Goal: Transaction & Acquisition: Purchase product/service

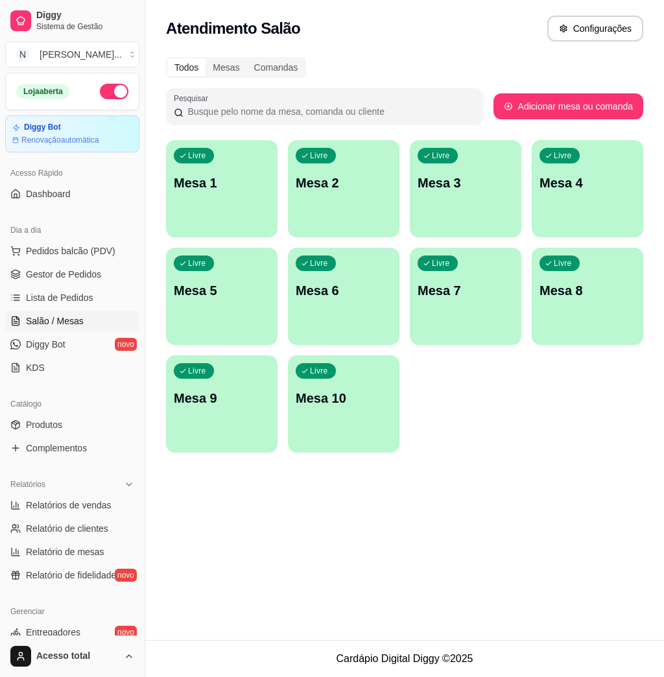
scroll to position [86, 0]
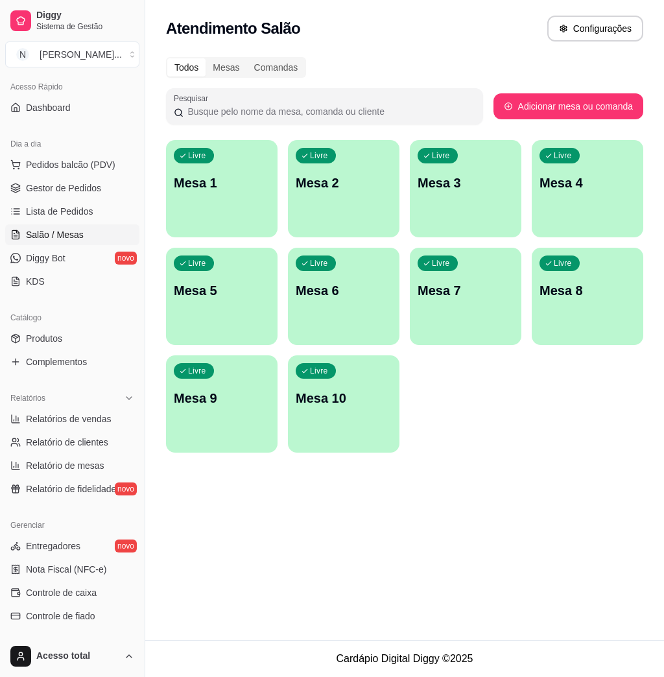
click at [236, 190] on p "Mesa 1" at bounding box center [222, 183] width 96 height 18
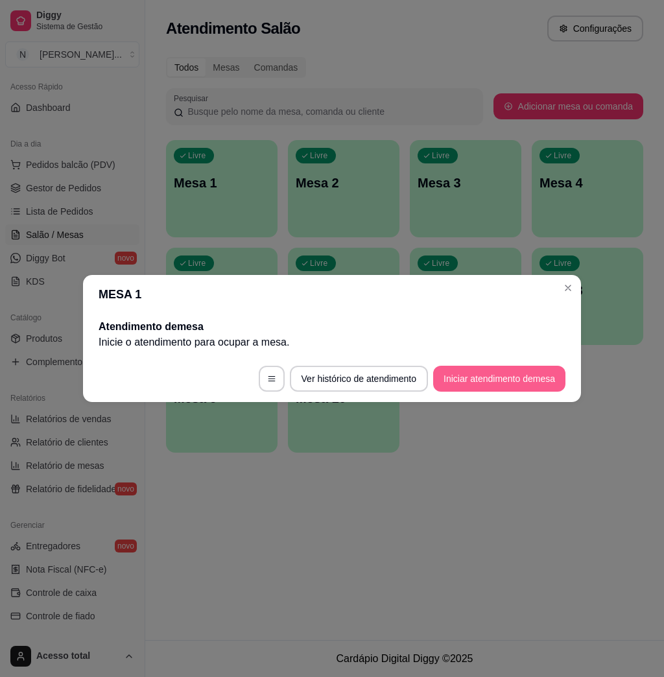
click at [509, 388] on button "Iniciar atendimento de mesa" at bounding box center [499, 379] width 132 height 26
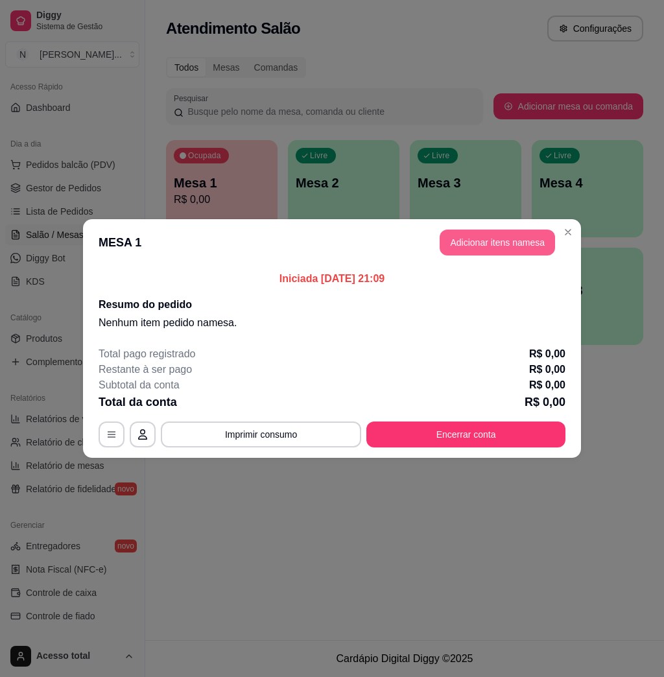
click at [503, 239] on button "Adicionar itens na mesa" at bounding box center [497, 243] width 115 height 26
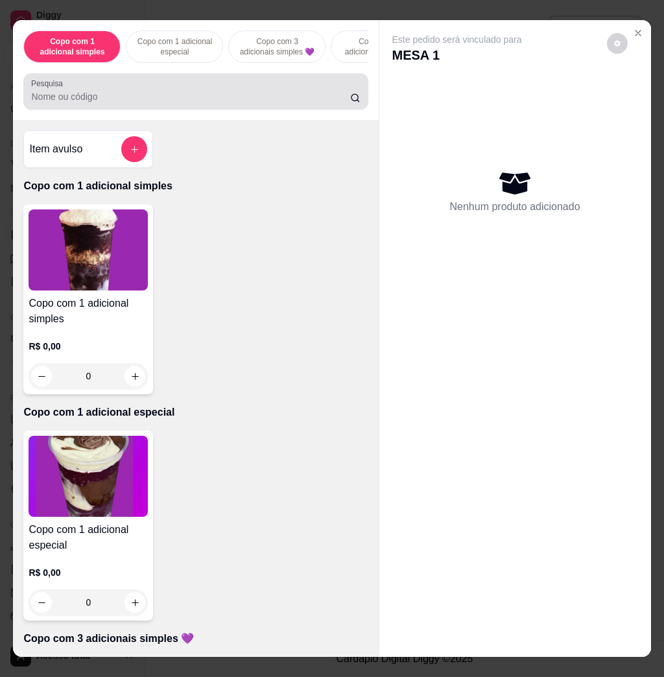
click at [162, 90] on div at bounding box center [195, 91] width 329 height 26
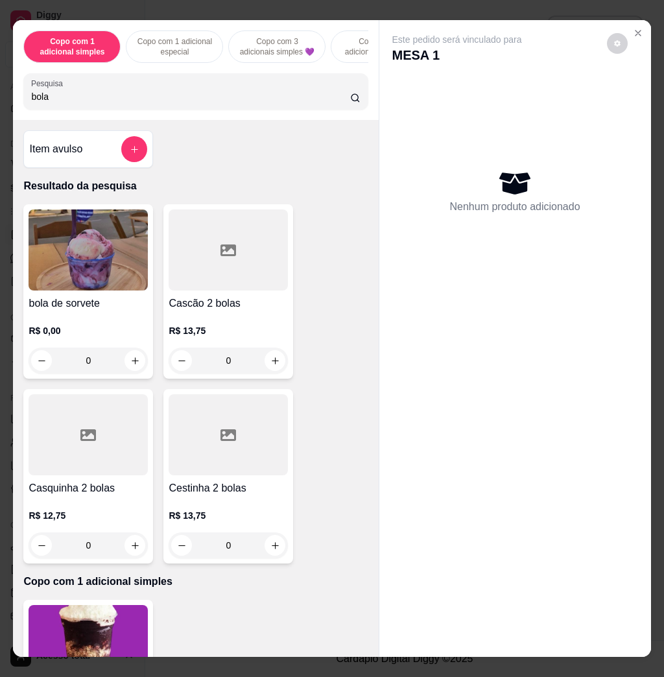
type input "bola"
click at [110, 255] on img at bounding box center [88, 249] width 119 height 81
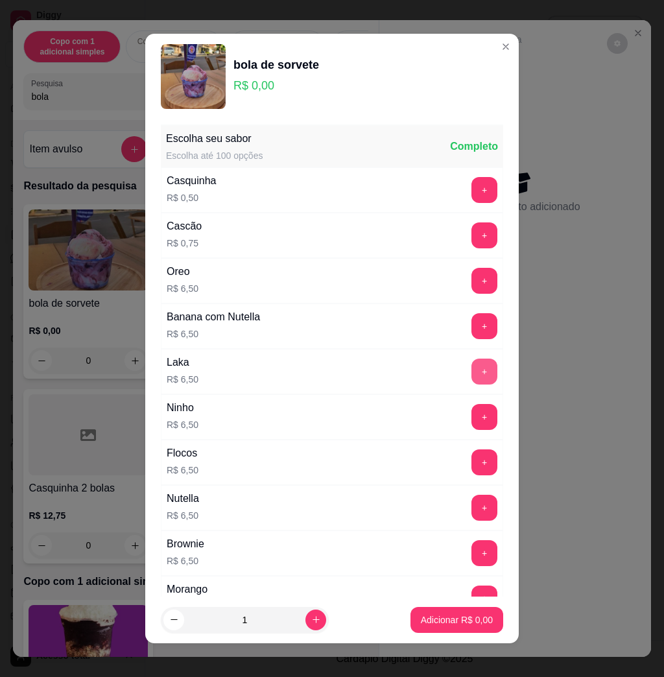
click at [471, 368] on button "+" at bounding box center [484, 372] width 26 height 26
click at [421, 620] on p "Adicionar R$ 6,50" at bounding box center [457, 619] width 72 height 13
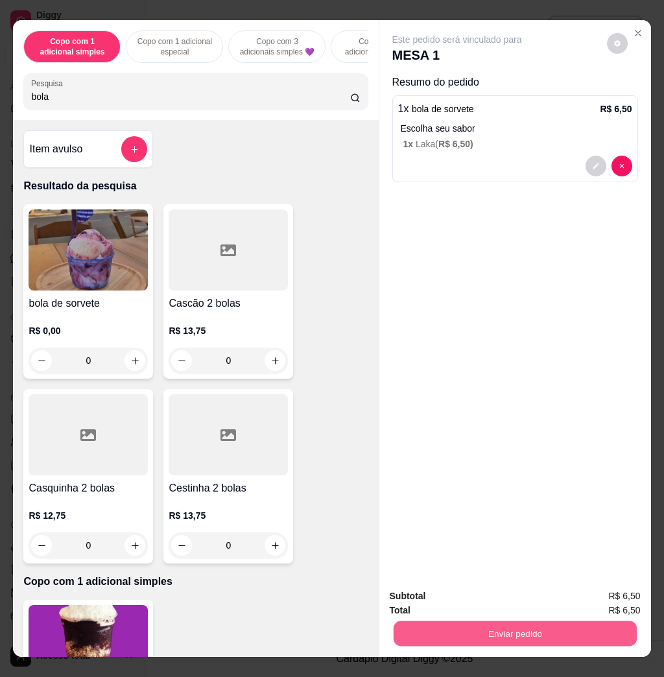
click at [506, 623] on button "Enviar pedido" at bounding box center [514, 633] width 243 height 25
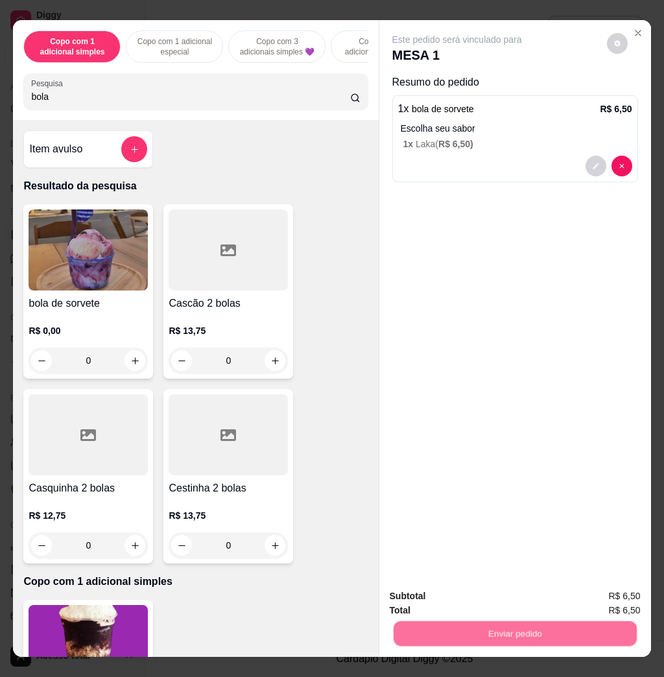
click at [481, 603] on button "Não registrar e enviar pedido" at bounding box center [470, 595] width 135 height 25
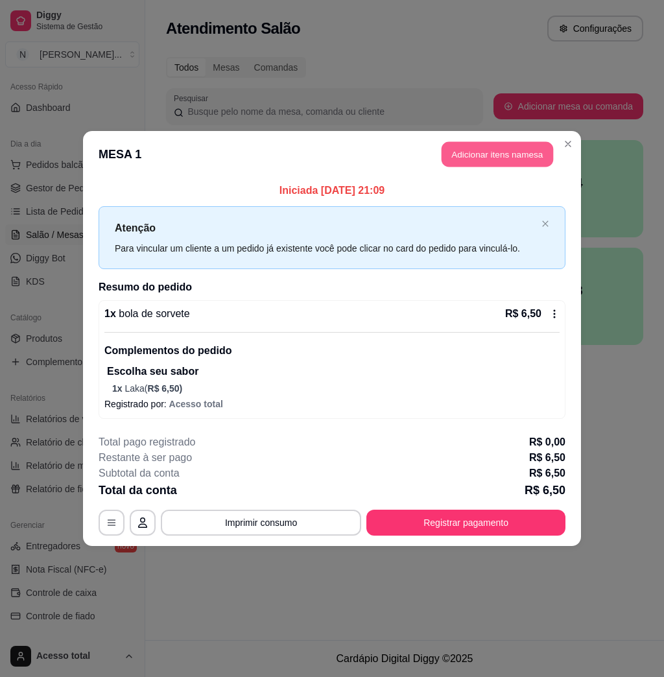
click at [519, 154] on button "Adicionar itens na mesa" at bounding box center [498, 154] width 112 height 25
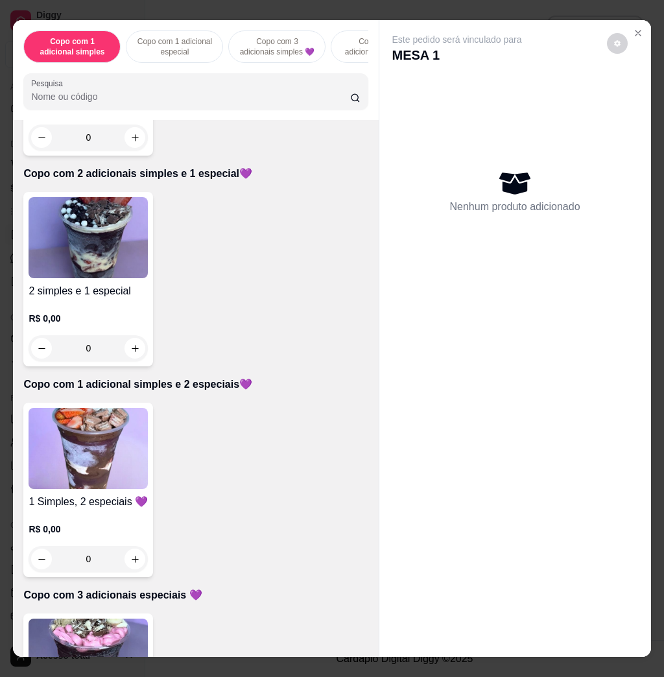
scroll to position [864, 0]
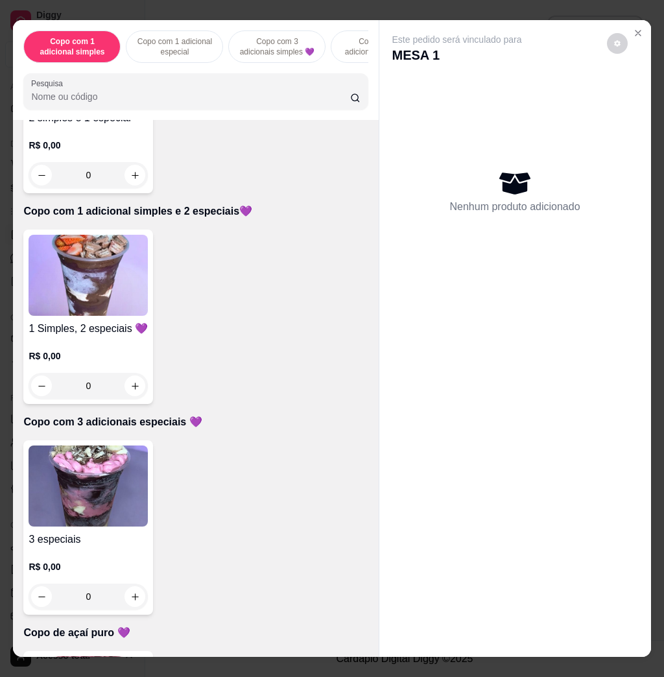
click at [115, 298] on img at bounding box center [88, 275] width 119 height 81
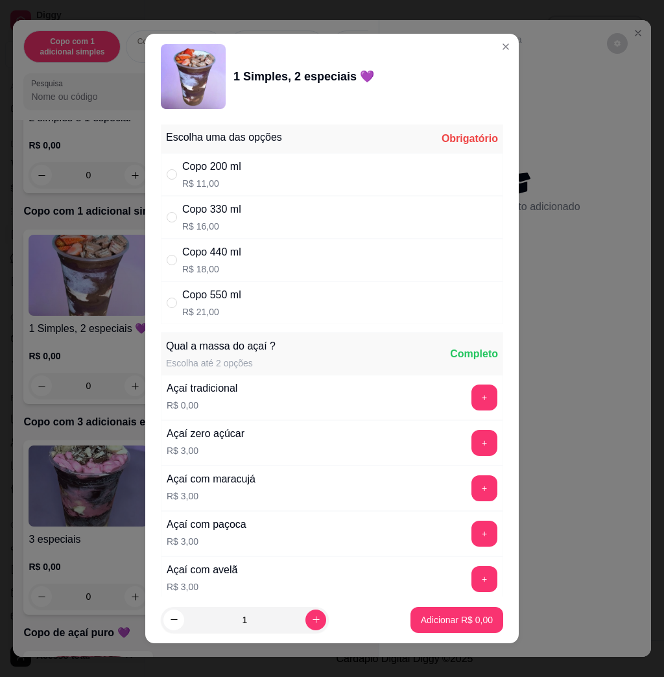
click at [247, 261] on div "Copo 440 ml R$ 18,00" at bounding box center [332, 260] width 342 height 43
radio input "true"
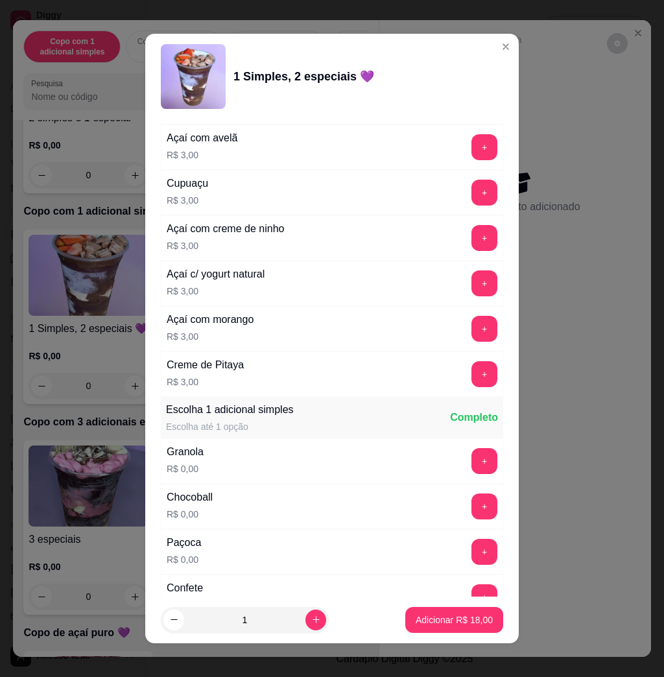
scroll to position [691, 0]
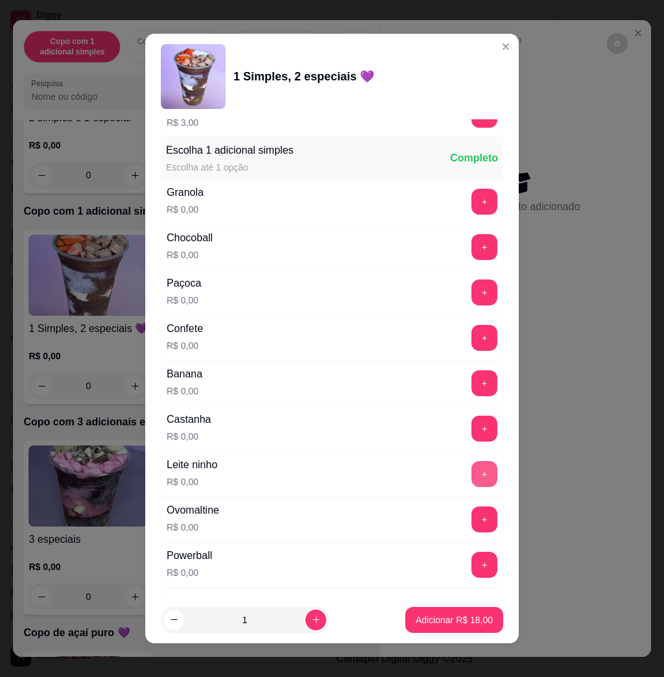
click at [471, 471] on button "+" at bounding box center [484, 474] width 26 height 26
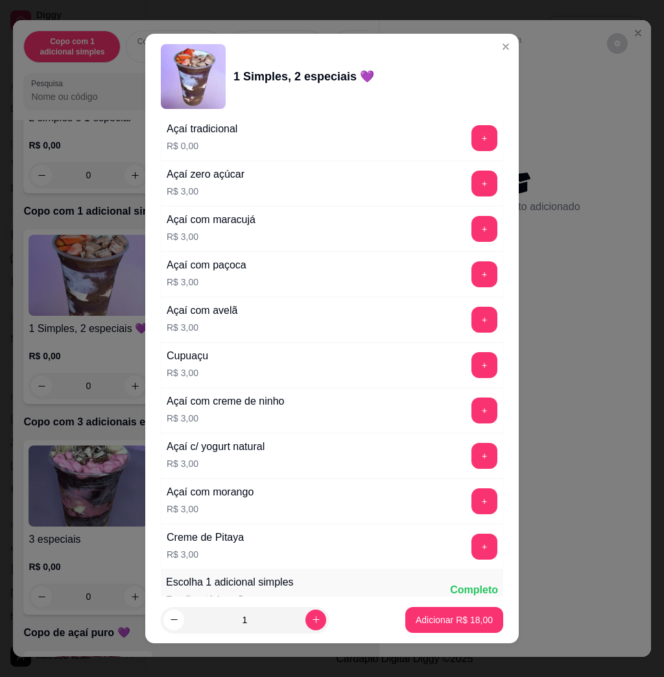
scroll to position [0, 0]
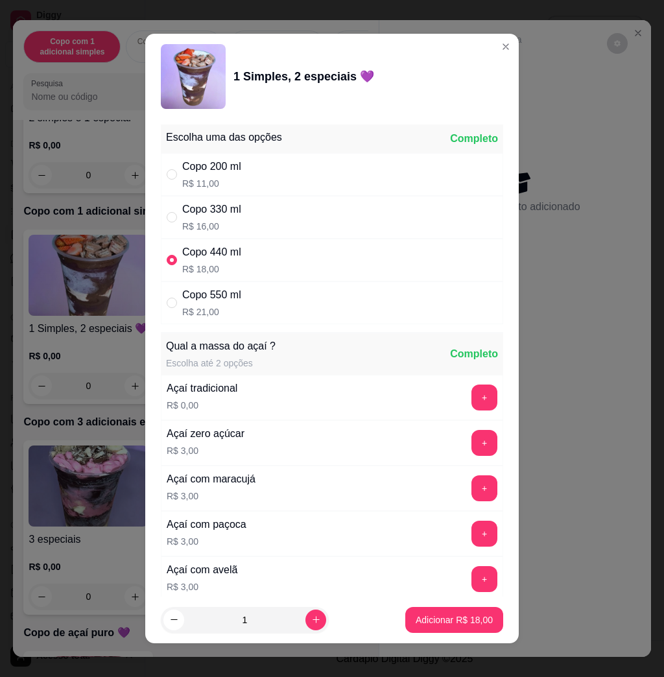
click at [296, 196] on div "Copo 330 ml R$ 16,00" at bounding box center [332, 217] width 342 height 43
radio input "true"
radio input "false"
click at [292, 217] on div "Copo 330 ml R$ 16,00" at bounding box center [332, 217] width 342 height 43
click at [291, 217] on div "Copo 330 ml R$ 16,00" at bounding box center [332, 217] width 342 height 43
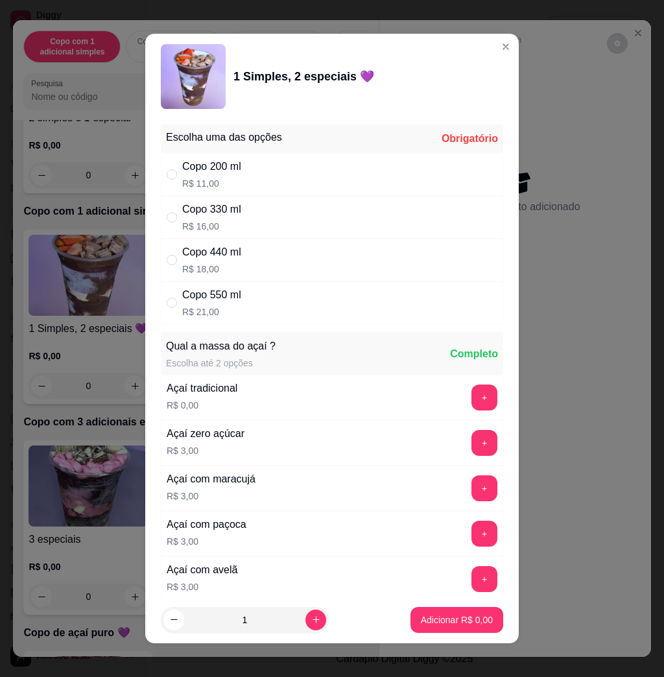
radio input "true"
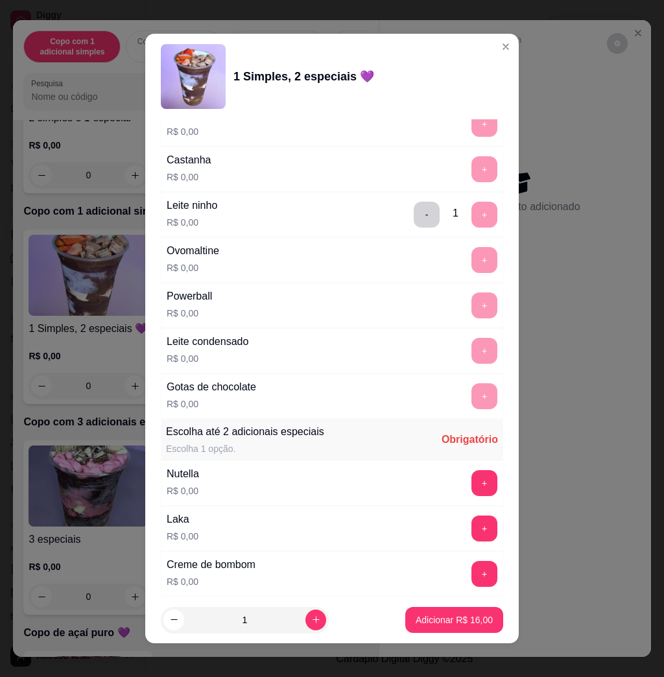
scroll to position [1124, 0]
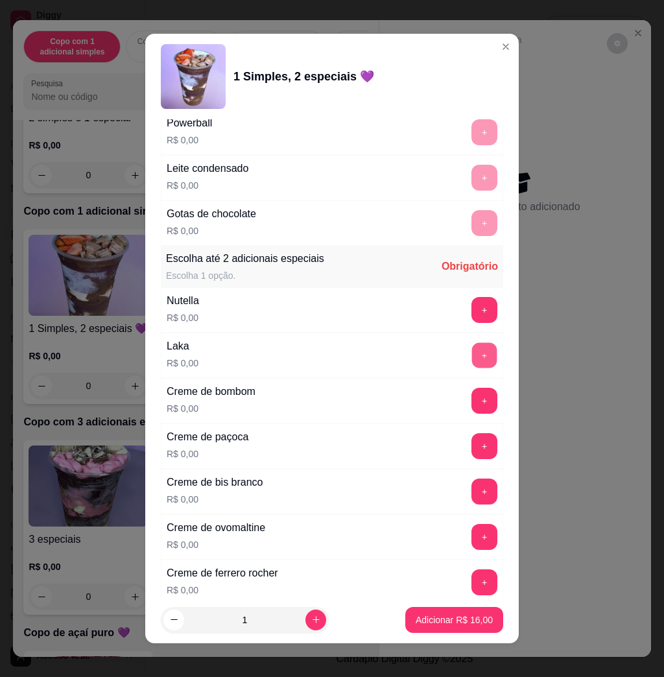
click at [472, 361] on button "+" at bounding box center [484, 355] width 25 height 25
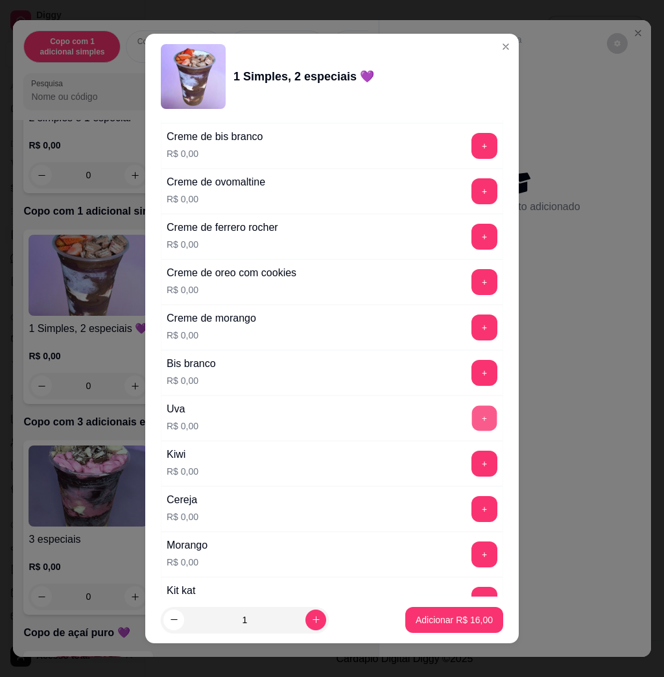
click at [472, 425] on button "+" at bounding box center [484, 418] width 25 height 25
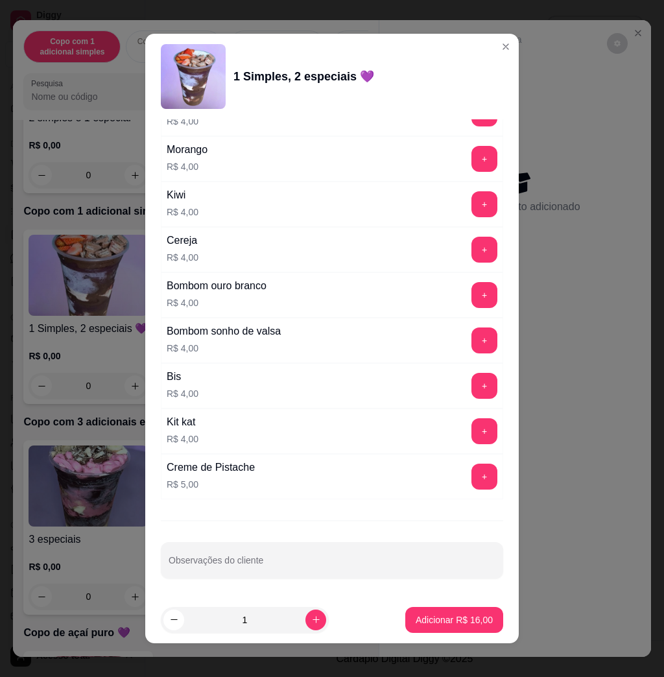
scroll to position [7, 0]
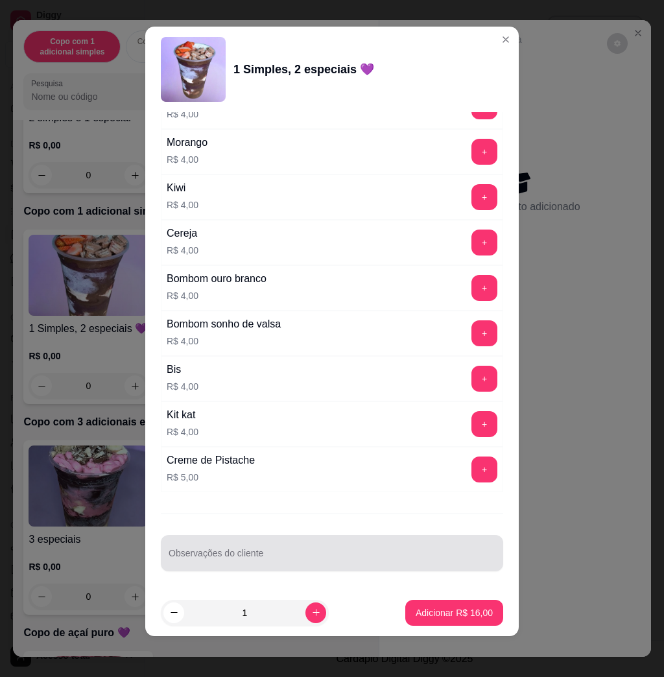
click at [334, 555] on input "Observações do cliente" at bounding box center [332, 558] width 327 height 13
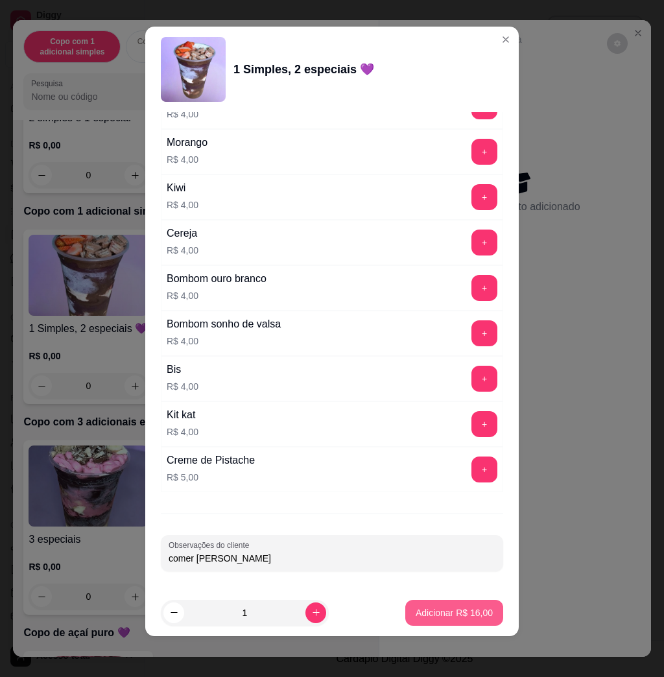
type input "comer [PERSON_NAME]"
click at [473, 606] on button "Adicionar R$ 16,00" at bounding box center [454, 613] width 98 height 26
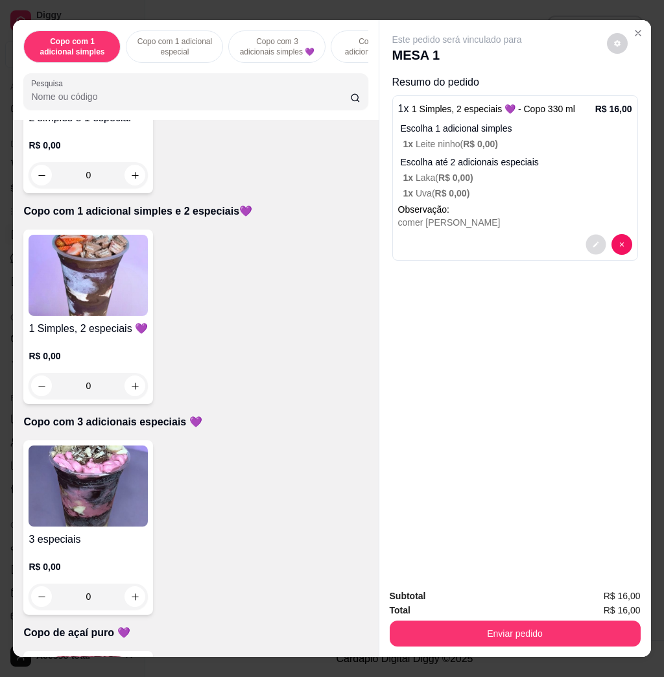
click at [587, 248] on div at bounding box center [609, 244] width 47 height 21
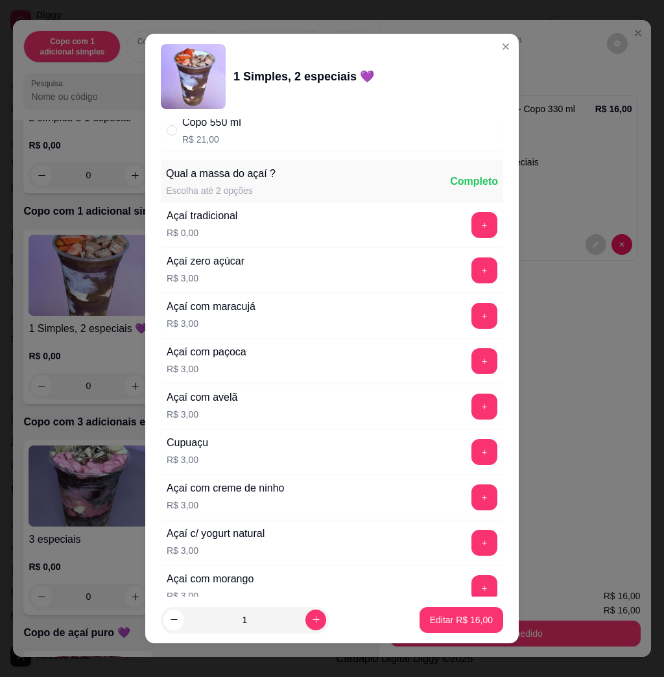
scroll to position [346, 0]
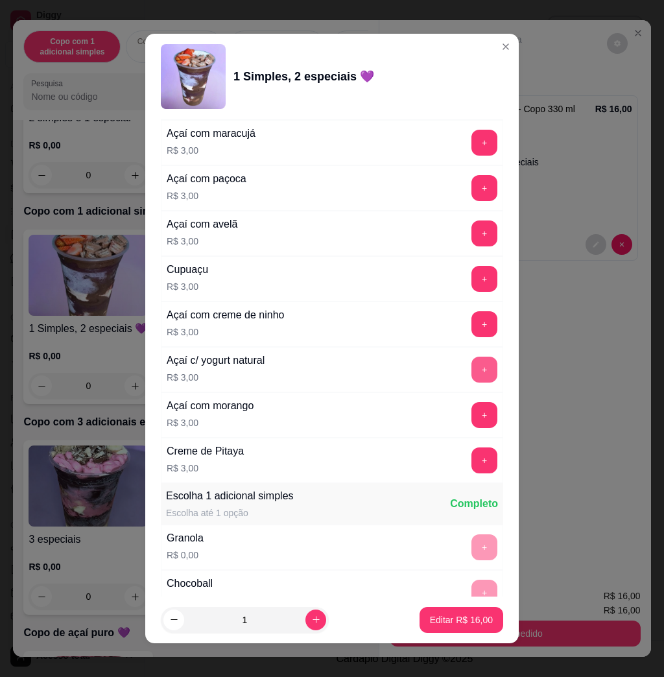
click at [471, 366] on button "+" at bounding box center [484, 370] width 26 height 26
click at [430, 619] on p "Editar R$ 19,00" at bounding box center [461, 619] width 63 height 13
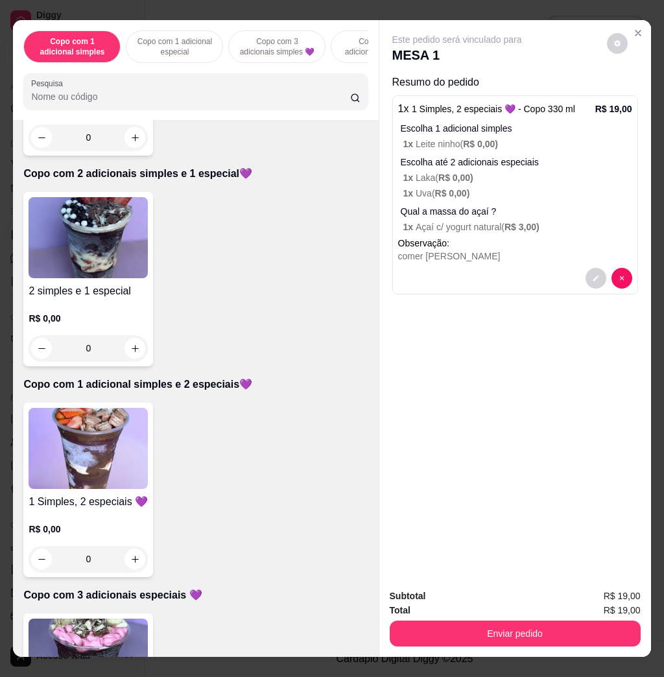
scroll to position [778, 0]
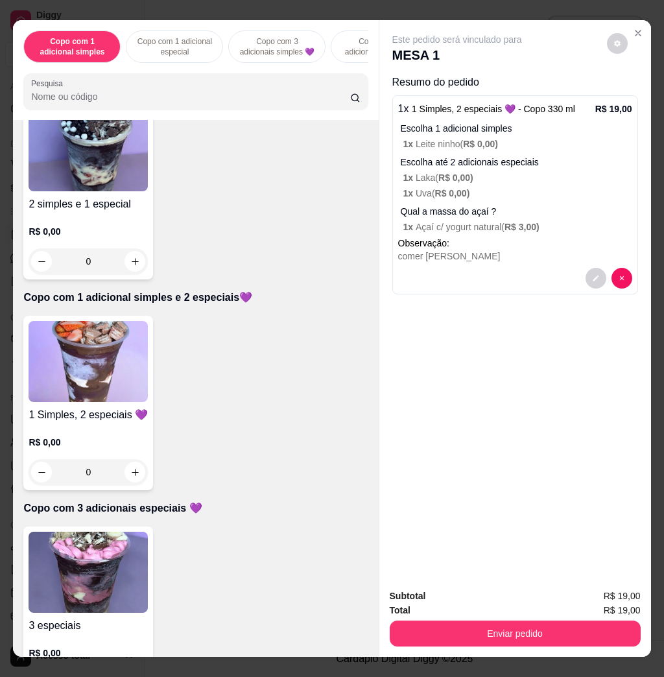
click at [128, 170] on img at bounding box center [88, 150] width 119 height 81
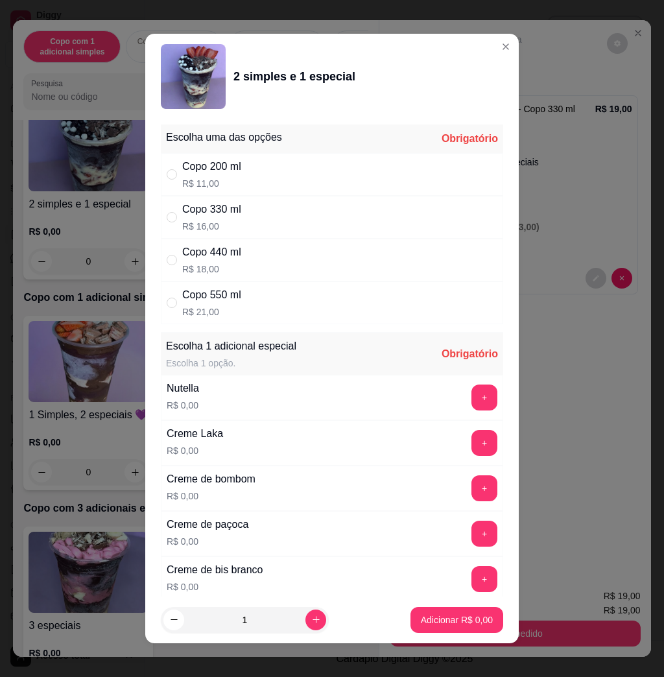
drag, startPoint x: 288, startPoint y: 211, endPoint x: 329, endPoint y: 238, distance: 49.6
click at [289, 211] on div "Copo 330 ml R$ 16,00" at bounding box center [332, 217] width 342 height 43
radio input "true"
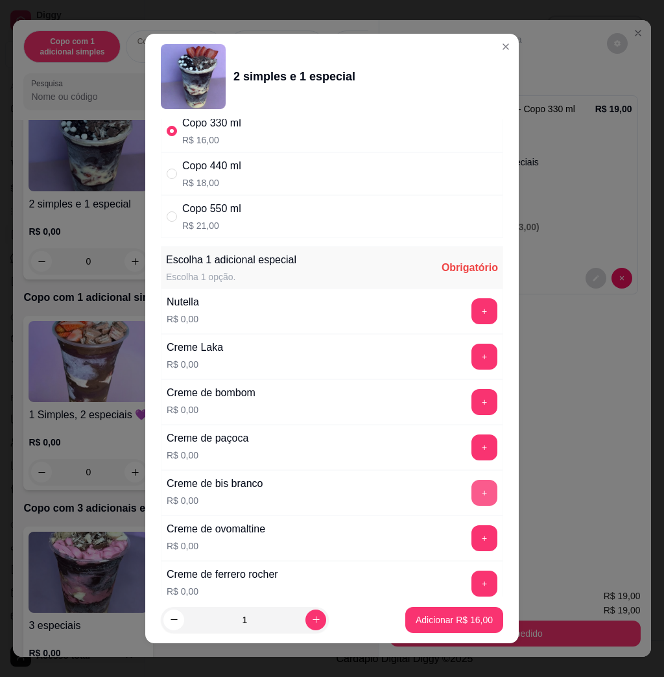
click at [471, 501] on button "+" at bounding box center [484, 493] width 26 height 26
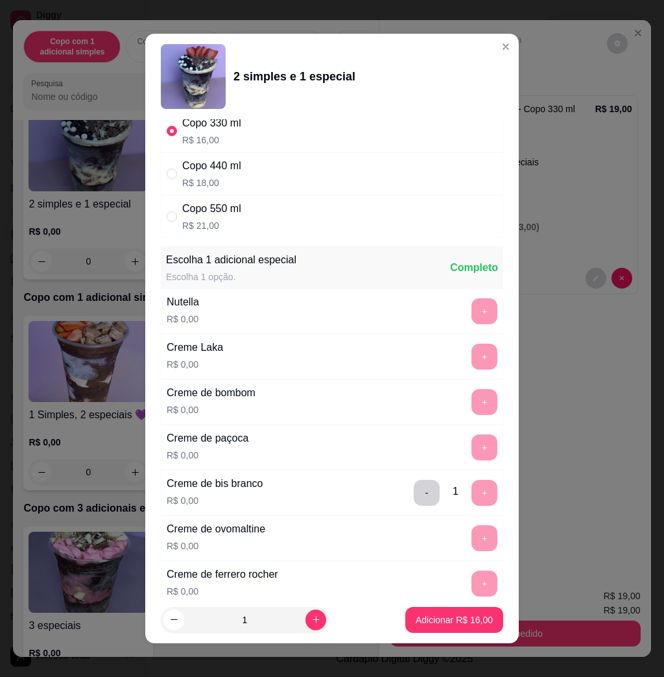
scroll to position [7, 0]
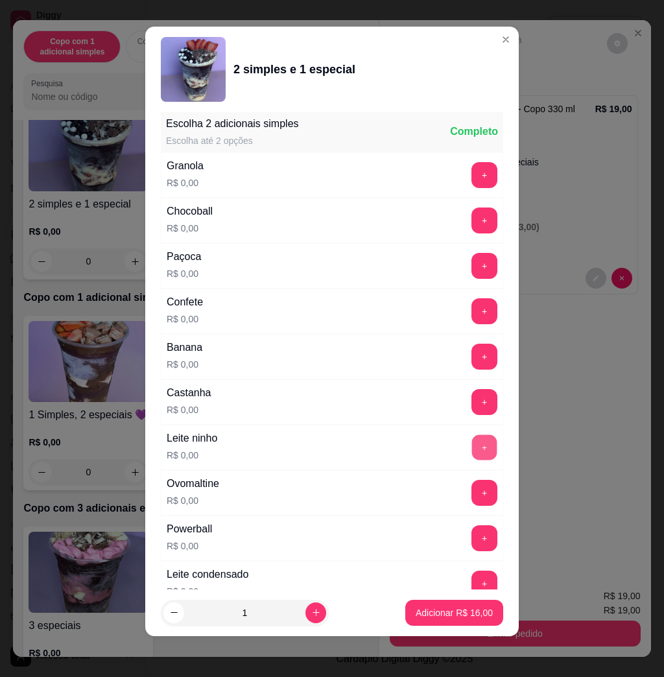
click at [472, 447] on button "+" at bounding box center [484, 447] width 25 height 25
click at [472, 581] on button "+" at bounding box center [484, 583] width 25 height 25
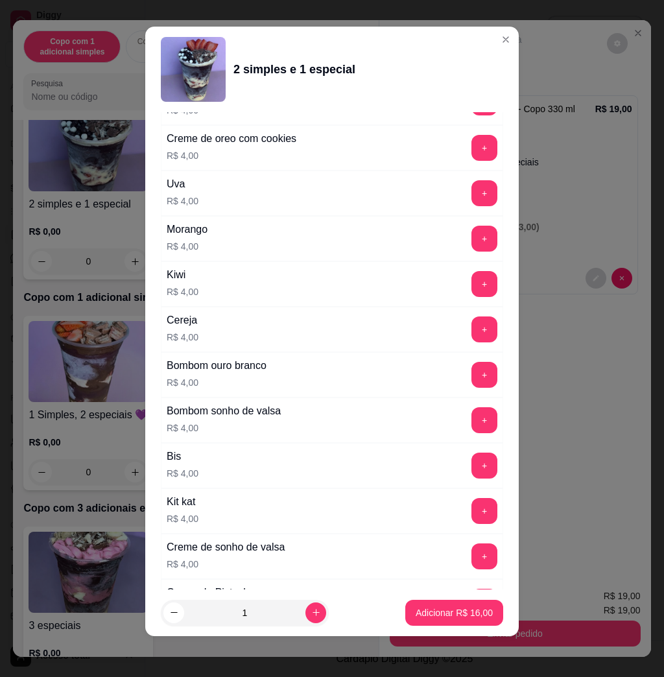
scroll to position [3183, 0]
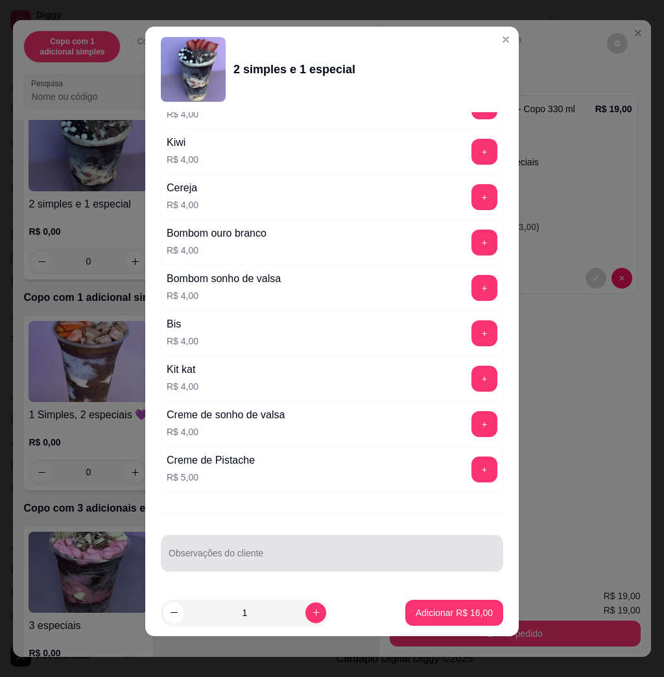
click at [407, 542] on div at bounding box center [332, 553] width 327 height 26
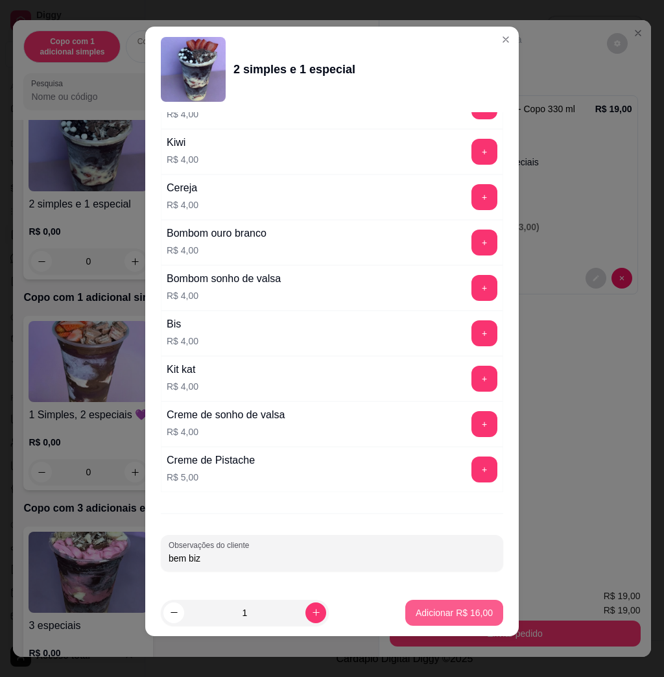
type input "bem biz"
click at [443, 608] on p "Adicionar R$ 16,00" at bounding box center [454, 612] width 75 height 12
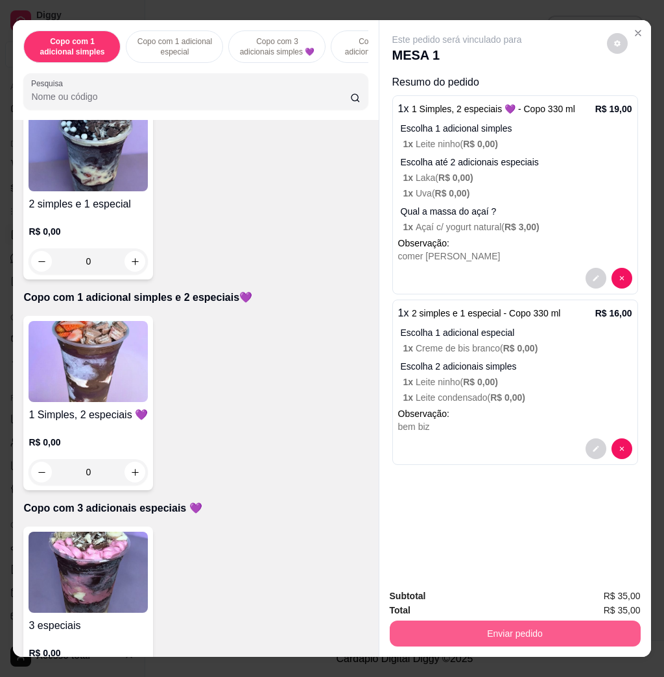
click at [592, 636] on button "Enviar pedido" at bounding box center [515, 634] width 251 height 26
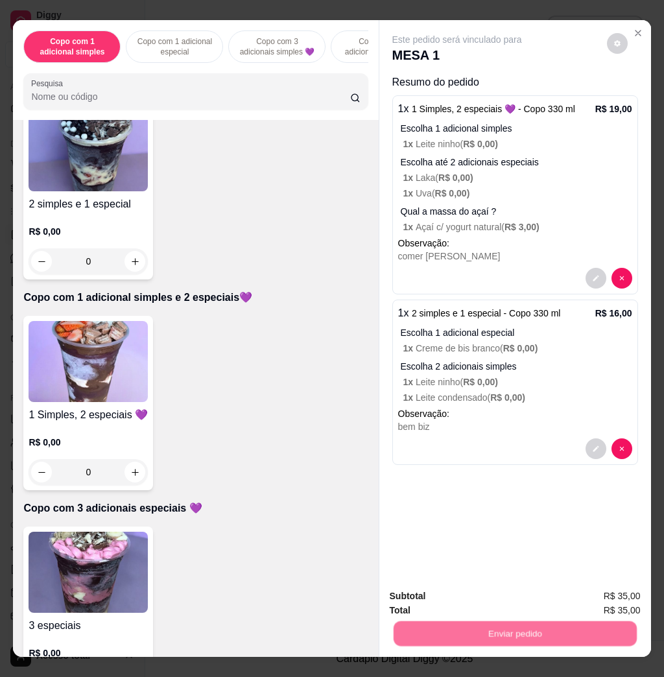
click at [441, 587] on button "Não registrar e enviar pedido" at bounding box center [470, 595] width 131 height 24
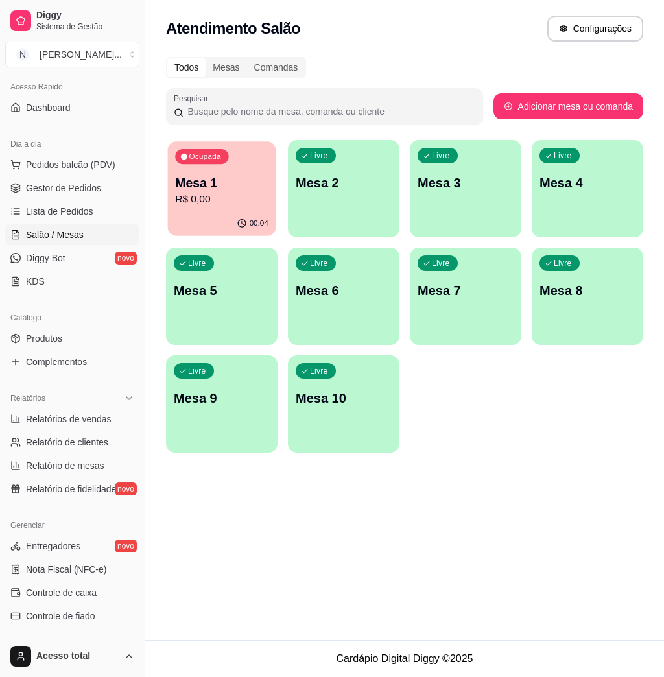
click at [206, 191] on p "Mesa 1" at bounding box center [221, 183] width 93 height 18
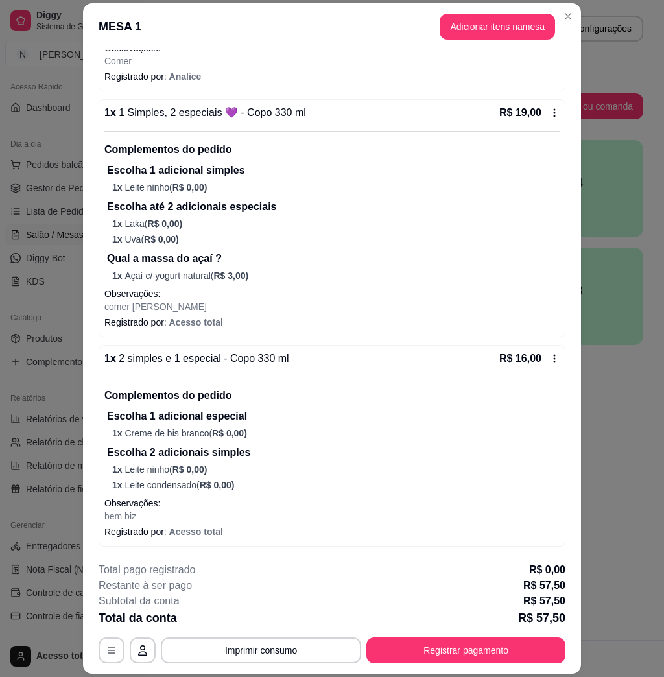
scroll to position [164, 0]
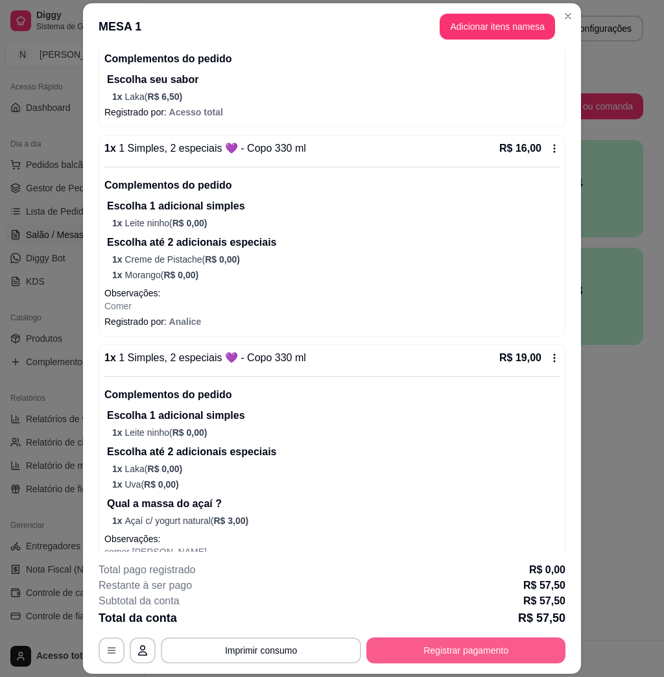
click at [490, 654] on button "Registrar pagamento" at bounding box center [465, 650] width 199 height 26
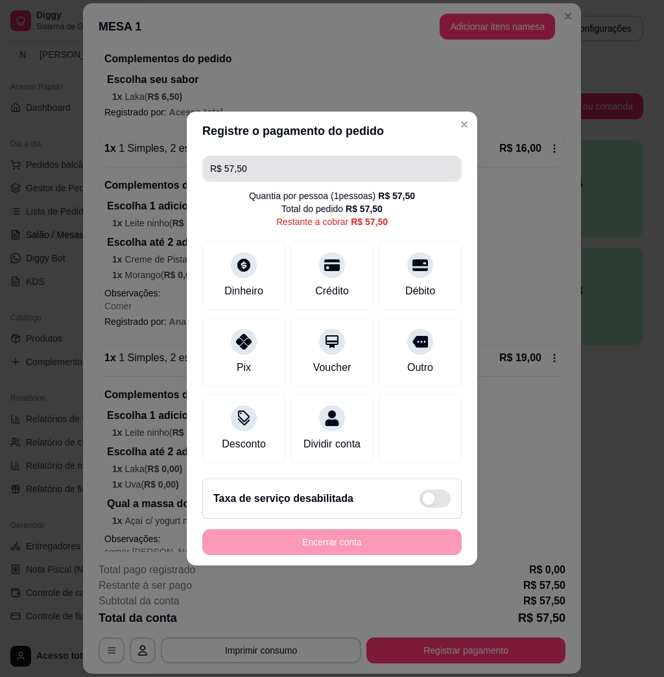
click at [365, 163] on input "R$ 57,50" at bounding box center [332, 169] width 244 height 26
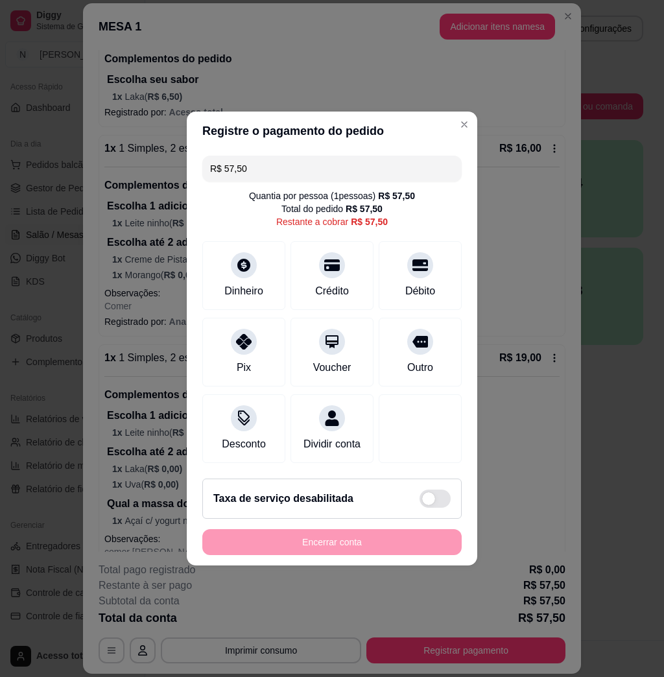
click at [365, 163] on input "R$ 57,50" at bounding box center [332, 169] width 244 height 26
click at [329, 265] on div at bounding box center [332, 261] width 29 height 29
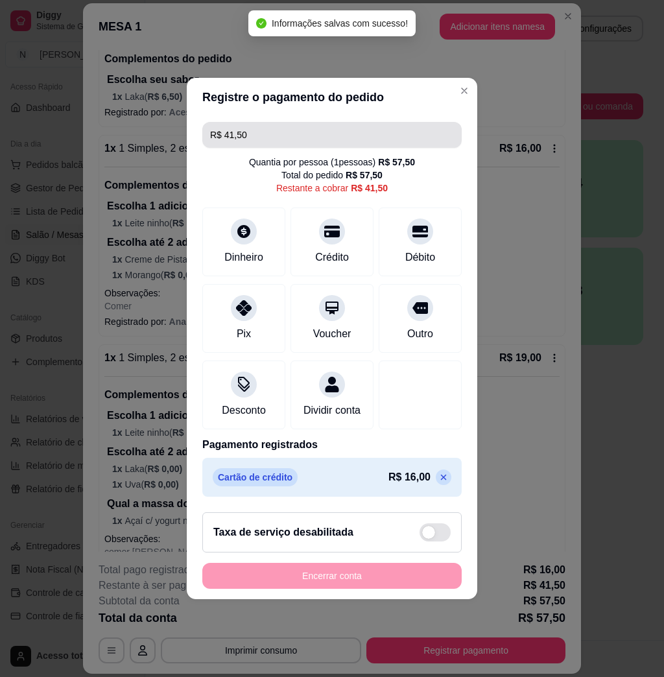
click at [359, 123] on input "R$ 41,50" at bounding box center [332, 135] width 244 height 26
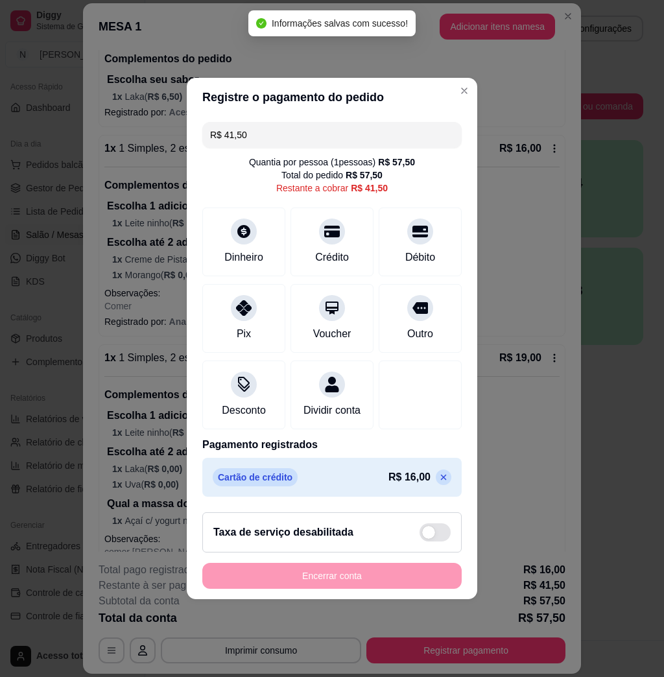
click at [359, 123] on input "R$ 41,50" at bounding box center [332, 135] width 244 height 26
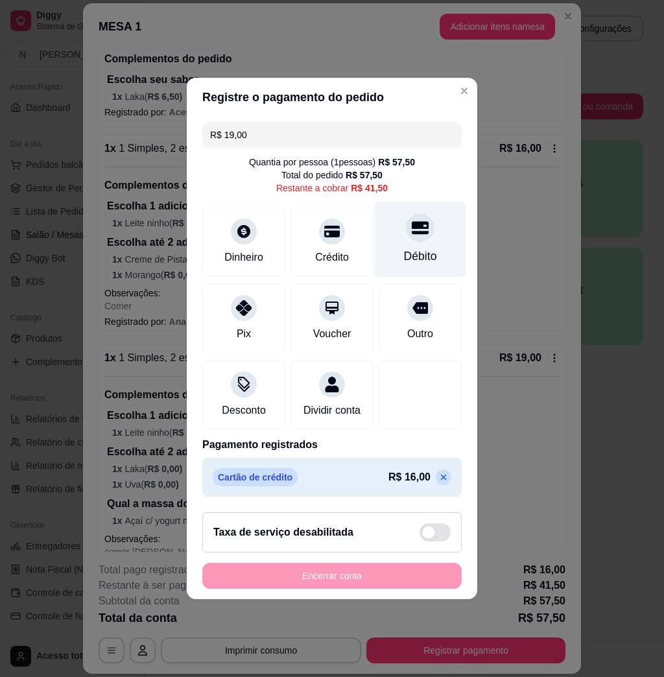
click at [425, 230] on div "Débito" at bounding box center [420, 240] width 91 height 76
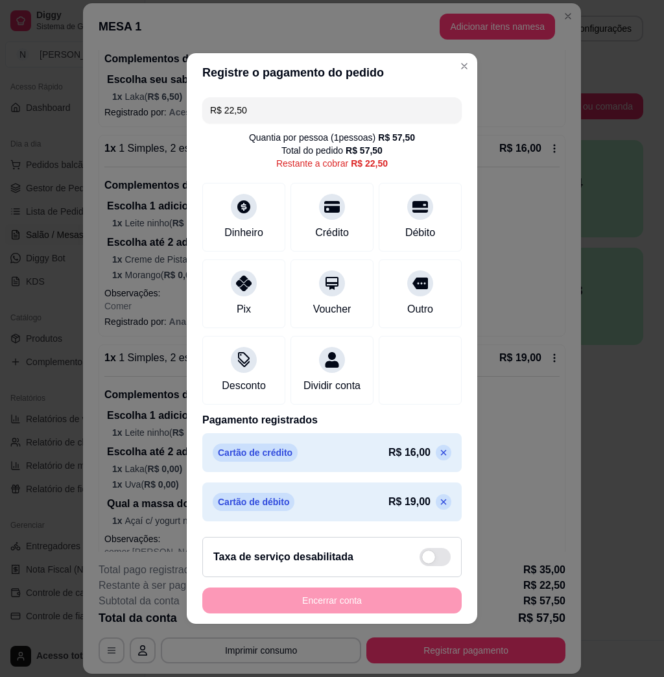
click at [362, 101] on input "R$ 22,50" at bounding box center [332, 110] width 244 height 26
click at [322, 223] on div "Crédito" at bounding box center [332, 231] width 37 height 17
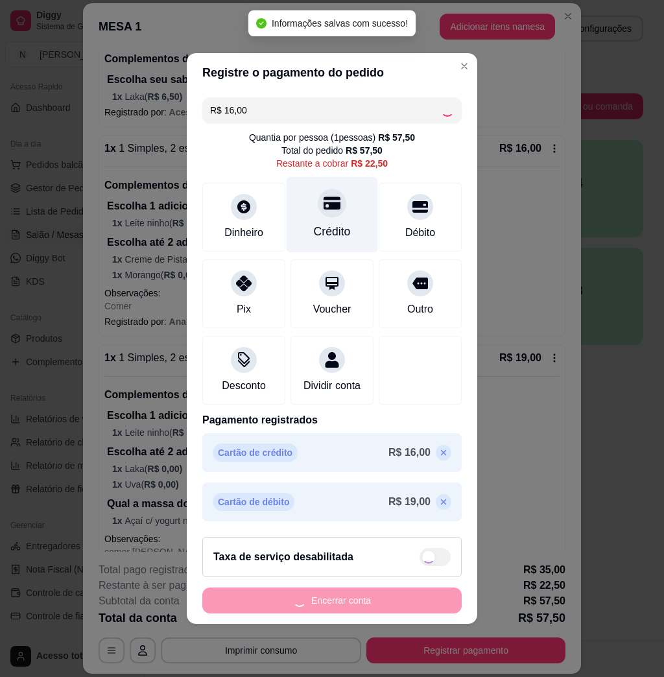
type input "R$ 6,50"
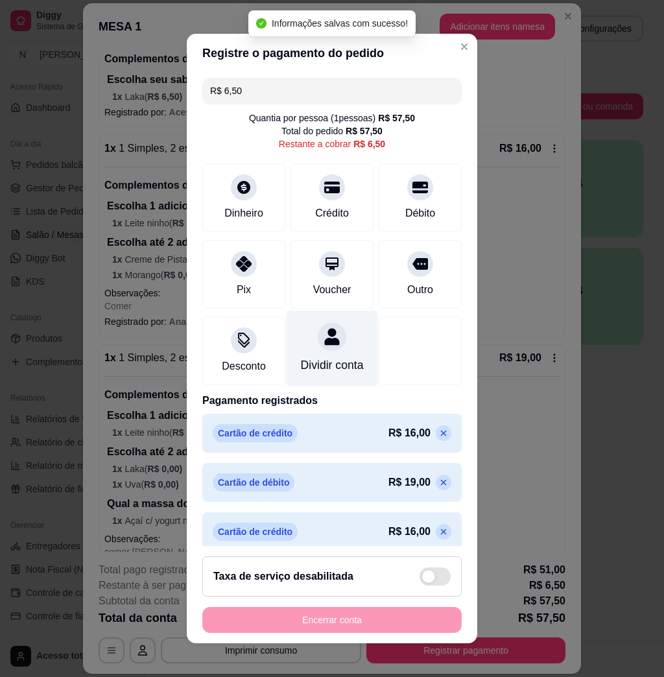
scroll to position [26, 0]
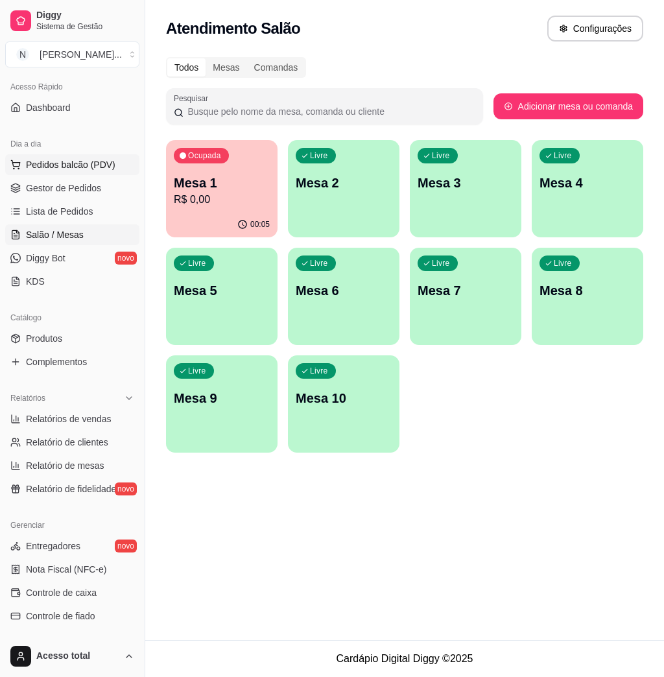
click at [104, 166] on span "Pedidos balcão (PDV)" at bounding box center [70, 164] width 89 height 13
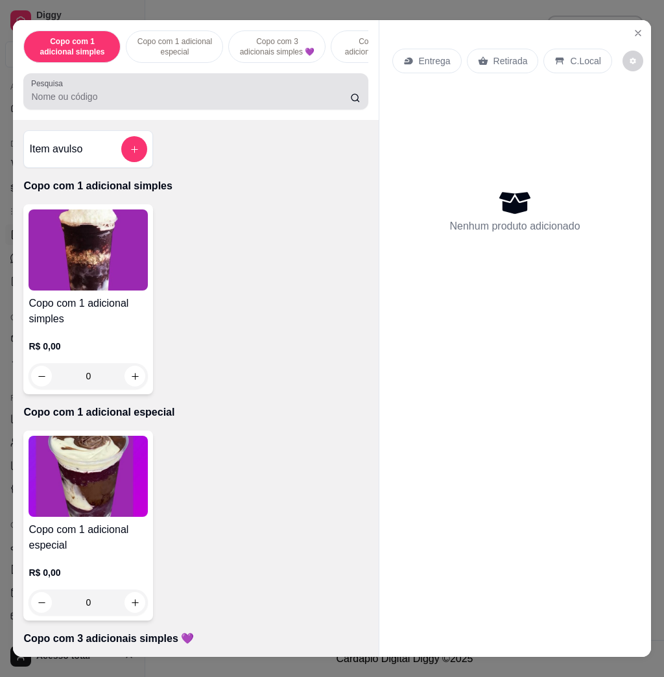
click at [142, 110] on div "Pesquisa" at bounding box center [195, 91] width 344 height 36
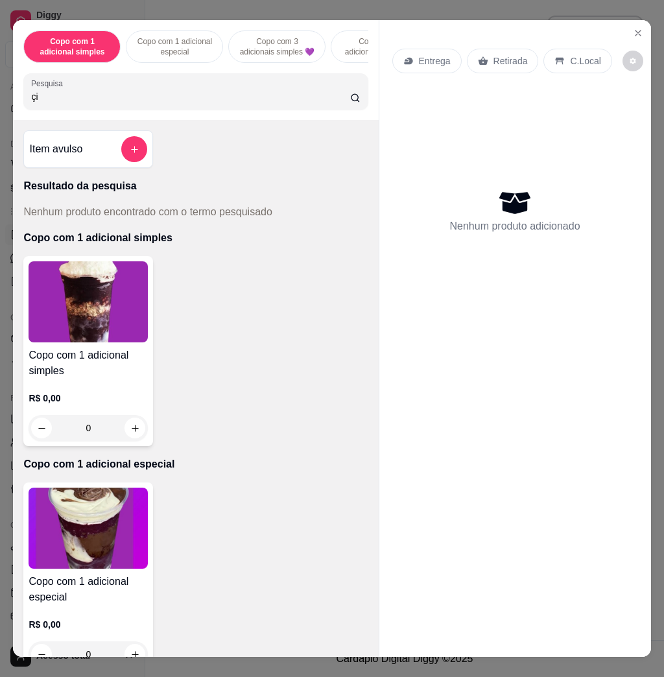
type input "çic"
drag, startPoint x: 112, startPoint y: 98, endPoint x: -6, endPoint y: 110, distance: 118.6
click at [0, 110] on html "Diggy Sistema de Gestão N Nalita Açaite ... Loja aberta Diggy Bot Renovação aut…" at bounding box center [332, 338] width 664 height 677
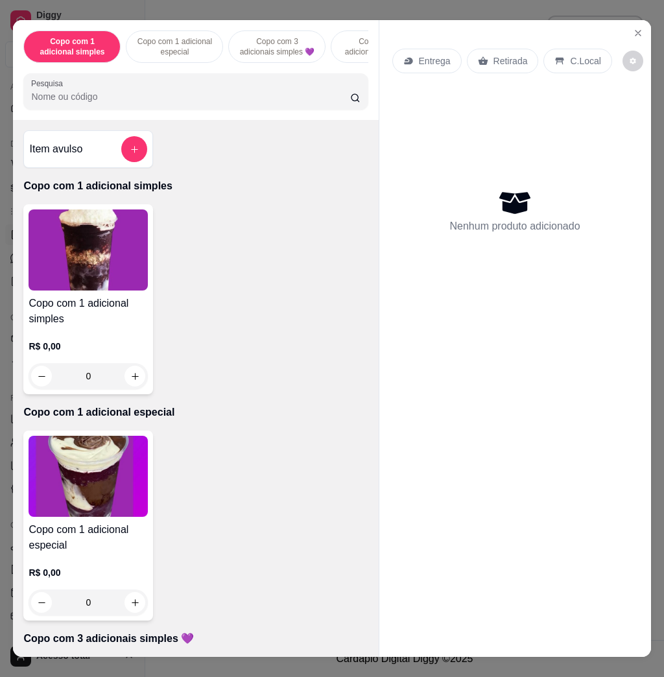
click at [133, 162] on button "add-separate-item" at bounding box center [134, 149] width 26 height 26
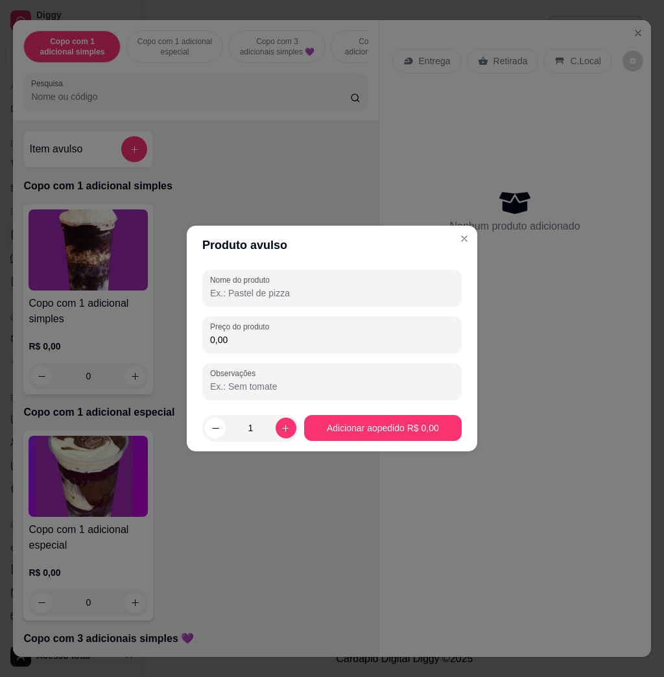
click at [237, 339] on input "0,00" at bounding box center [332, 339] width 244 height 13
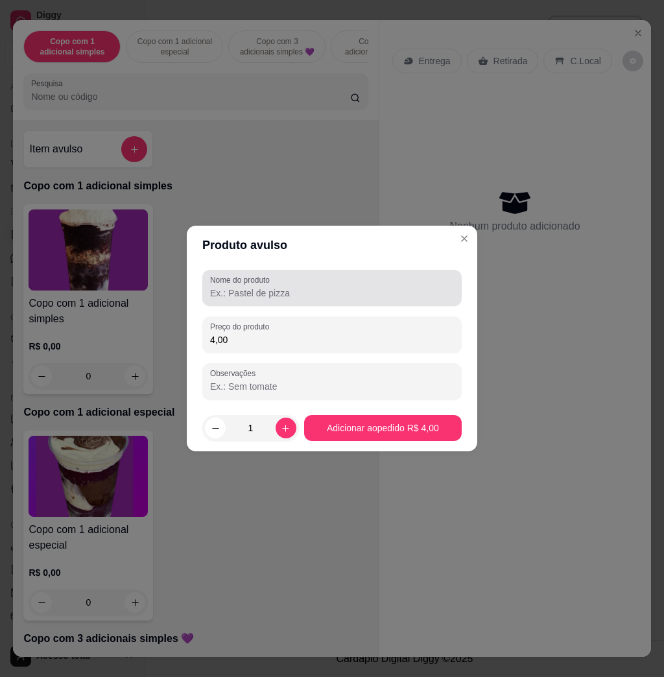
type input "4,00"
click at [275, 285] on div at bounding box center [332, 288] width 244 height 26
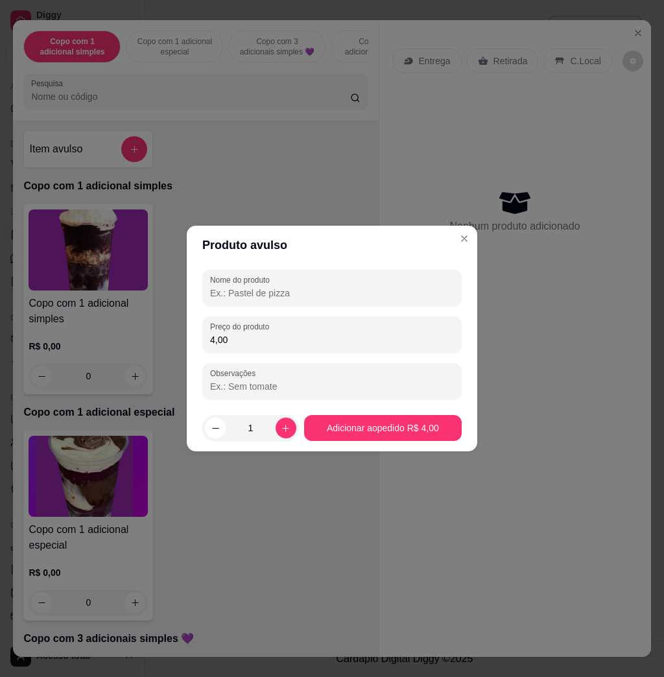
click at [292, 294] on input "Nome do produto" at bounding box center [332, 293] width 244 height 13
type input "l"
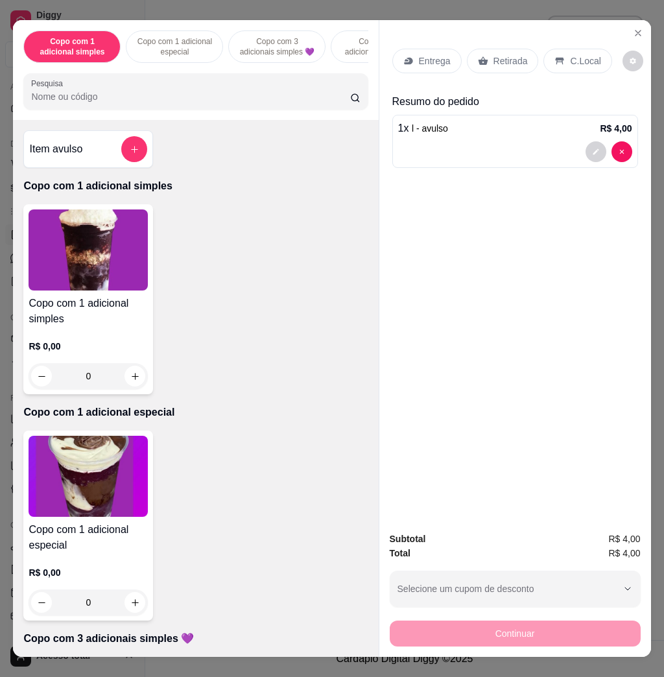
click at [579, 60] on p "C.Local" at bounding box center [585, 60] width 30 height 13
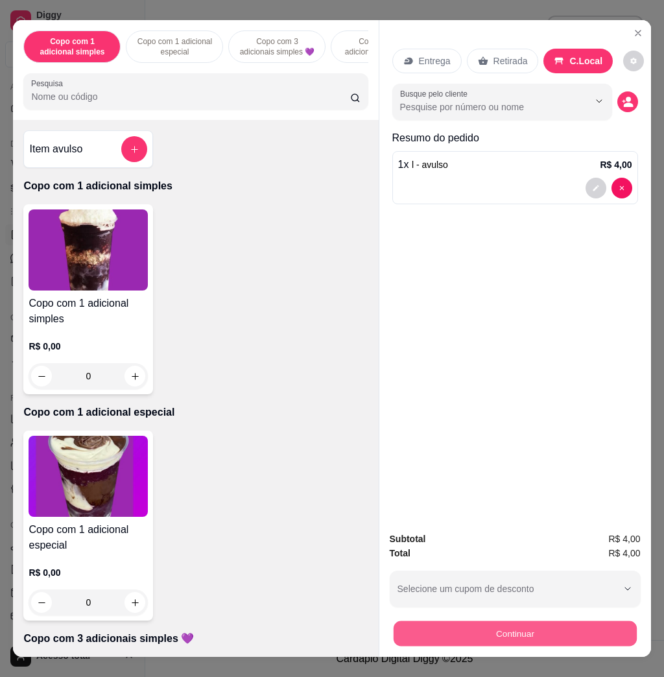
click at [547, 621] on button "Continuar" at bounding box center [514, 633] width 243 height 25
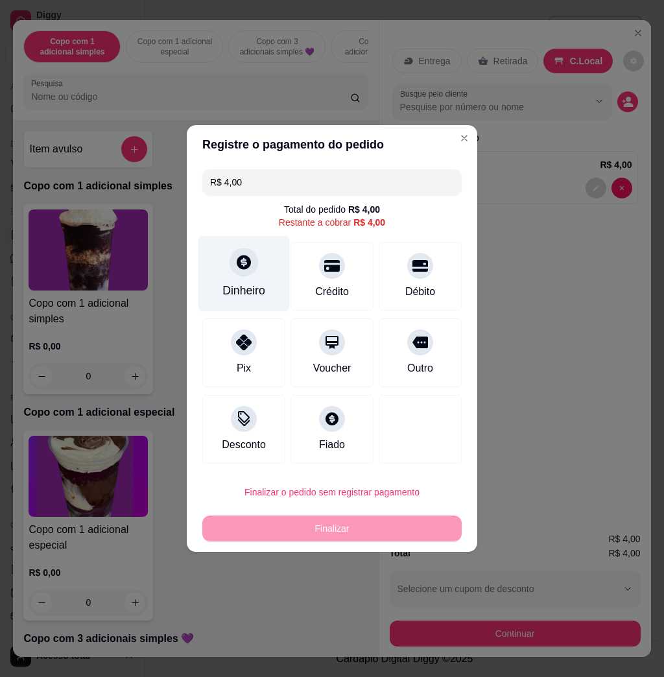
click at [243, 302] on div "Dinheiro" at bounding box center [243, 274] width 91 height 76
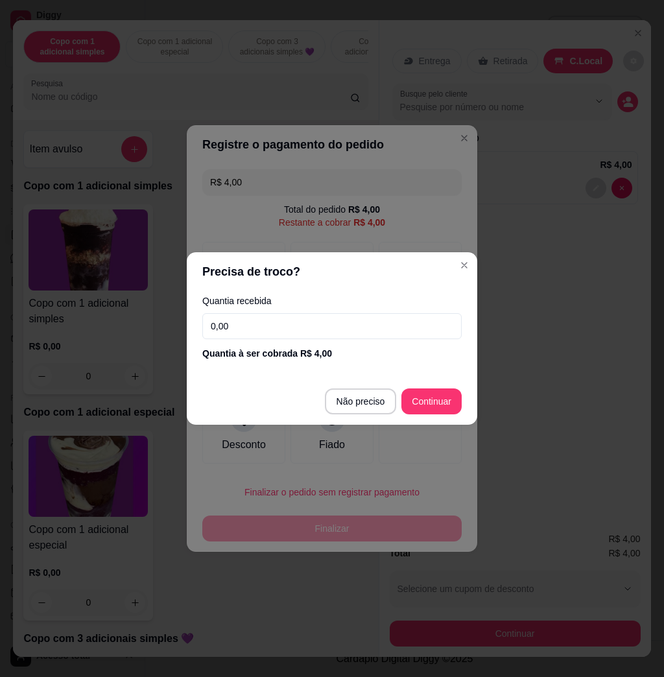
click at [296, 316] on input "0,00" at bounding box center [331, 326] width 259 height 26
type input "20,00"
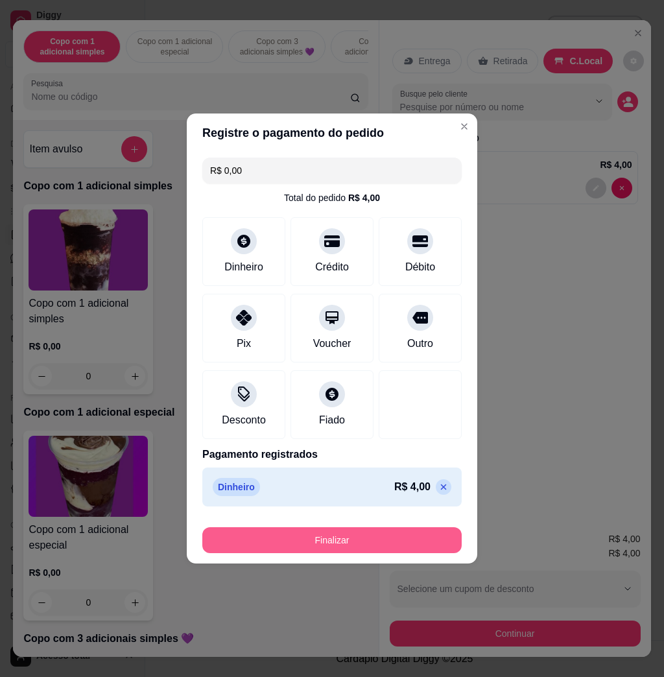
click at [361, 534] on button "Finalizar" at bounding box center [331, 540] width 259 height 26
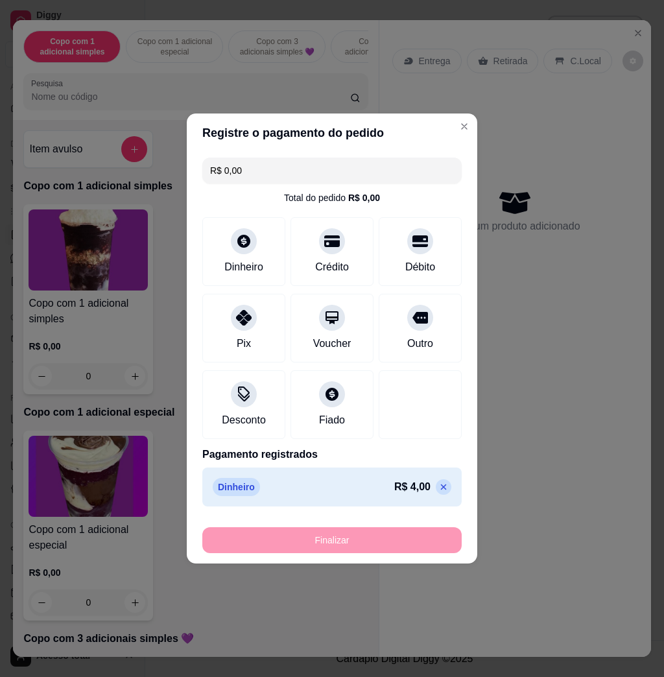
type input "-R$ 4,00"
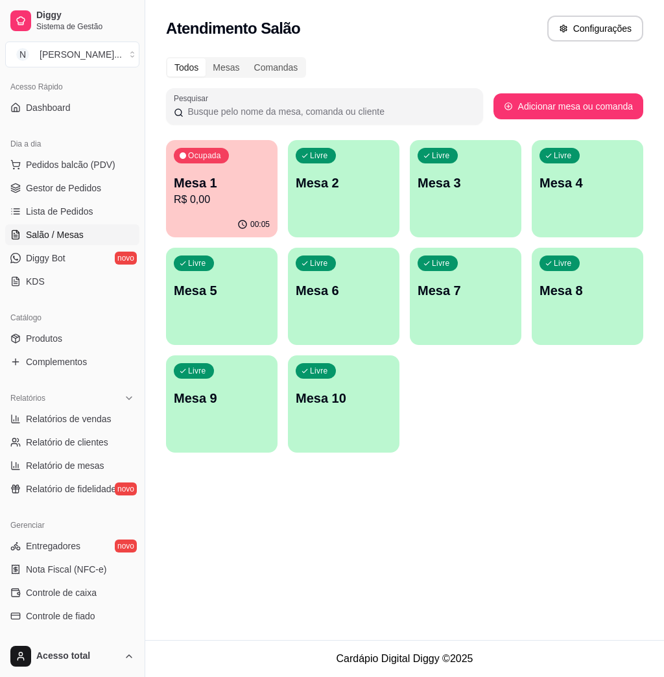
click at [313, 180] on p "Mesa 2" at bounding box center [344, 183] width 96 height 18
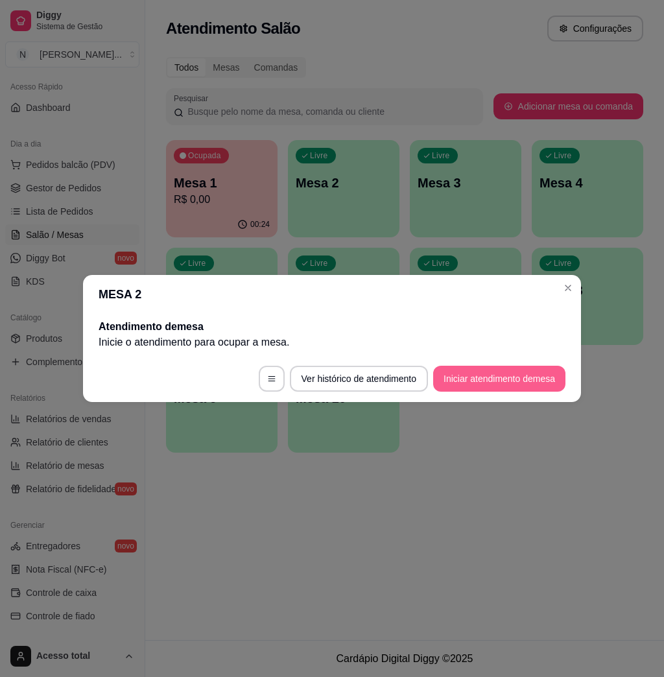
click at [500, 384] on button "Iniciar atendimento de mesa" at bounding box center [499, 379] width 132 height 26
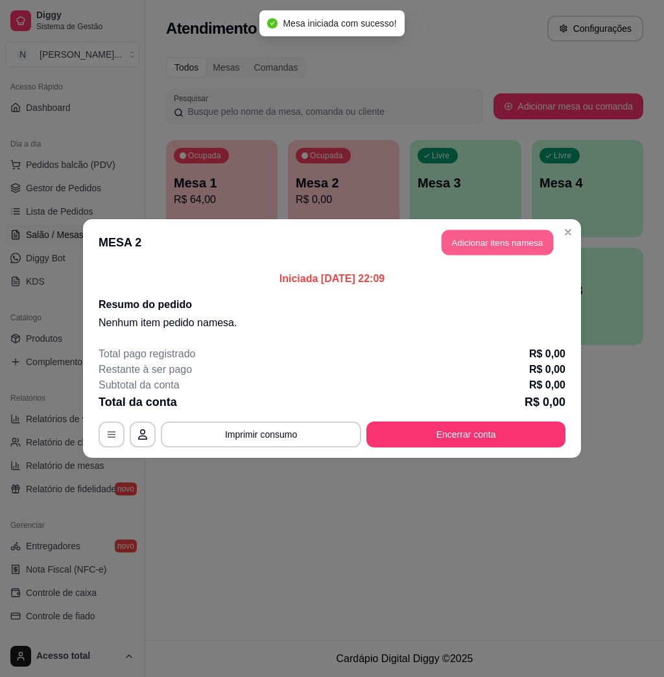
click at [500, 237] on button "Adicionar itens na mesa" at bounding box center [498, 242] width 112 height 25
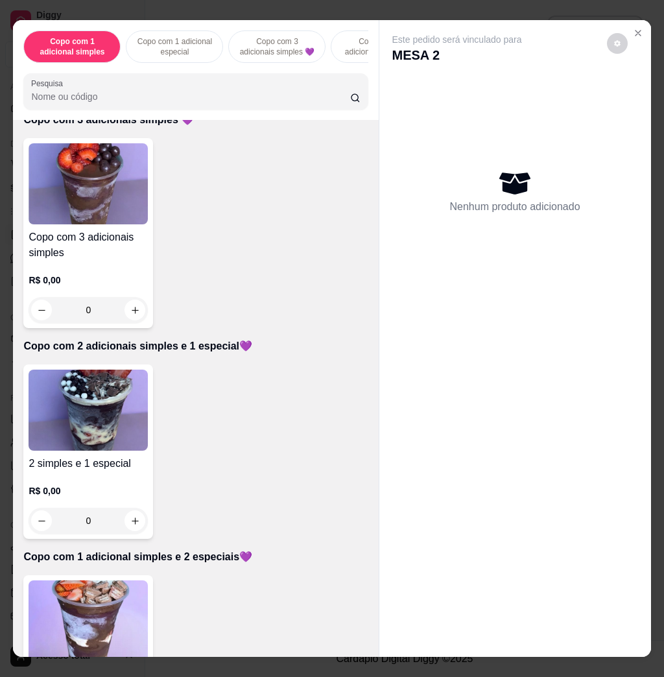
scroll to position [605, 0]
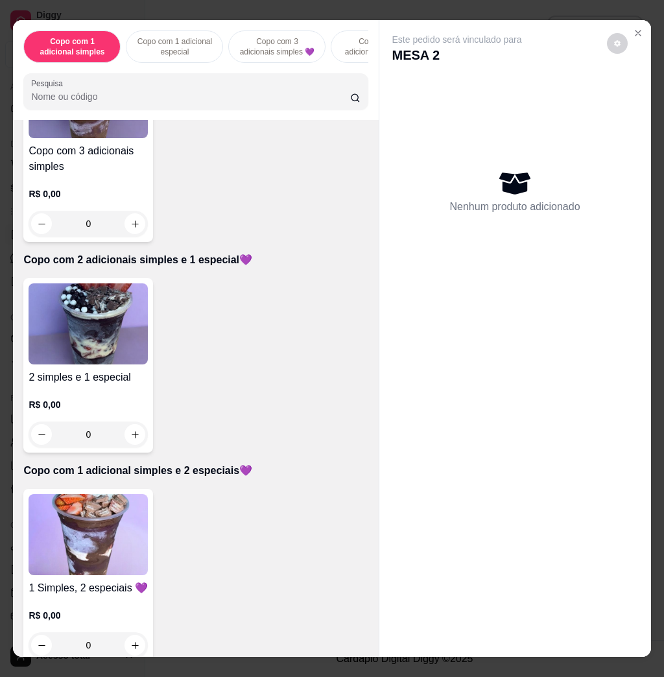
click at [82, 346] on img at bounding box center [88, 323] width 119 height 81
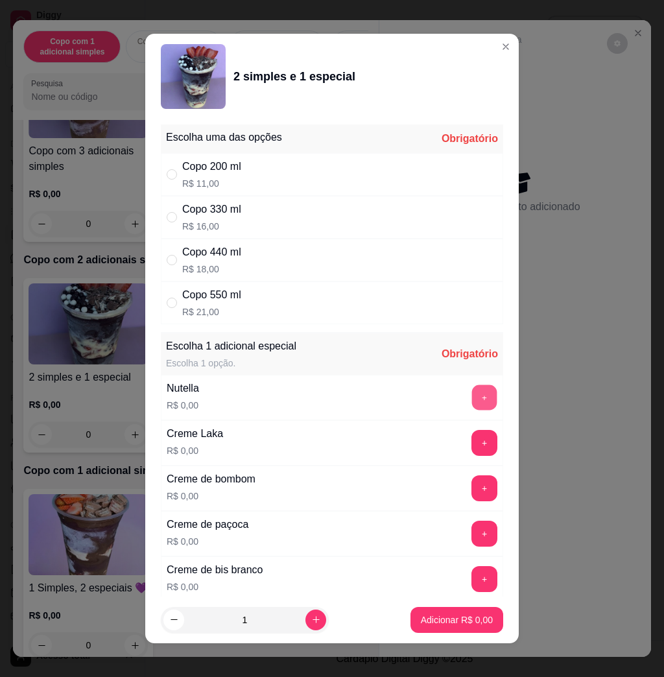
click at [472, 399] on button "+" at bounding box center [484, 397] width 25 height 25
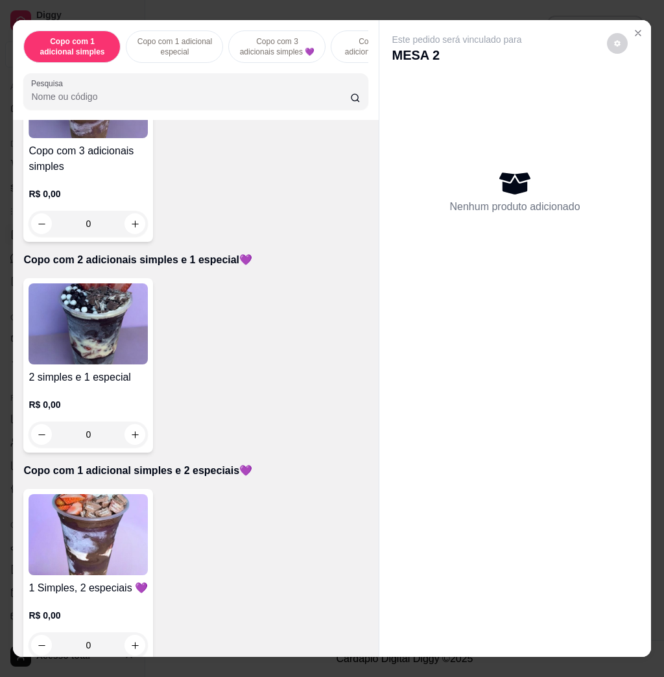
click at [101, 545] on img at bounding box center [88, 534] width 119 height 81
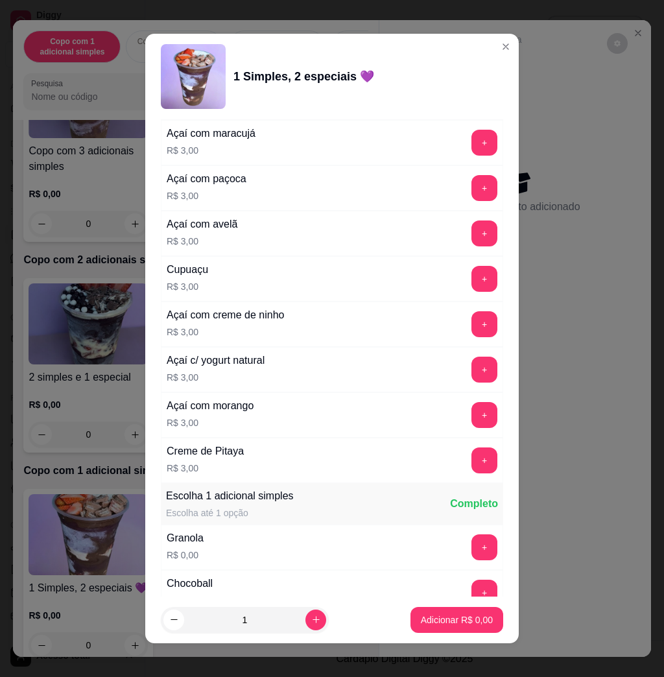
scroll to position [605, 0]
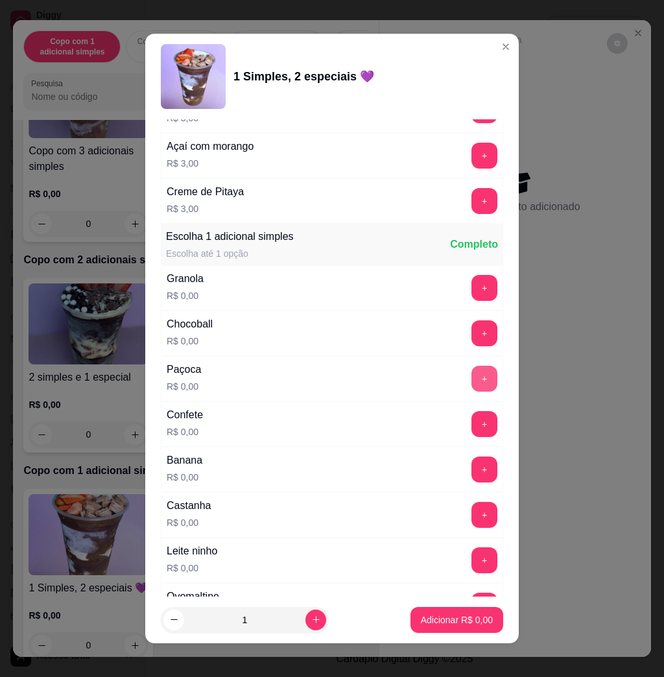
click at [471, 371] on button "+" at bounding box center [484, 379] width 26 height 26
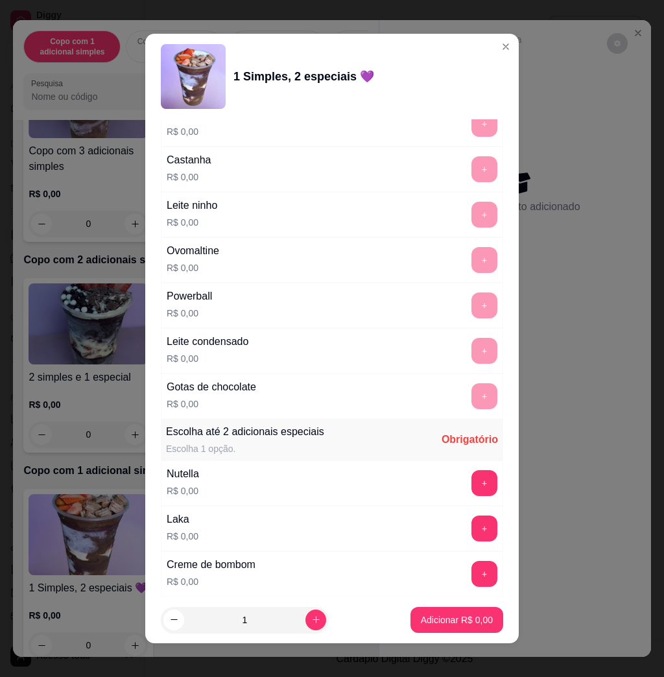
scroll to position [1038, 0]
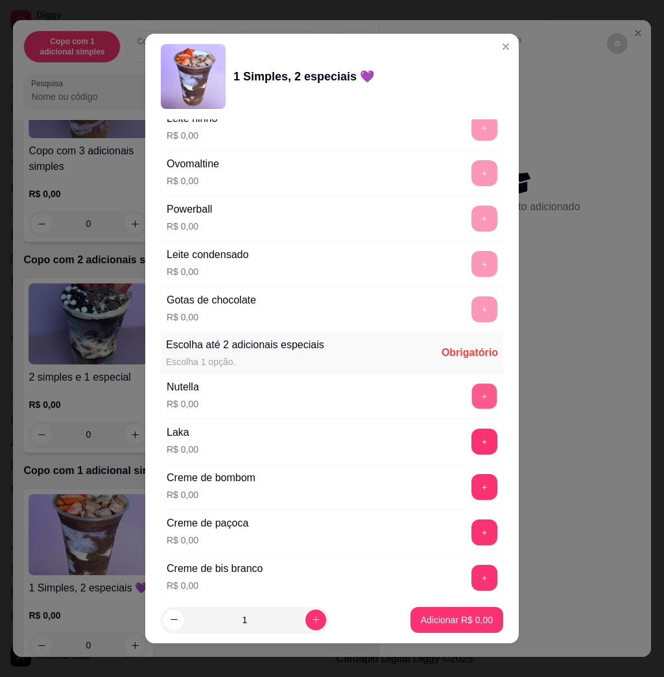
click at [472, 392] on button "+" at bounding box center [484, 396] width 25 height 25
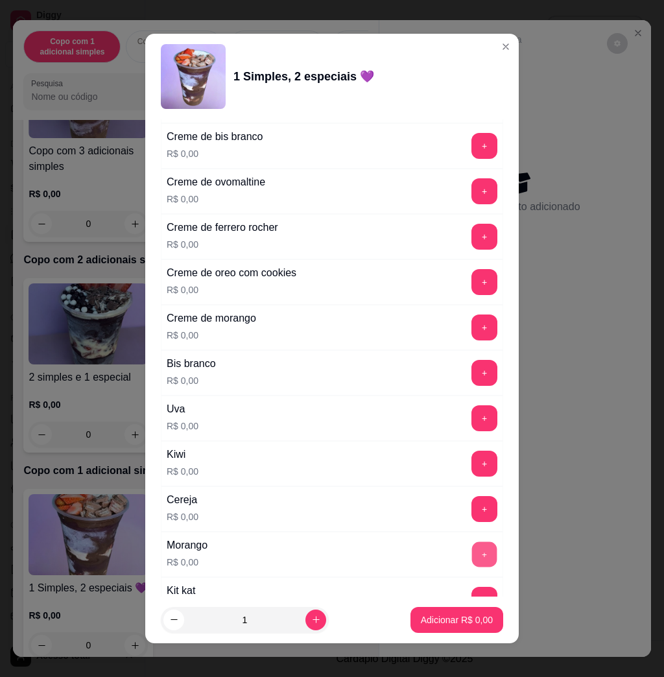
click at [472, 562] on button "+" at bounding box center [484, 554] width 25 height 25
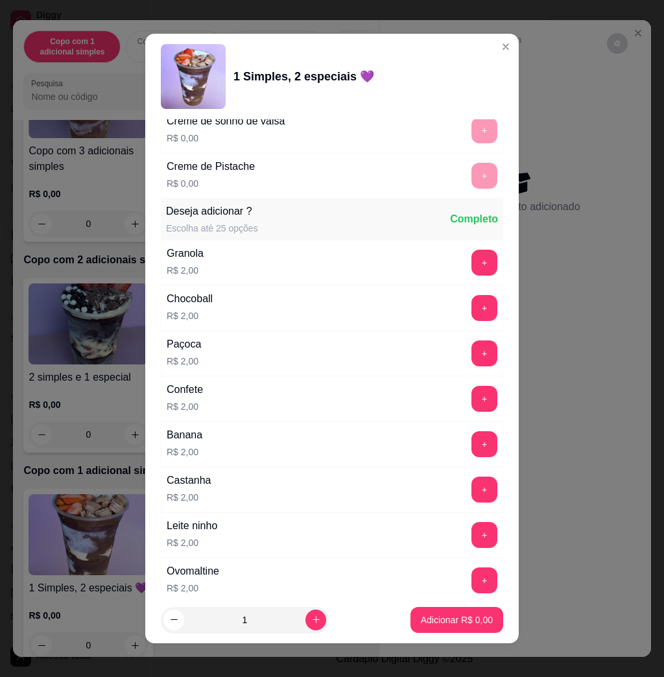
scroll to position [2161, 0]
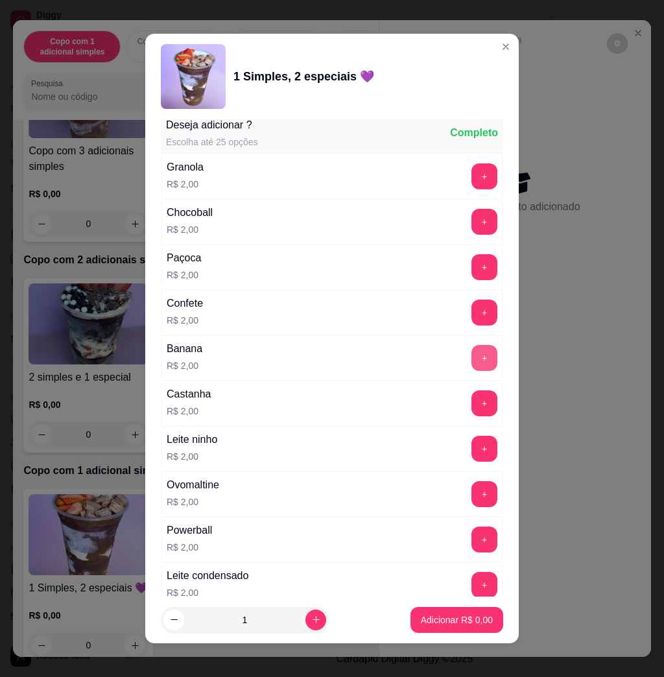
click at [471, 361] on button "+" at bounding box center [484, 358] width 26 height 26
click at [472, 589] on button "+" at bounding box center [484, 585] width 25 height 25
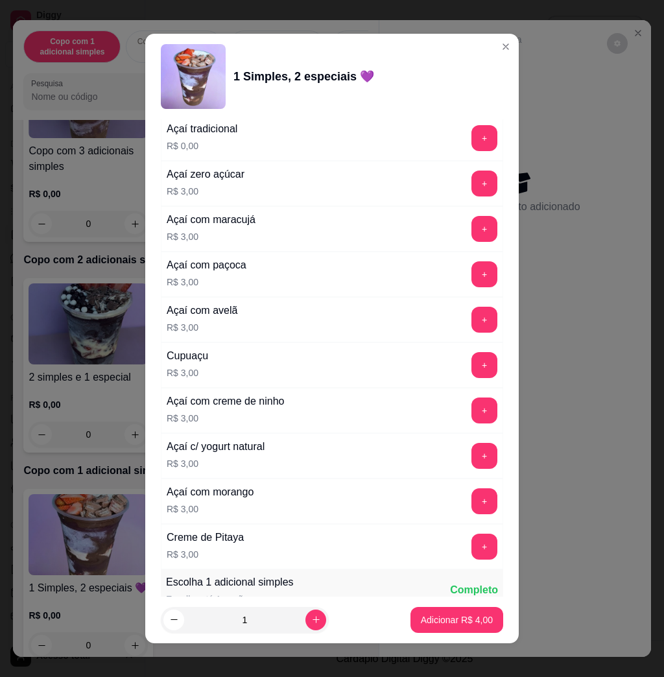
scroll to position [0, 0]
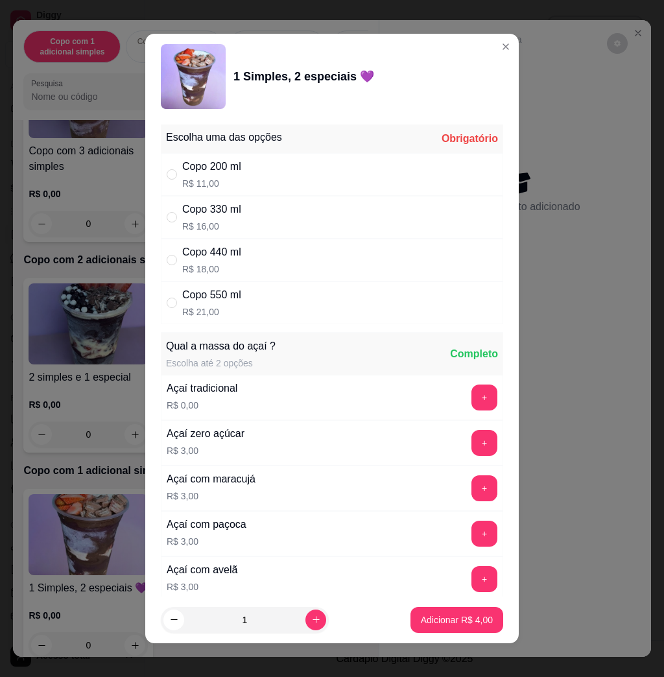
click at [342, 274] on div "Copo 440 ml R$ 18,00" at bounding box center [332, 260] width 342 height 43
radio input "true"
click at [438, 621] on p "Adicionar R$ 22,00" at bounding box center [454, 619] width 75 height 12
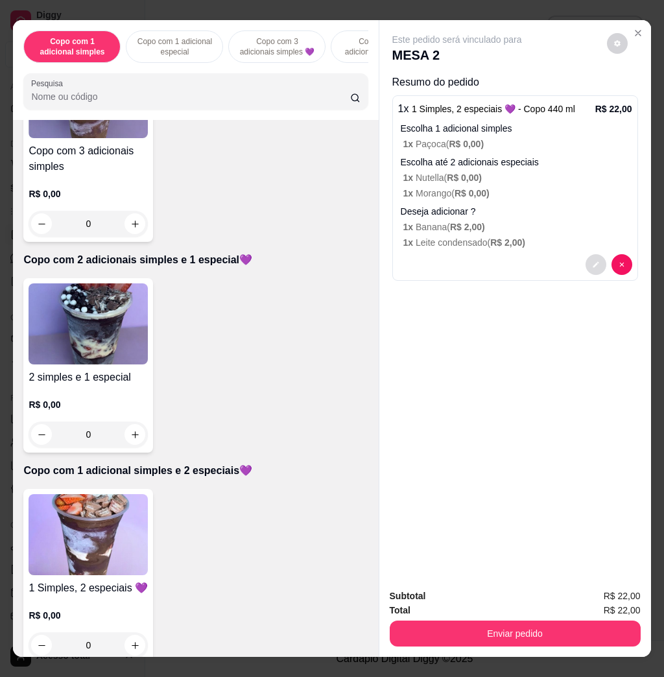
click at [586, 254] on button "decrease-product-quantity" at bounding box center [596, 264] width 21 height 21
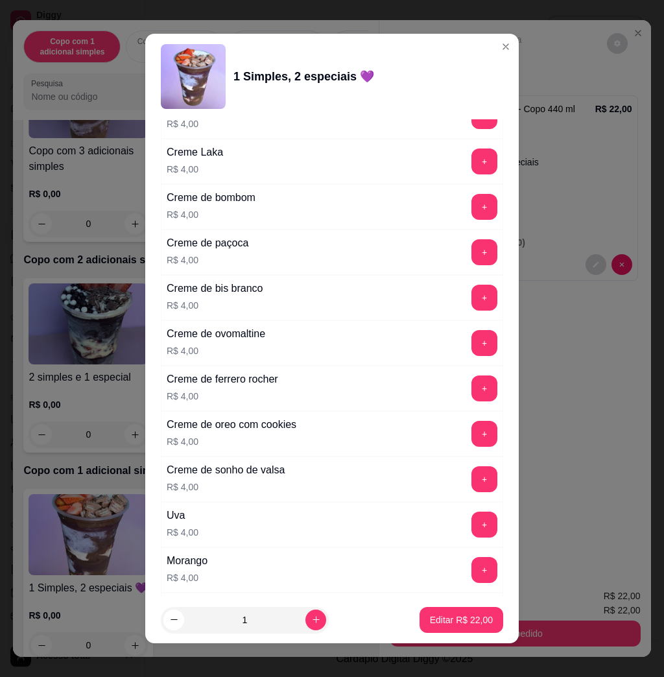
scroll to position [2334, 0]
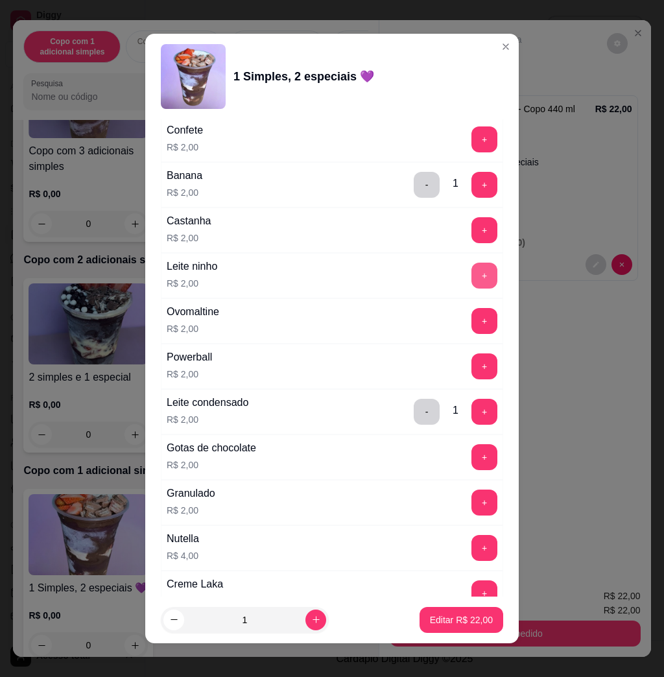
click at [471, 270] on button "+" at bounding box center [484, 276] width 26 height 26
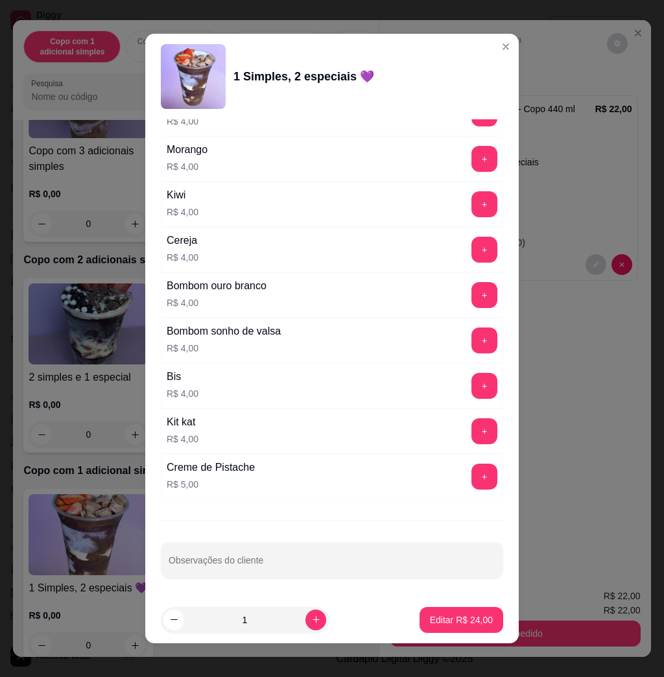
scroll to position [7, 0]
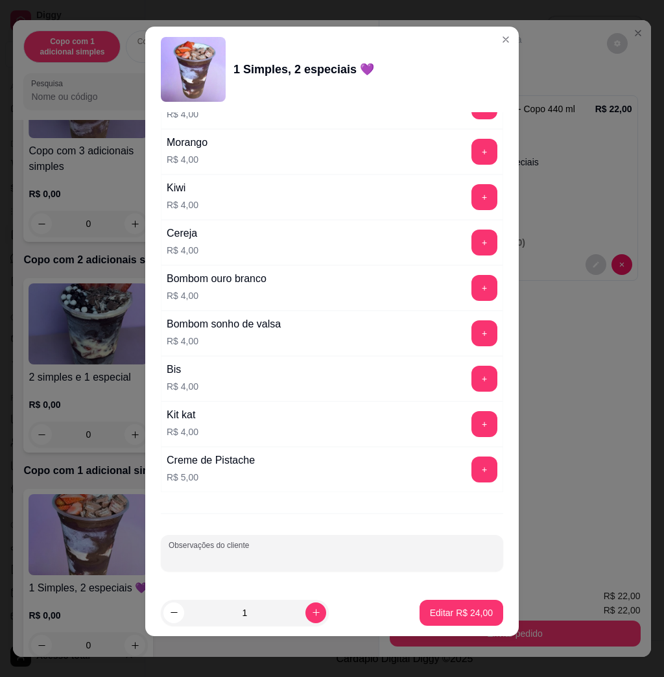
click at [276, 554] on input "Observações do cliente" at bounding box center [332, 558] width 327 height 13
type input "comer"
click at [464, 610] on p "Editar R$ 24,00" at bounding box center [461, 612] width 61 height 12
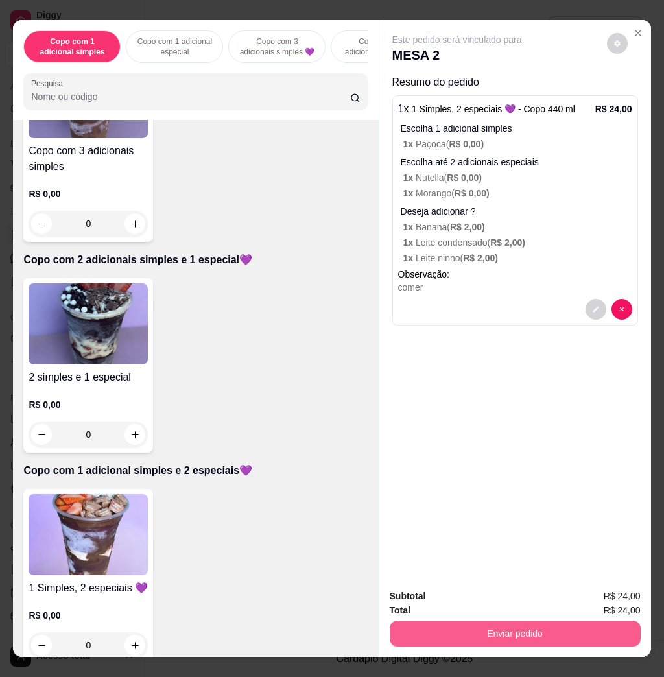
click at [530, 626] on button "Enviar pedido" at bounding box center [515, 634] width 251 height 26
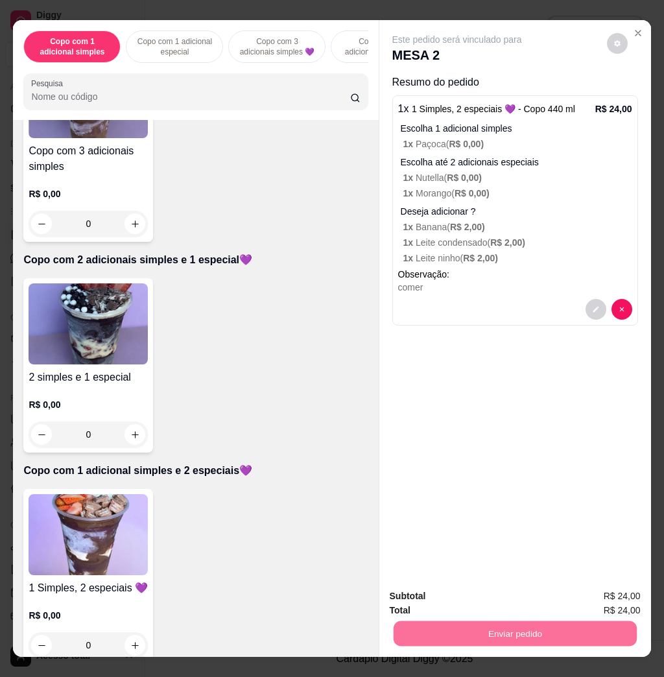
click at [484, 591] on button "Não registrar e enviar pedido" at bounding box center [470, 595] width 135 height 25
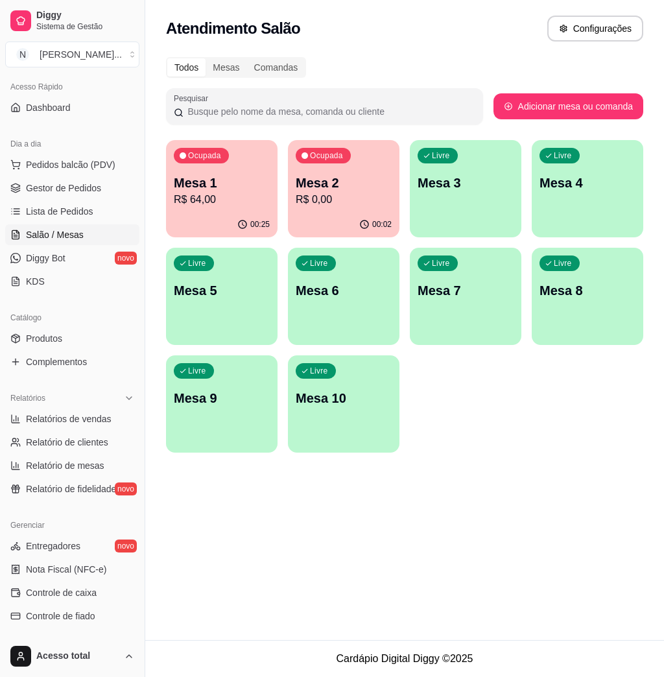
click at [209, 216] on div "00:25" at bounding box center [222, 224] width 112 height 25
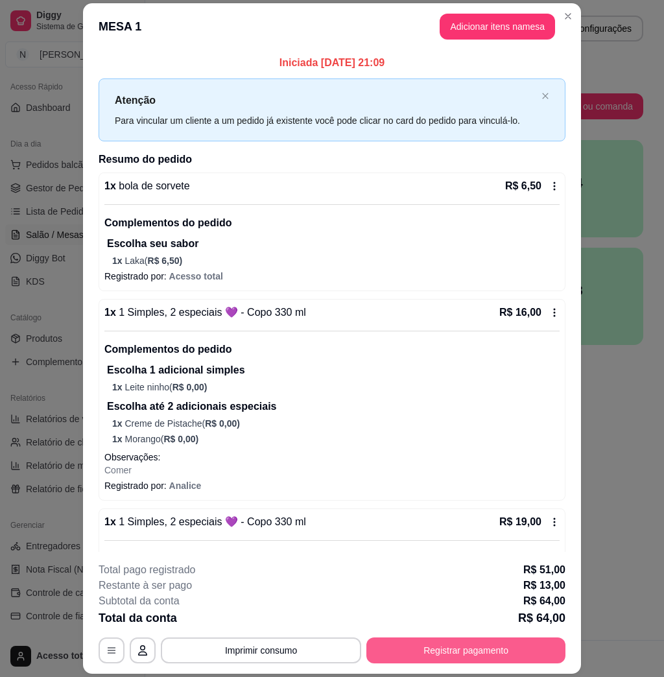
click at [464, 646] on button "Registrar pagamento" at bounding box center [465, 650] width 199 height 26
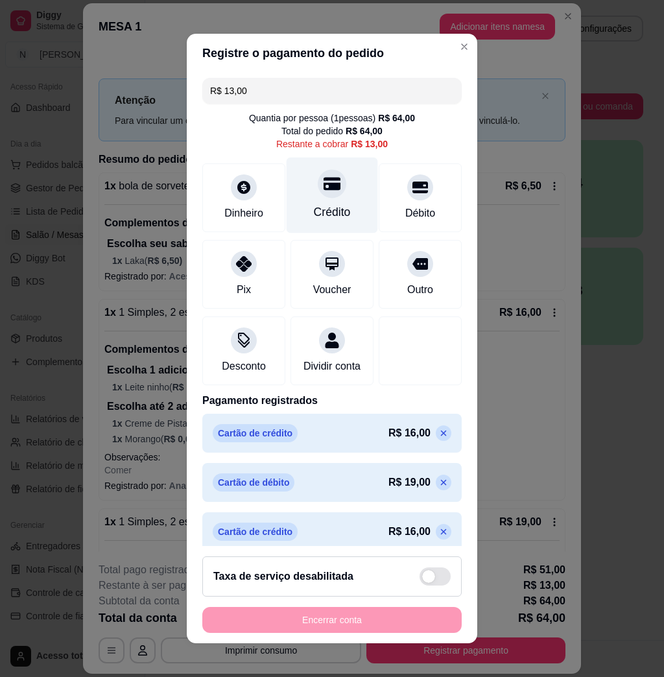
click at [329, 202] on div "Crédito" at bounding box center [332, 196] width 91 height 76
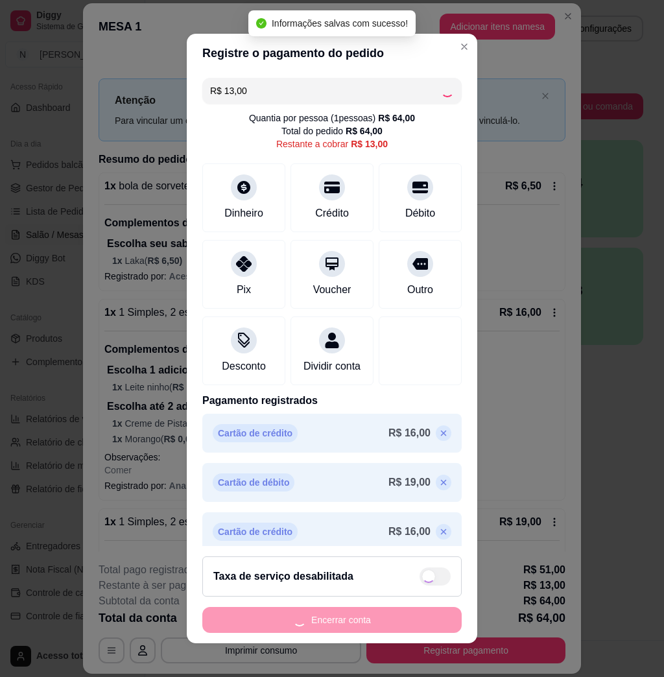
type input "R$ 0,00"
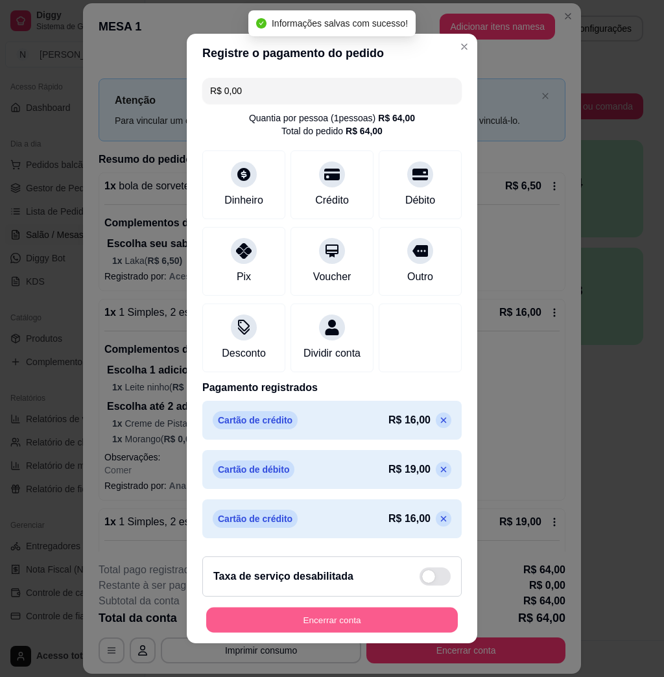
click at [414, 619] on button "Encerrar conta" at bounding box center [332, 619] width 252 height 25
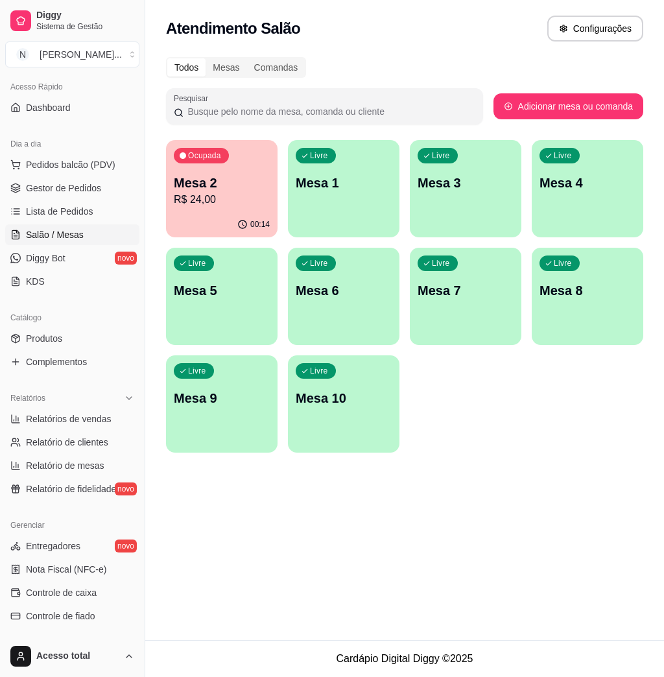
click at [185, 203] on p "R$ 24,00" at bounding box center [222, 200] width 96 height 16
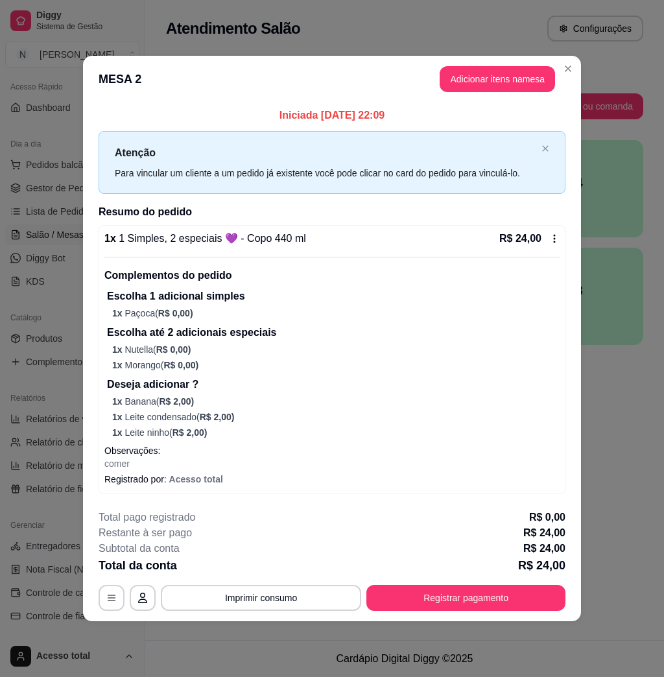
drag, startPoint x: 490, startPoint y: 581, endPoint x: 480, endPoint y: 587, distance: 11.9
click at [485, 584] on div "**********" at bounding box center [332, 560] width 467 height 101
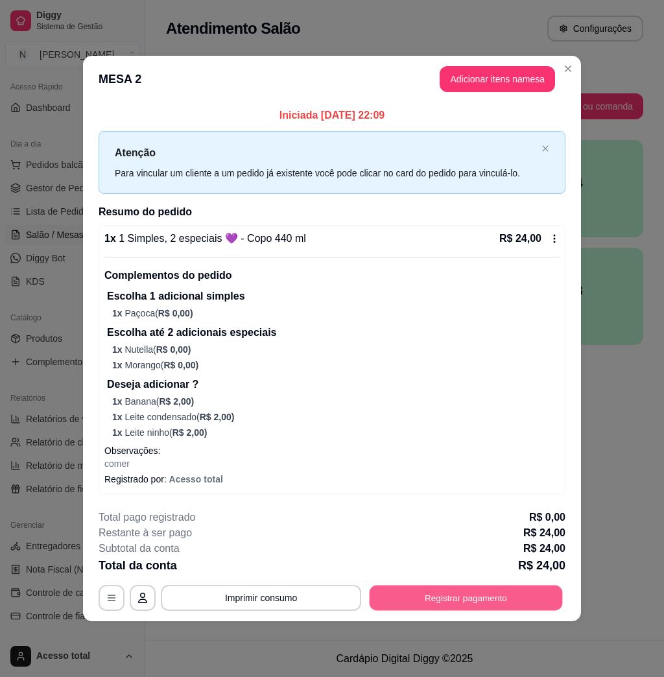
click at [475, 591] on button "Registrar pagamento" at bounding box center [466, 598] width 193 height 25
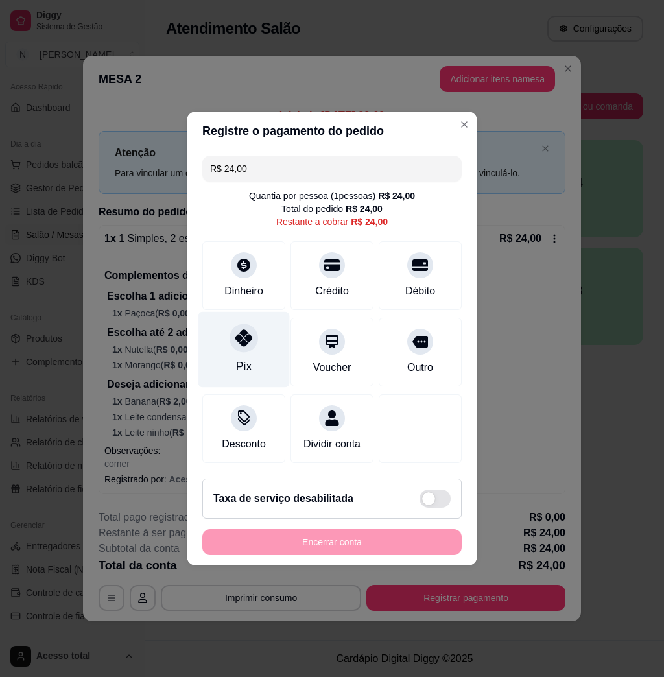
click at [235, 341] on div at bounding box center [244, 338] width 29 height 29
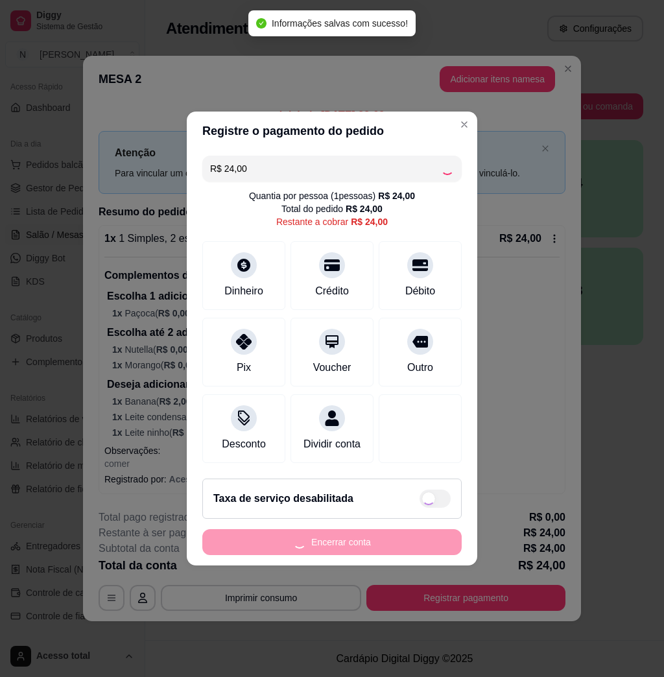
type input "R$ 0,00"
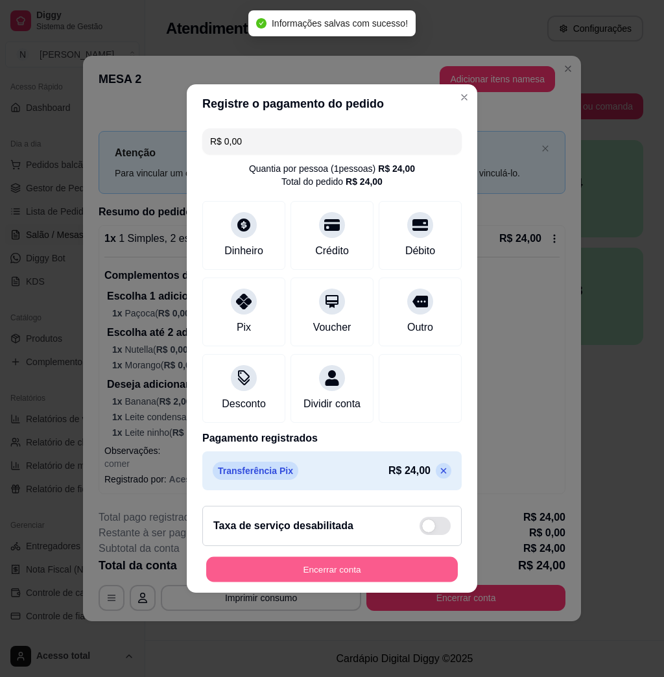
click at [322, 577] on button "Encerrar conta" at bounding box center [332, 569] width 252 height 25
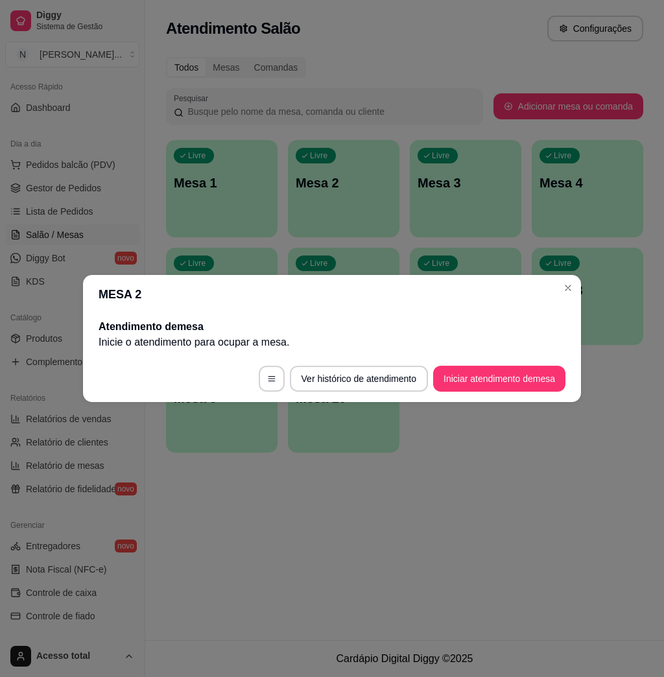
click at [566, 276] on header "MESA 2" at bounding box center [332, 294] width 498 height 39
click at [569, 286] on div "MESA 2 Atendimento de mesa Inicie o atendimento para ocupar a mesa . Ver histór…" at bounding box center [332, 338] width 664 height 677
click at [551, 286] on header "MESA 2" at bounding box center [332, 294] width 498 height 39
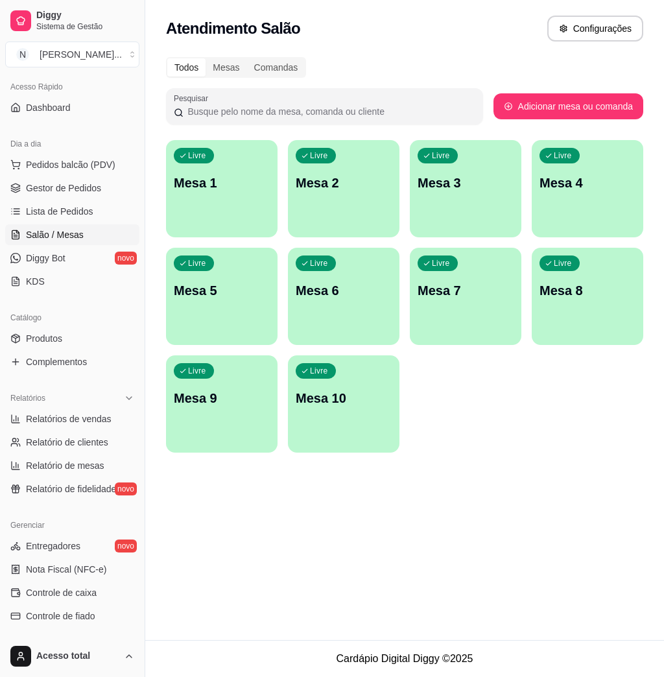
click at [242, 195] on div "Livre Mesa 1" at bounding box center [222, 181] width 112 height 82
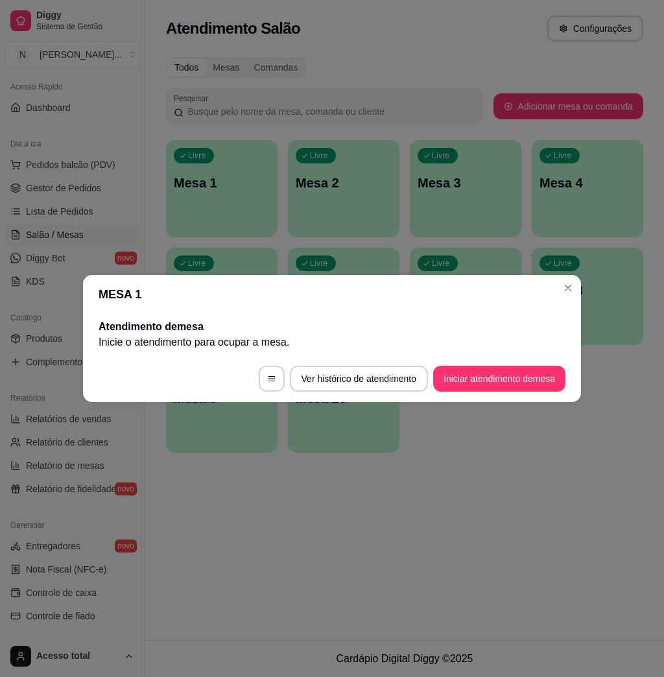
click at [445, 364] on footer "Ver histórico de atendimento Iniciar atendimento de mesa" at bounding box center [332, 378] width 498 height 47
click at [453, 368] on button "Iniciar atendimento de mesa" at bounding box center [499, 379] width 132 height 26
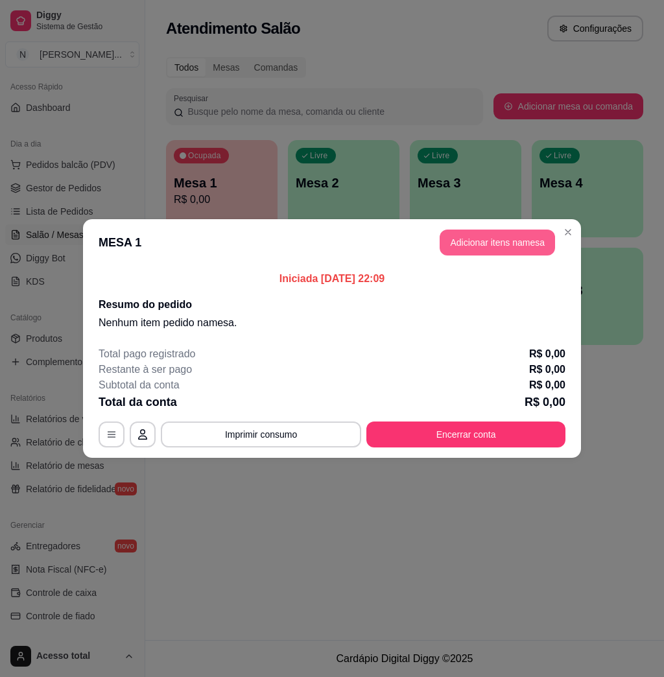
click at [495, 248] on button "Adicionar itens na mesa" at bounding box center [497, 243] width 115 height 26
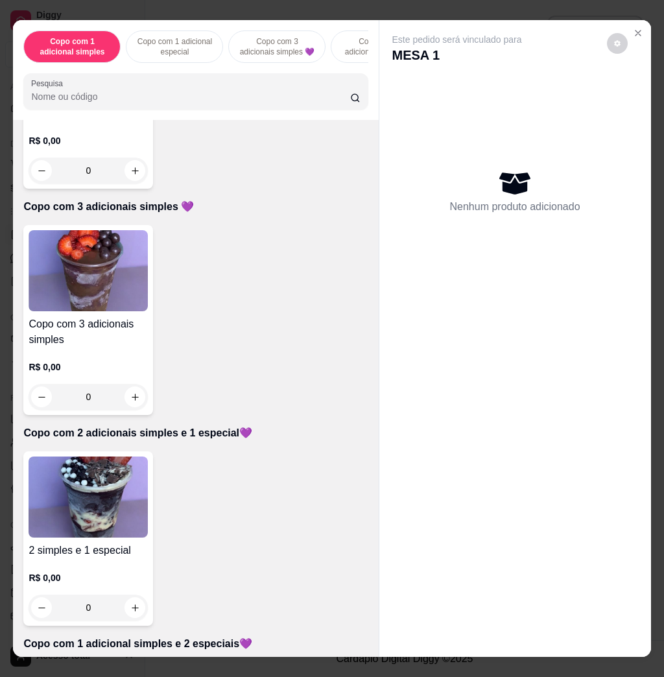
scroll to position [691, 0]
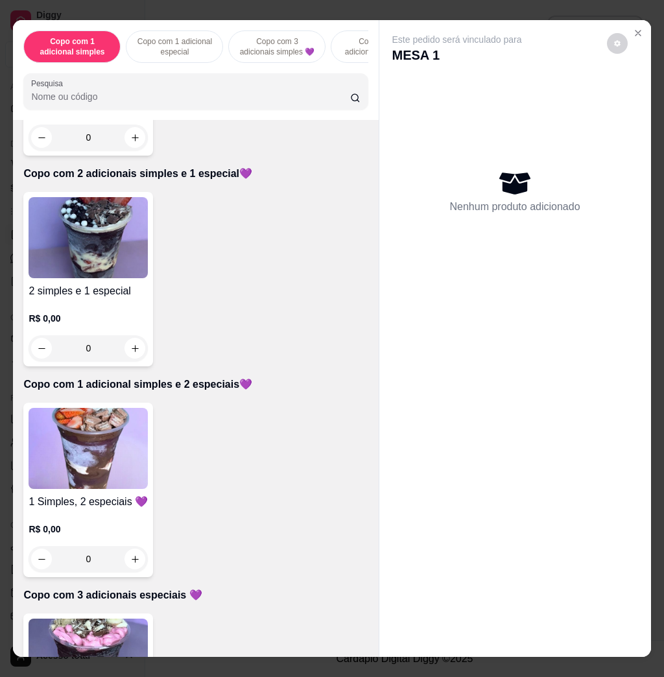
click at [91, 405] on div "Item avulso Copo com 1 adicional simples Copo com 1 adicional simples R$ 0,00 0…" at bounding box center [195, 388] width 365 height 536
click at [88, 435] on img at bounding box center [88, 448] width 119 height 81
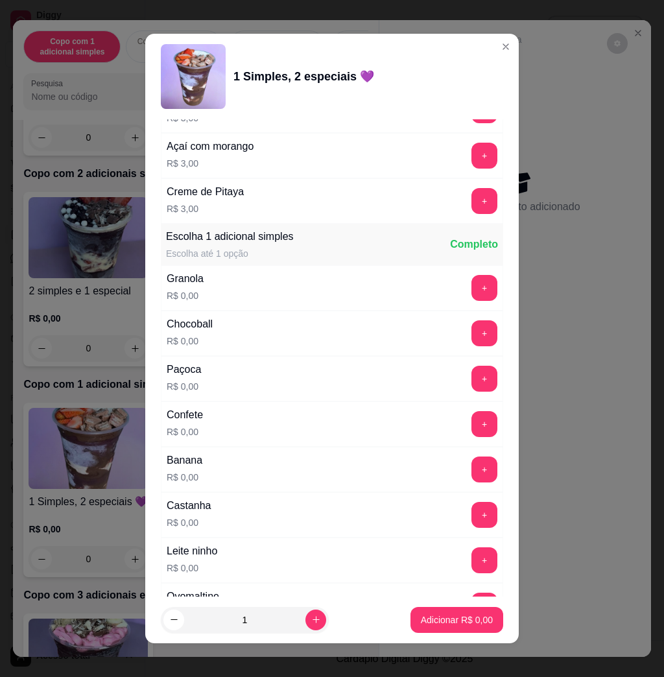
scroll to position [1038, 0]
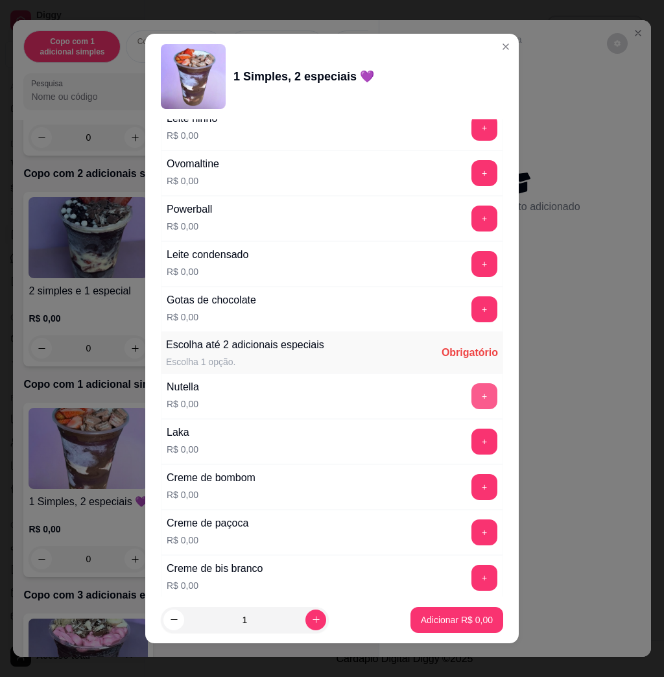
click at [471, 394] on button "+" at bounding box center [484, 396] width 26 height 26
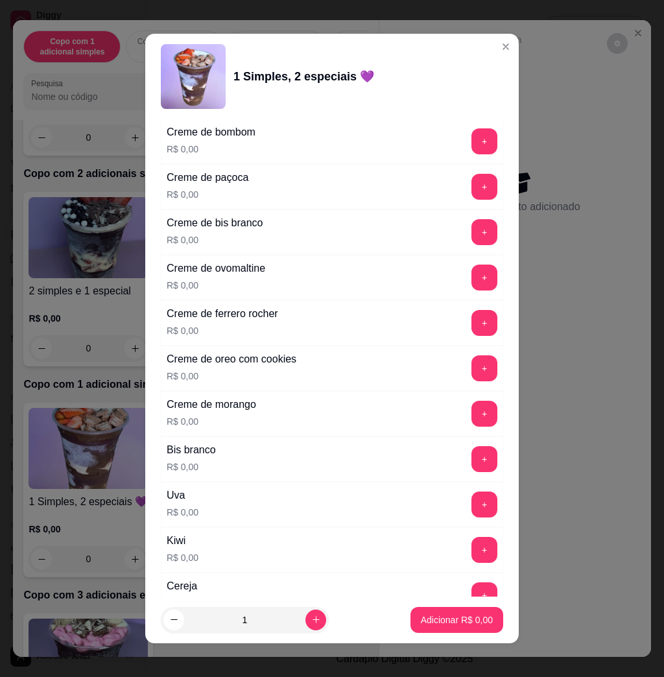
scroll to position [1643, 0]
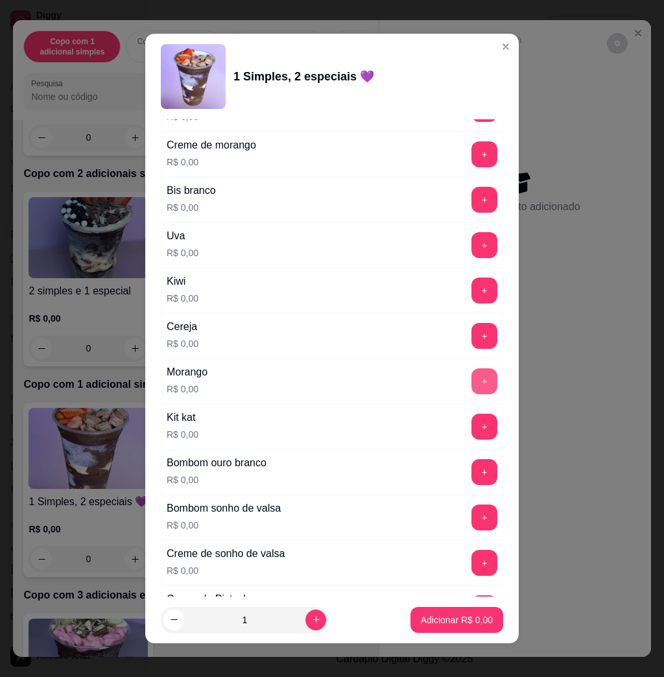
click at [471, 382] on button "+" at bounding box center [484, 381] width 26 height 26
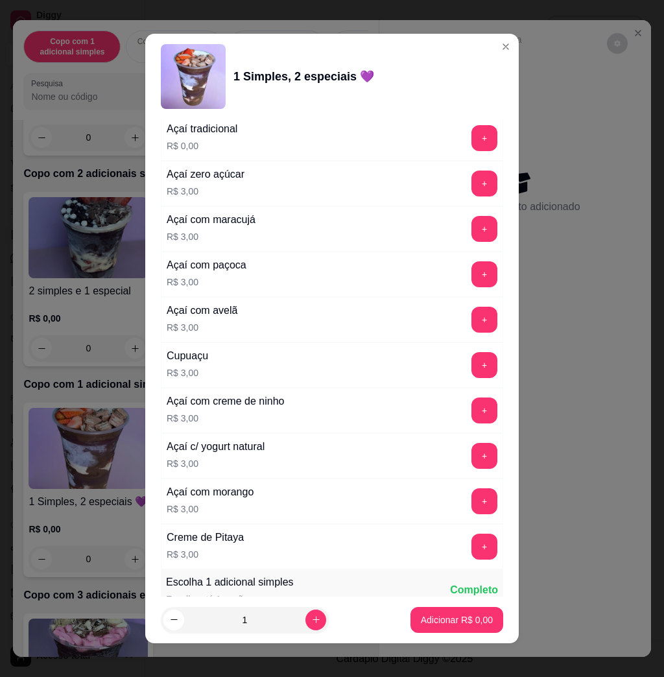
scroll to position [0, 0]
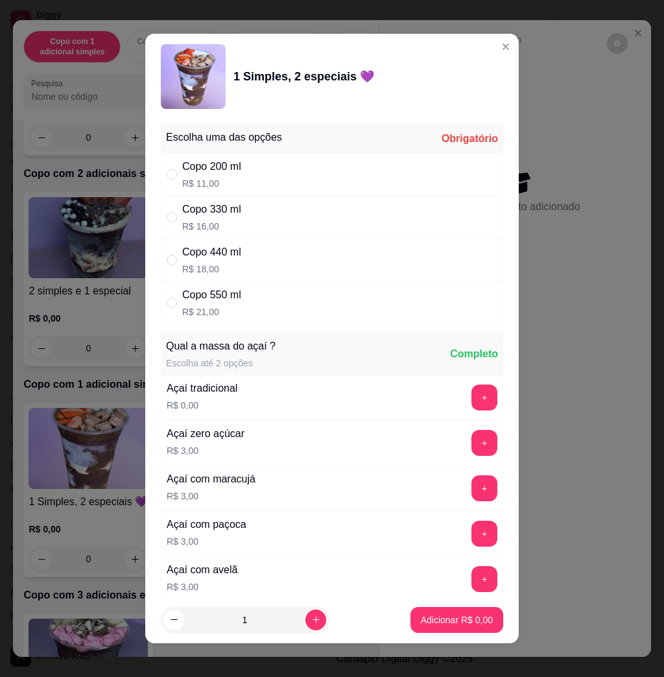
click at [337, 229] on div "Copo 330 ml R$ 16,00" at bounding box center [332, 217] width 342 height 43
radio input "true"
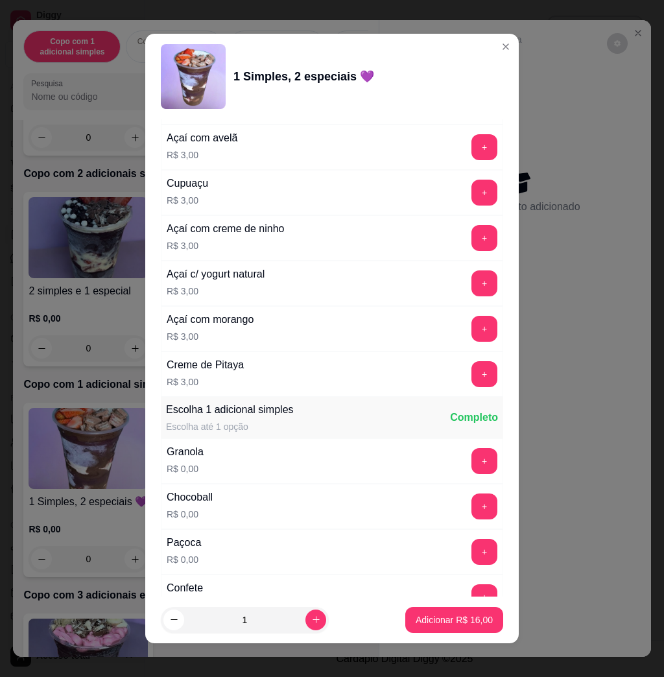
scroll to position [778, 0]
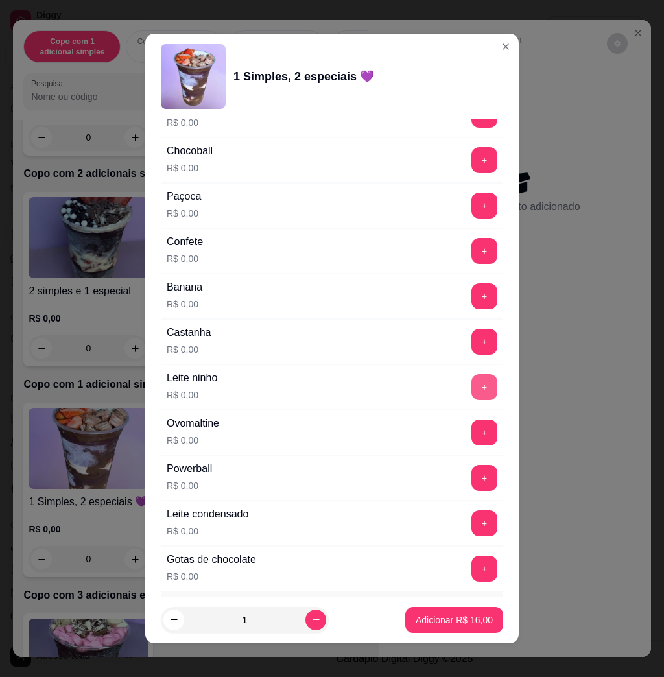
click at [471, 385] on button "+" at bounding box center [484, 387] width 26 height 26
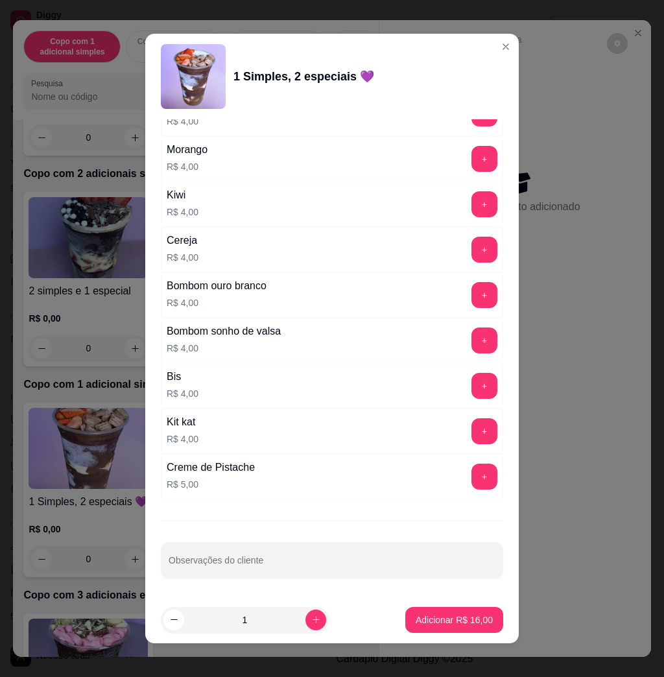
scroll to position [7, 0]
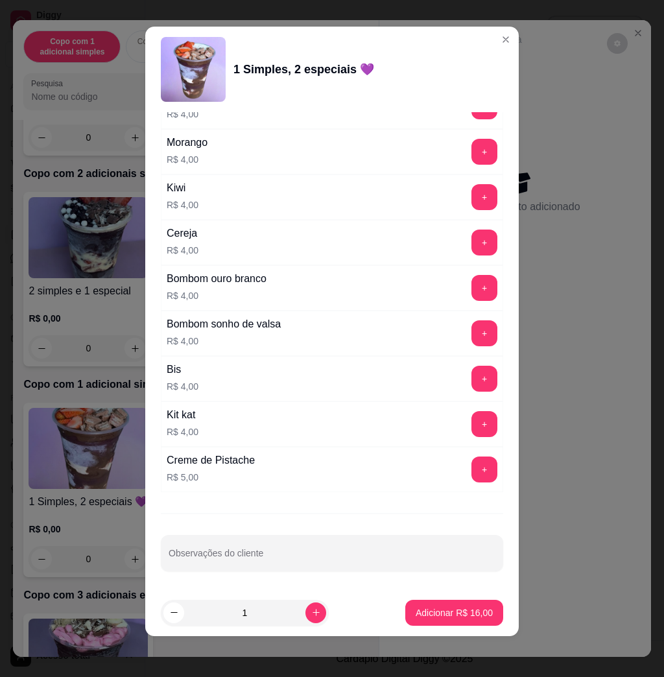
click at [386, 536] on div "Observações do cliente" at bounding box center [332, 553] width 342 height 36
type input ","
type input "[PERSON_NAME]"
click at [467, 610] on p "Adicionar R$ 16,00" at bounding box center [454, 612] width 77 height 13
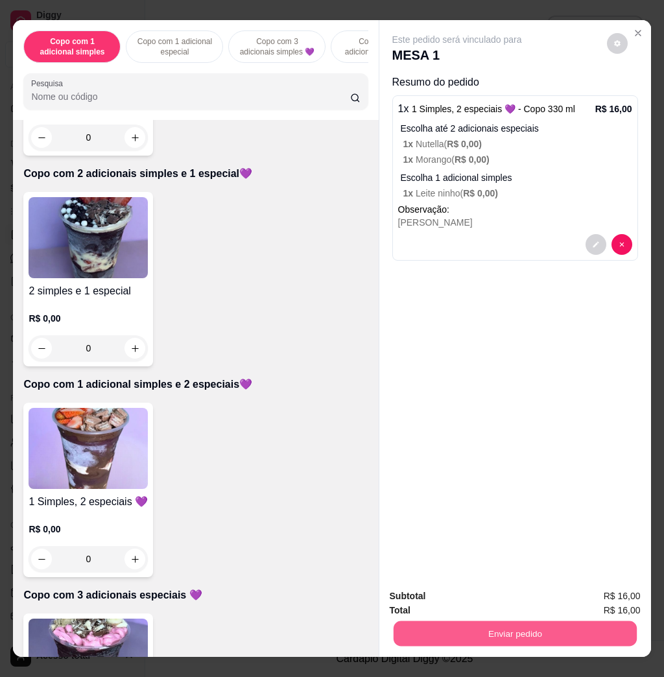
click at [519, 625] on button "Enviar pedido" at bounding box center [514, 633] width 243 height 25
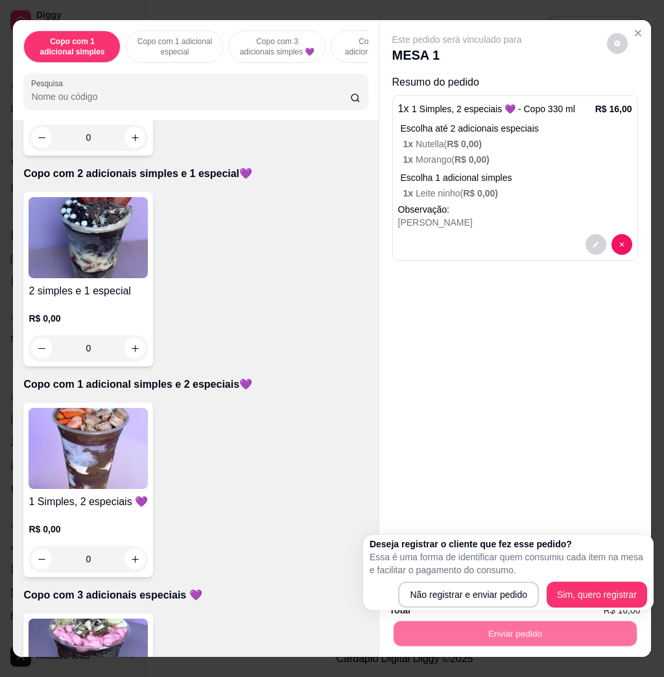
click at [450, 578] on div "Deseja registrar o cliente que fez esse pedido? Essa é uma forma de identificar…" at bounding box center [509, 573] width 278 height 70
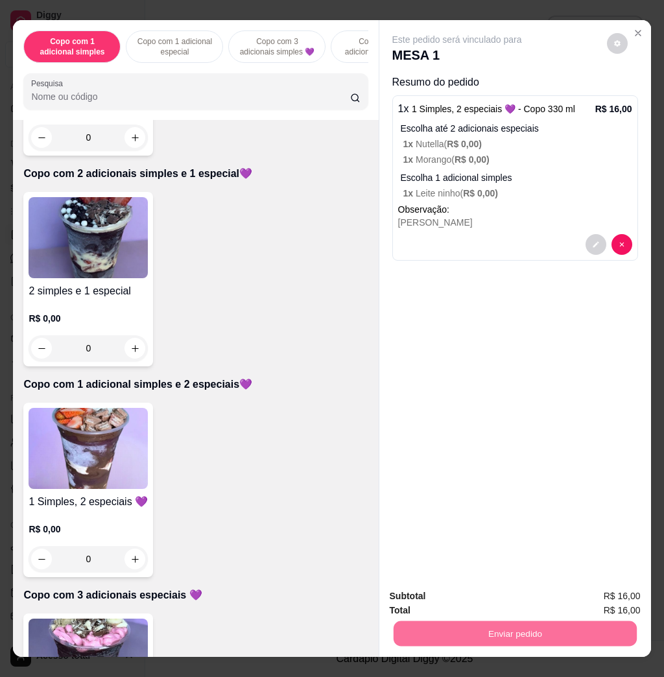
click at [450, 583] on button "Não registrar e enviar pedido" at bounding box center [470, 595] width 135 height 25
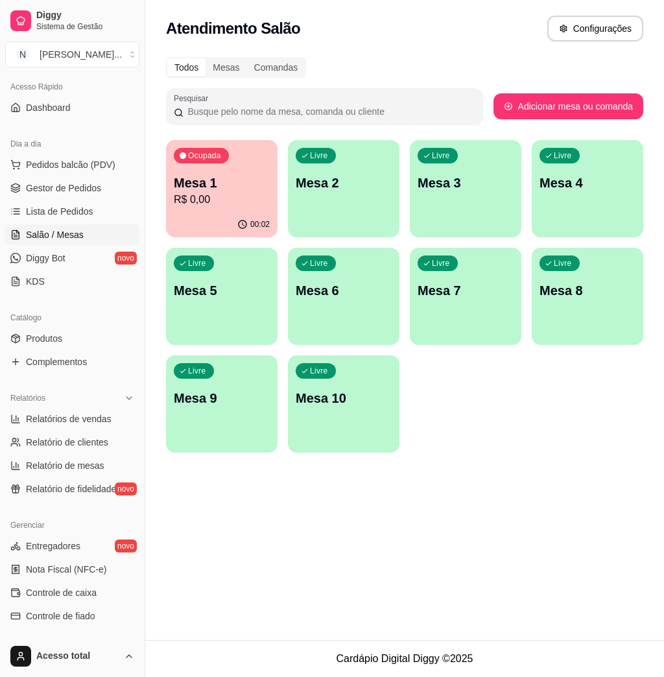
click at [97, 153] on div "Dia a dia" at bounding box center [72, 144] width 134 height 21
click at [104, 178] on link "Gestor de Pedidos" at bounding box center [72, 188] width 134 height 21
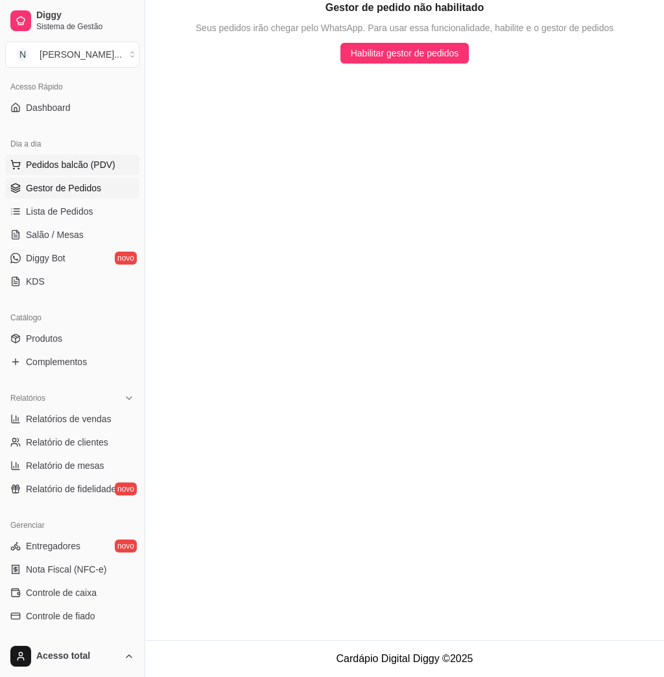
click at [102, 163] on span "Pedidos balcão (PDV)" at bounding box center [70, 164] width 89 height 13
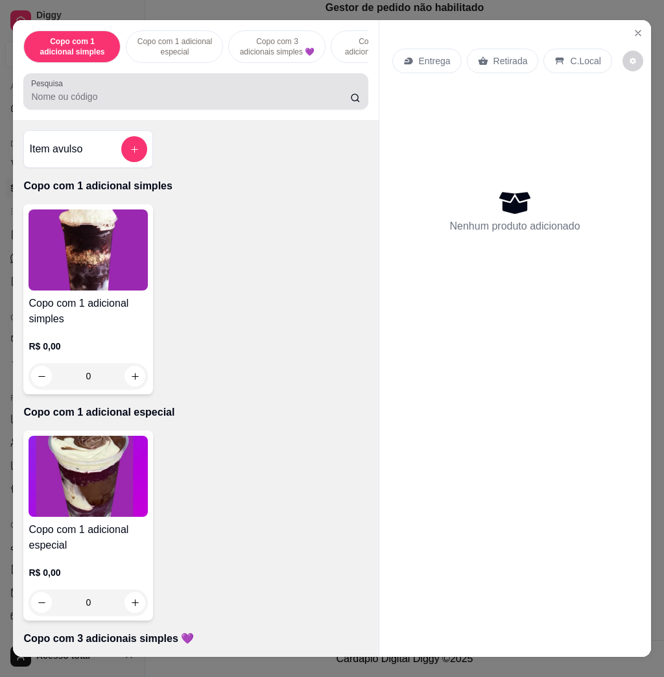
click at [137, 103] on input "Pesquisa" at bounding box center [190, 96] width 319 height 13
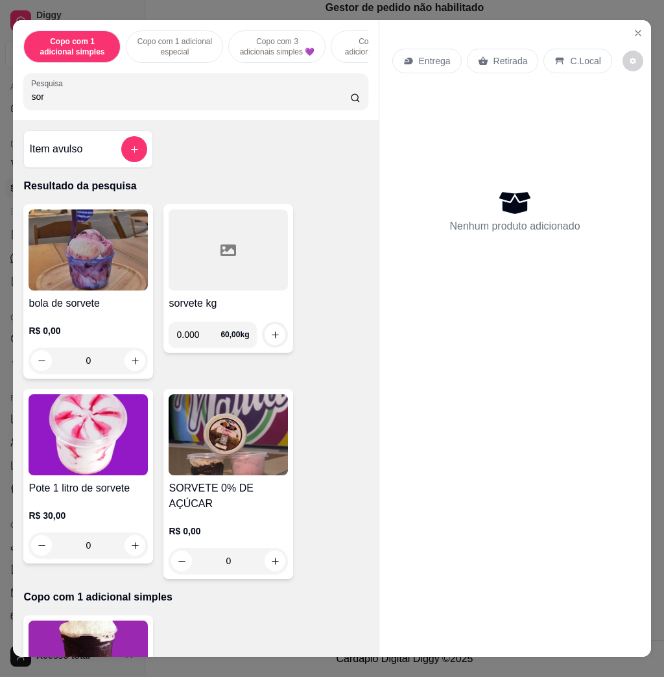
type input "sor"
click at [274, 548] on div "0" at bounding box center [228, 561] width 119 height 26
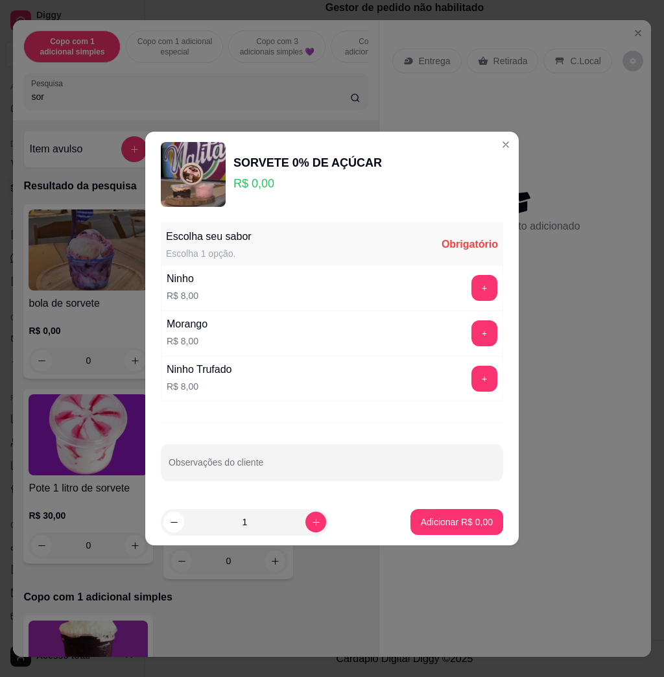
click at [475, 392] on div "Ninho Trufado R$ 8,00 +" at bounding box center [332, 378] width 342 height 45
click at [475, 388] on button "+" at bounding box center [484, 379] width 26 height 26
click at [453, 518] on p "Adicionar R$ 8,00" at bounding box center [457, 522] width 72 height 13
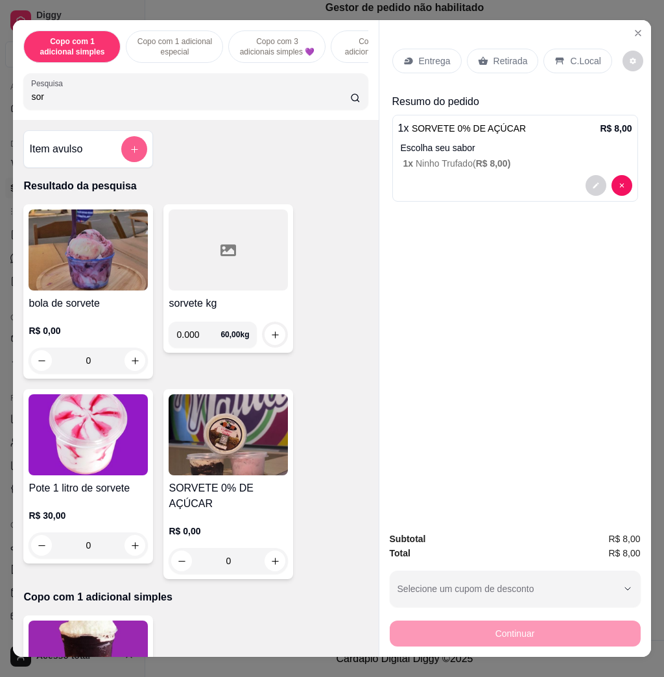
click at [133, 153] on button "add-separate-item" at bounding box center [134, 149] width 26 height 26
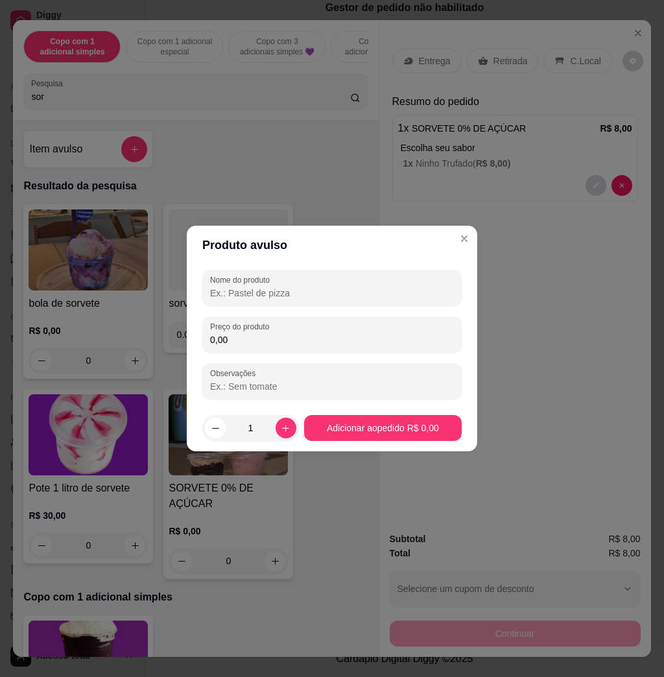
click at [276, 333] on input "0,00" at bounding box center [332, 339] width 244 height 13
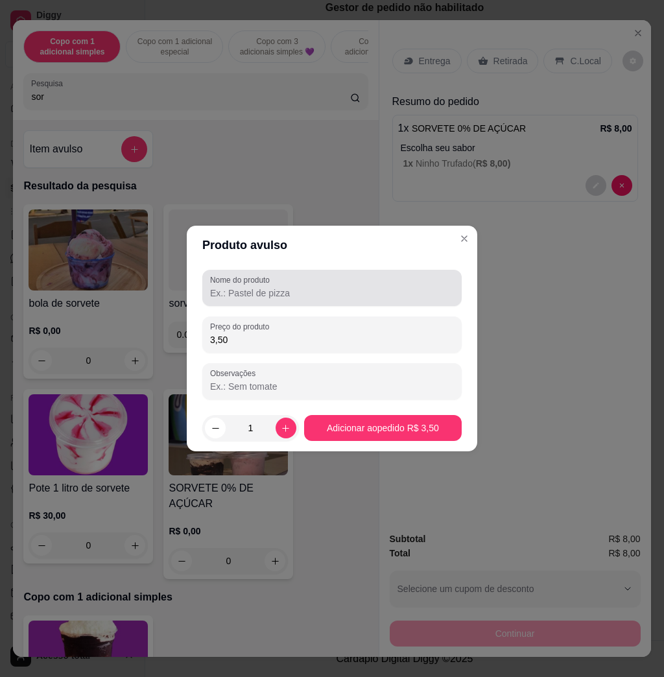
type input "3,50"
click at [348, 293] on input "Nome do produto" at bounding box center [332, 293] width 244 height 13
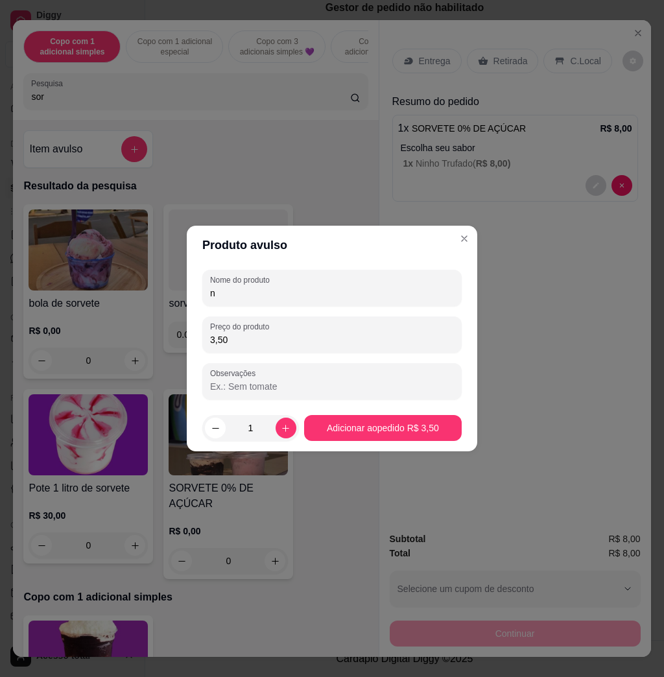
type input "n"
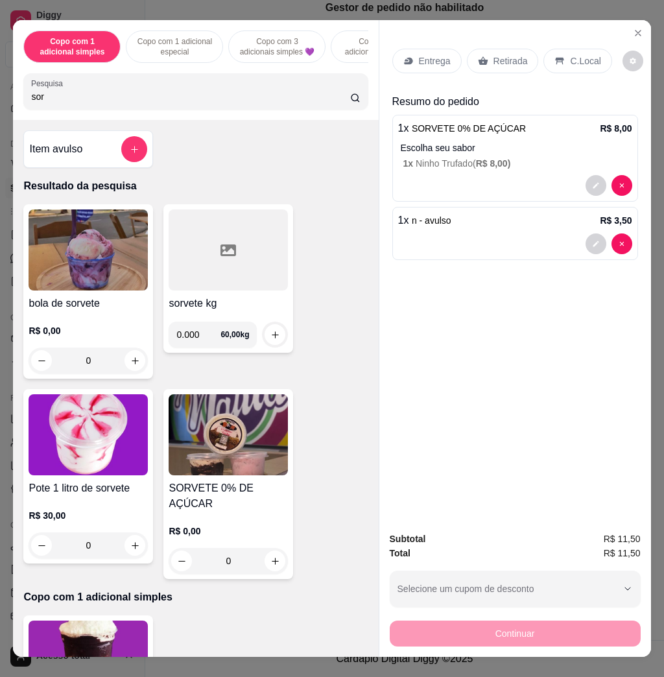
click at [570, 54] on p "C.Local" at bounding box center [585, 60] width 30 height 13
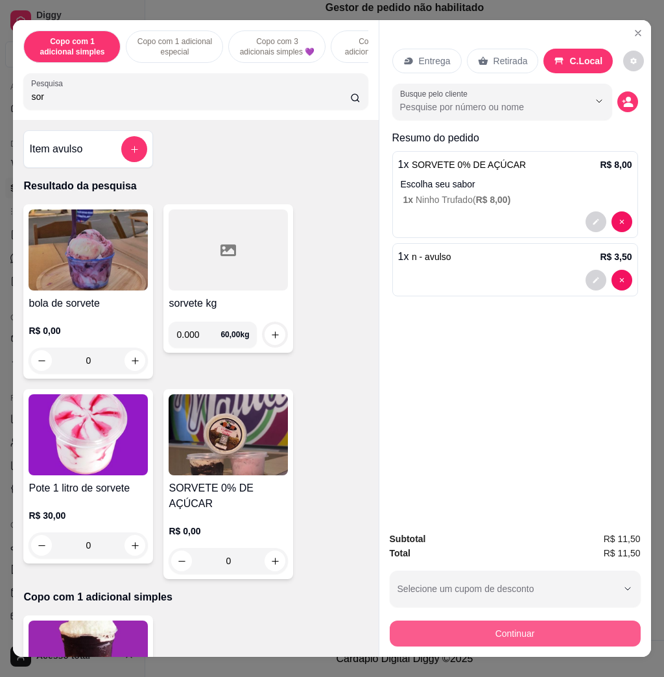
click at [554, 626] on button "Continuar" at bounding box center [515, 634] width 251 height 26
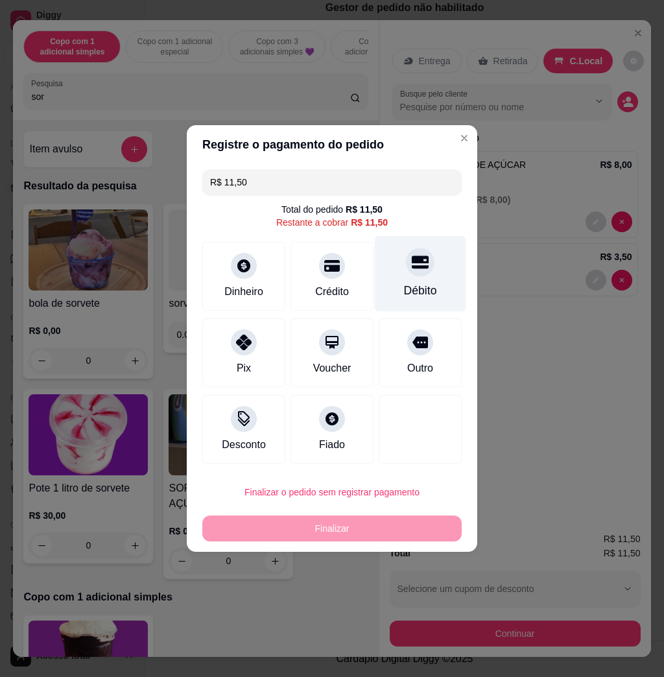
click at [416, 283] on div "Débito" at bounding box center [420, 290] width 33 height 17
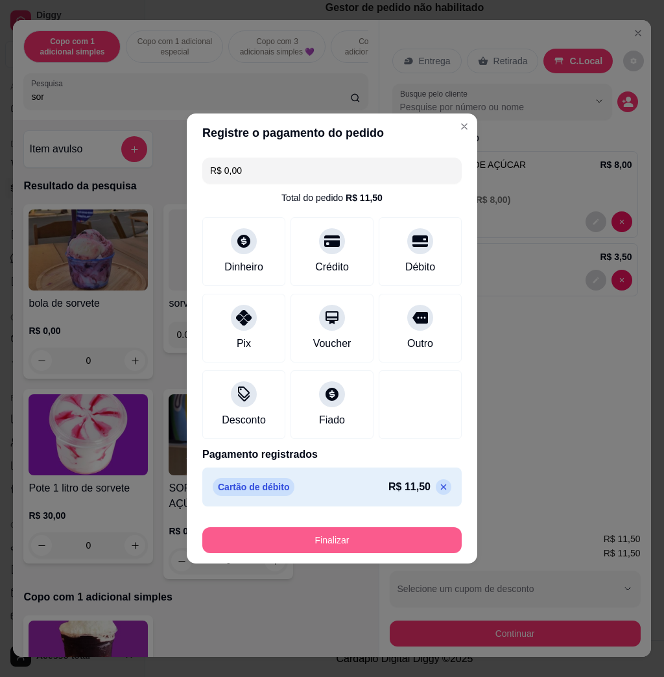
click at [430, 550] on button "Finalizar" at bounding box center [331, 540] width 259 height 26
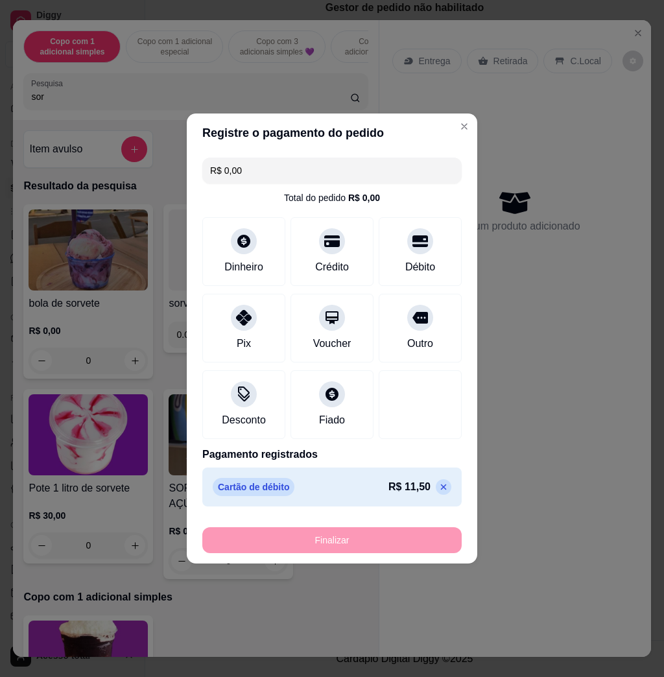
type input "-R$ 11,50"
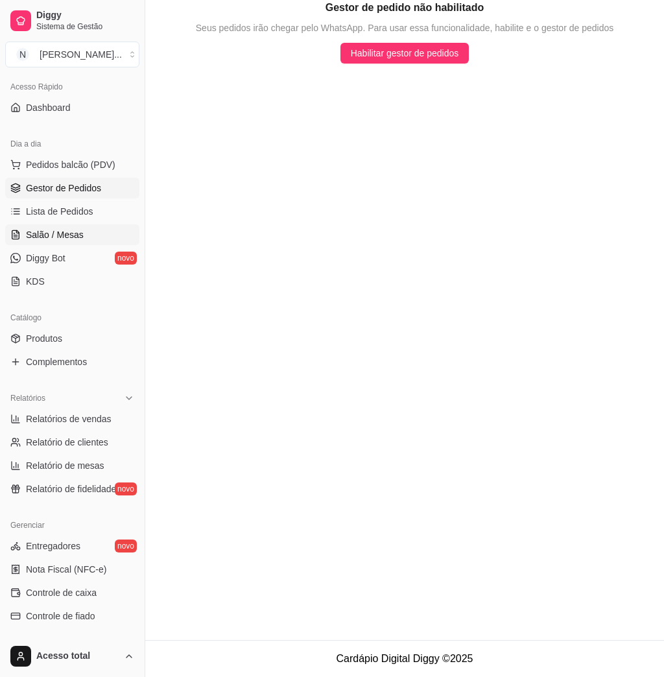
click at [86, 237] on link "Salão / Mesas" at bounding box center [72, 234] width 134 height 21
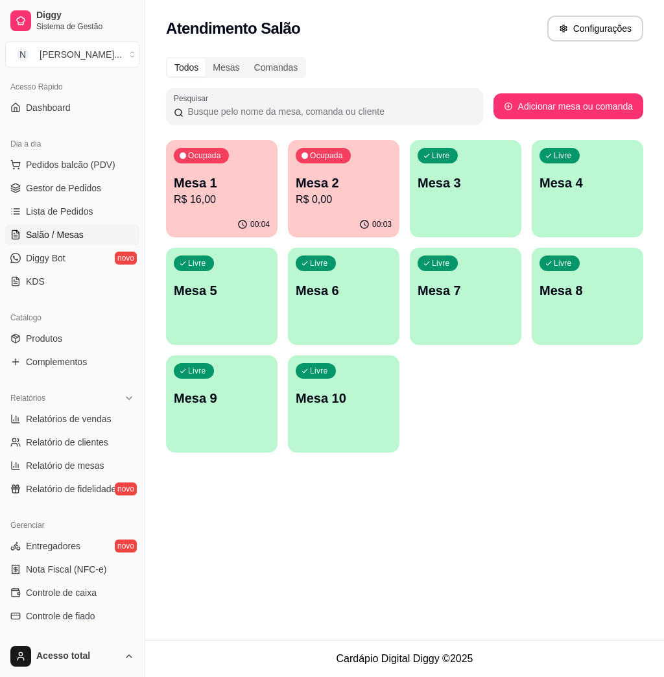
click at [226, 206] on p "R$ 16,00" at bounding box center [222, 200] width 96 height 16
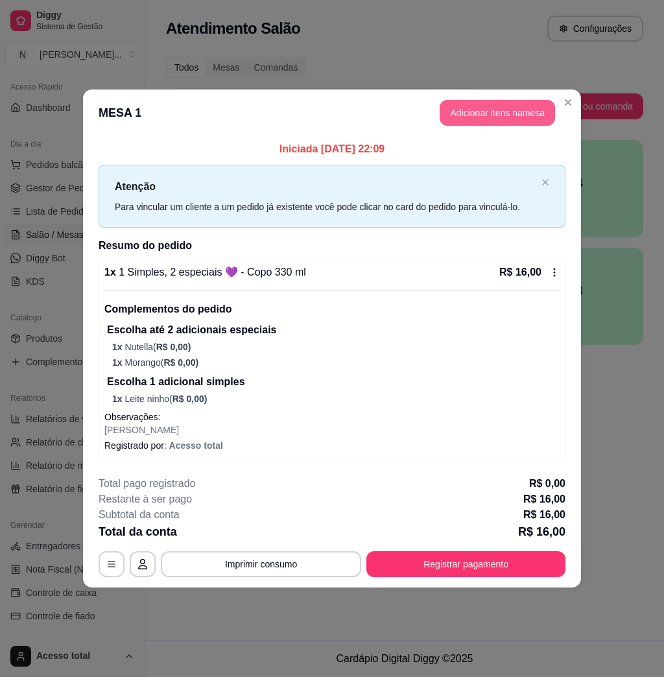
click at [490, 106] on button "Adicionar itens na mesa" at bounding box center [497, 113] width 115 height 26
click at [132, 157] on button "add-separate-item" at bounding box center [134, 149] width 26 height 26
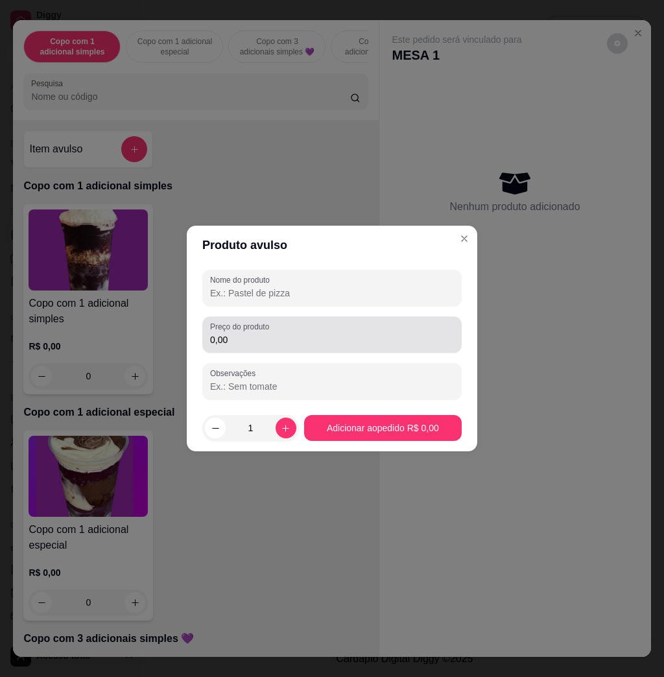
click at [274, 333] on input "0,00" at bounding box center [332, 339] width 244 height 13
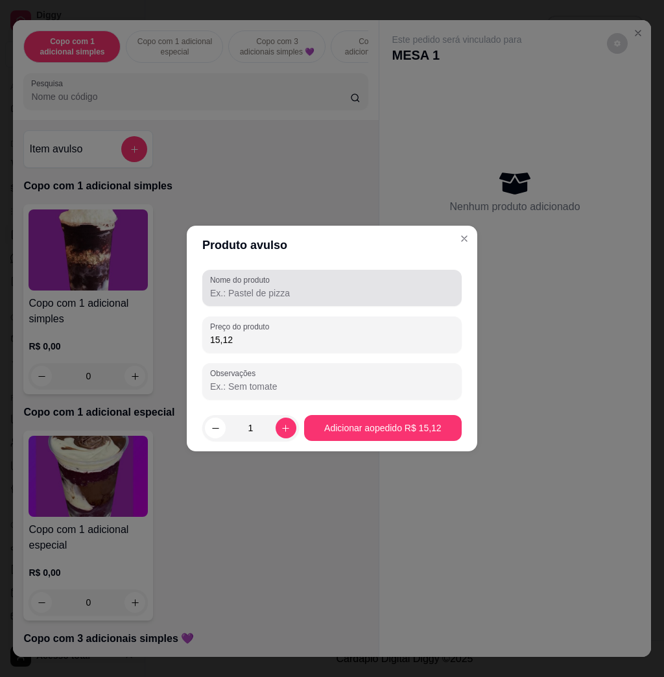
type input "15,12"
click at [246, 302] on div "Nome do produto" at bounding box center [331, 288] width 259 height 36
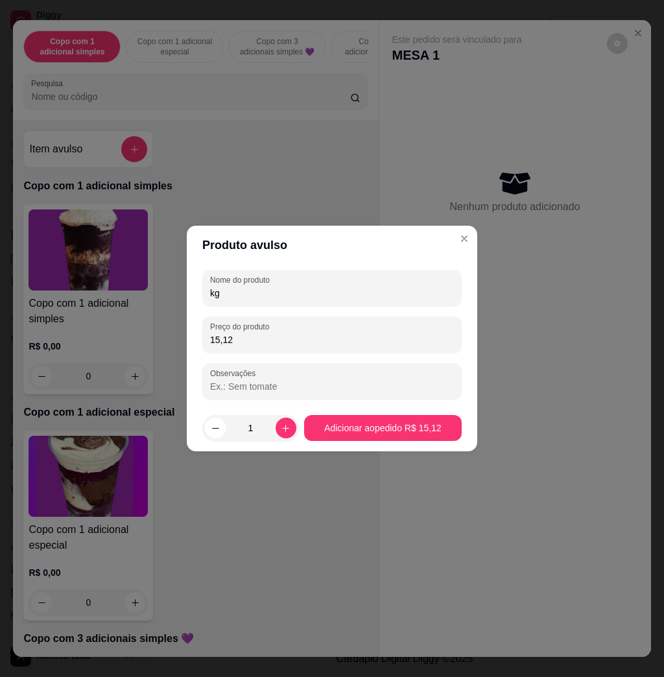
type input "kg"
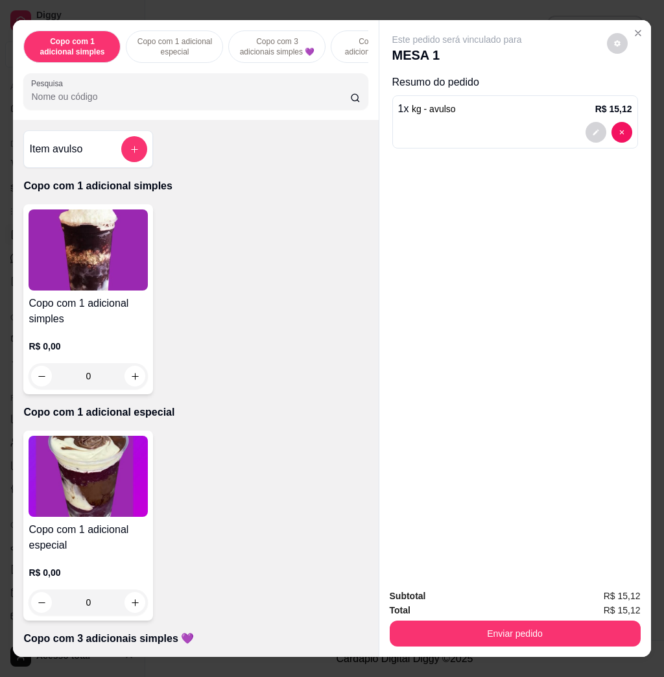
click at [497, 621] on button "Enviar pedido" at bounding box center [515, 634] width 251 height 26
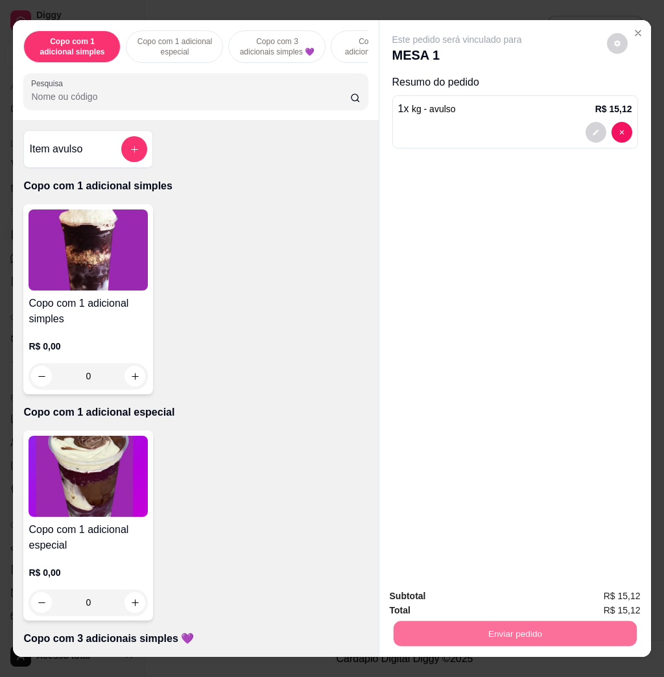
click at [469, 586] on button "Não registrar e enviar pedido" at bounding box center [470, 595] width 131 height 24
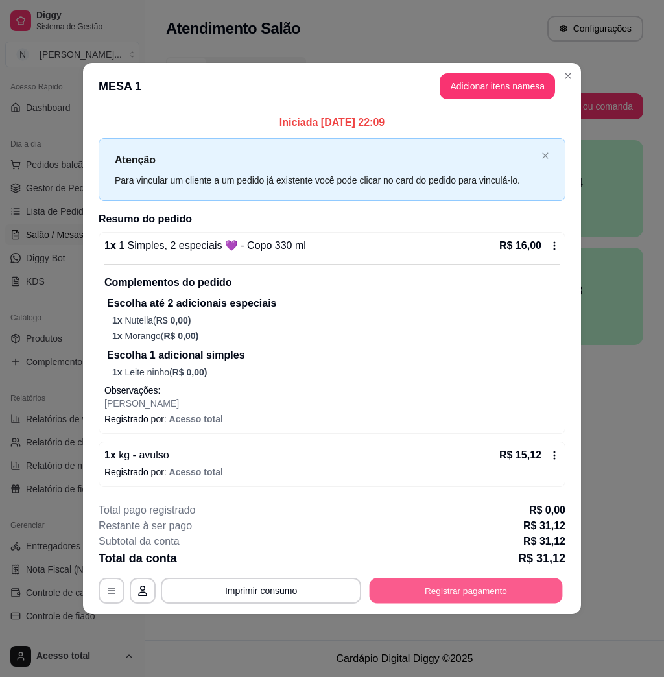
click at [499, 584] on button "Registrar pagamento" at bounding box center [466, 590] width 193 height 25
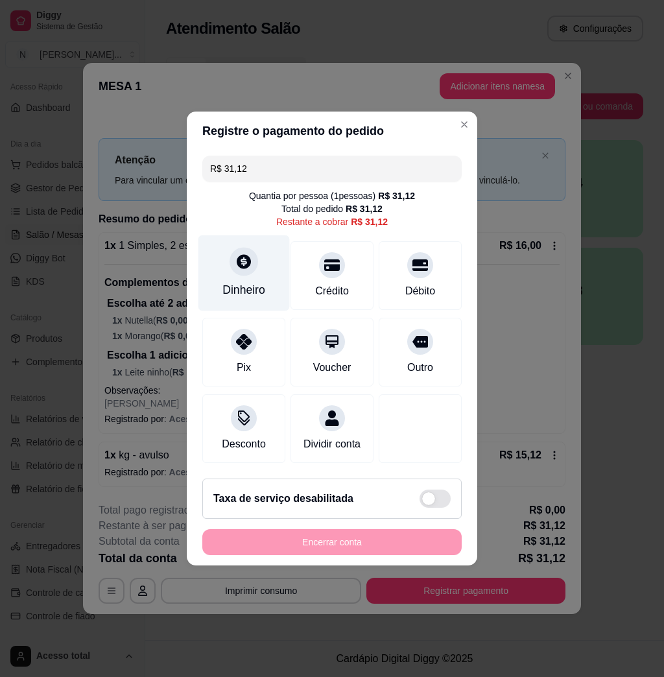
click at [244, 281] on div "Dinheiro" at bounding box center [243, 289] width 43 height 17
click at [297, 337] on input "0,00" at bounding box center [331, 326] width 259 height 26
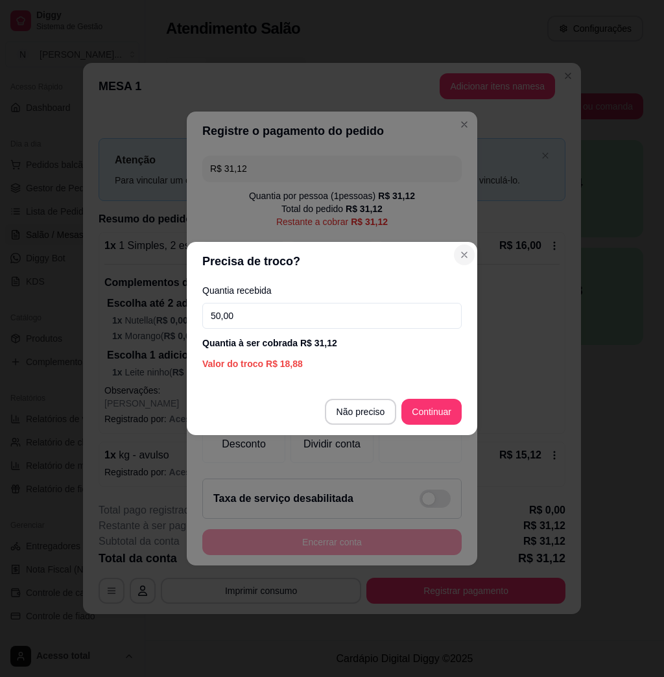
type input "50,00"
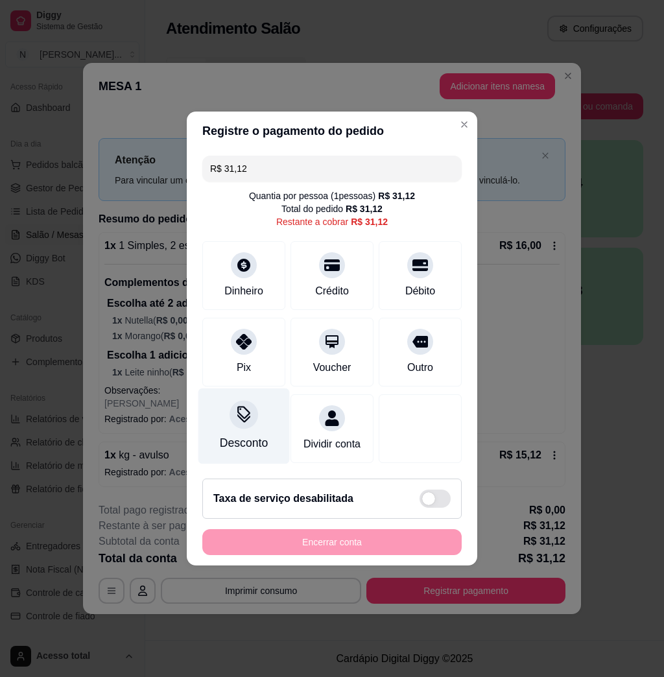
click at [246, 419] on div at bounding box center [244, 414] width 29 height 29
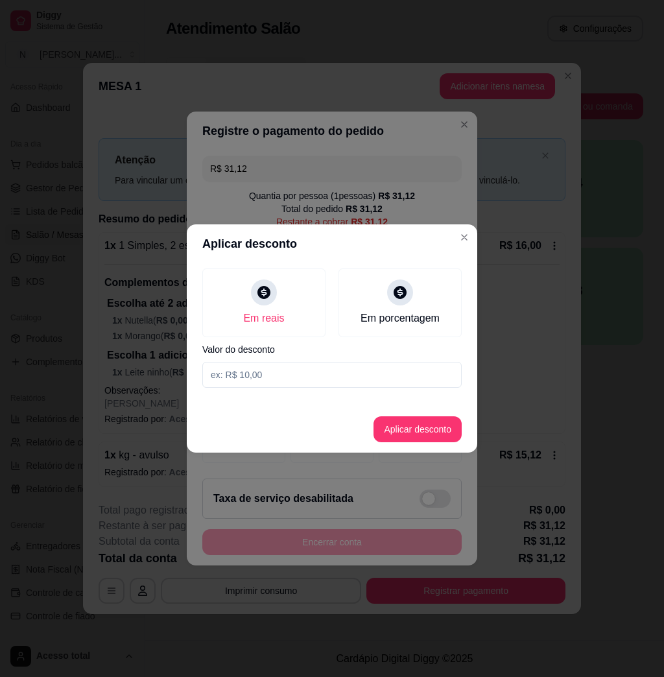
click at [292, 374] on input at bounding box center [331, 375] width 259 height 26
type input "0,12"
click at [414, 425] on button "Aplicar desconto" at bounding box center [418, 429] width 88 height 26
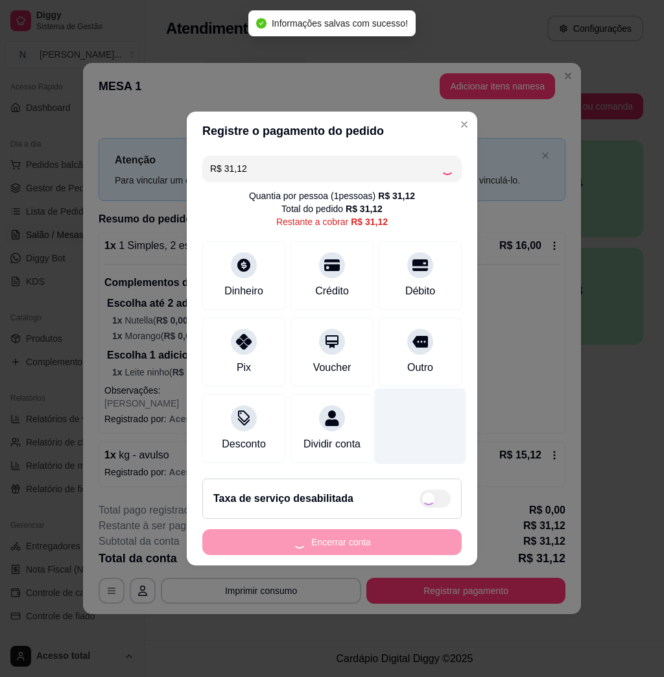
type input "R$ 31,00"
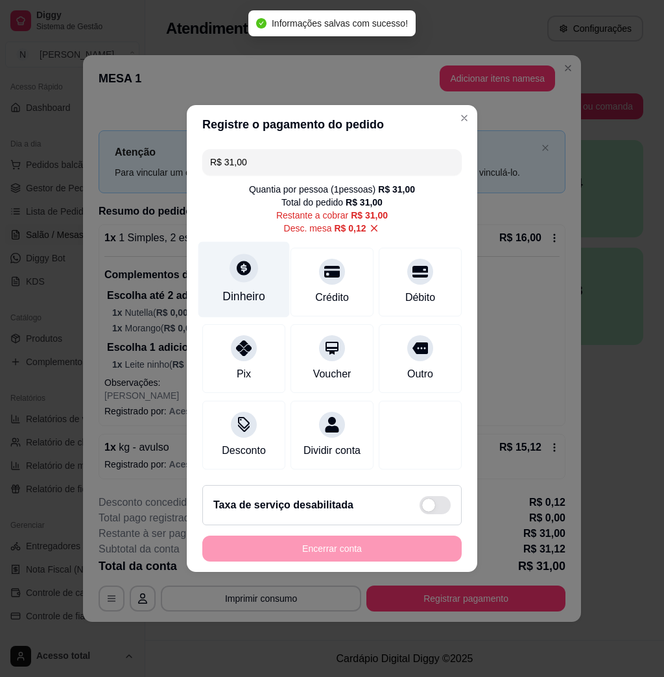
click at [261, 273] on div "Dinheiro" at bounding box center [243, 280] width 91 height 76
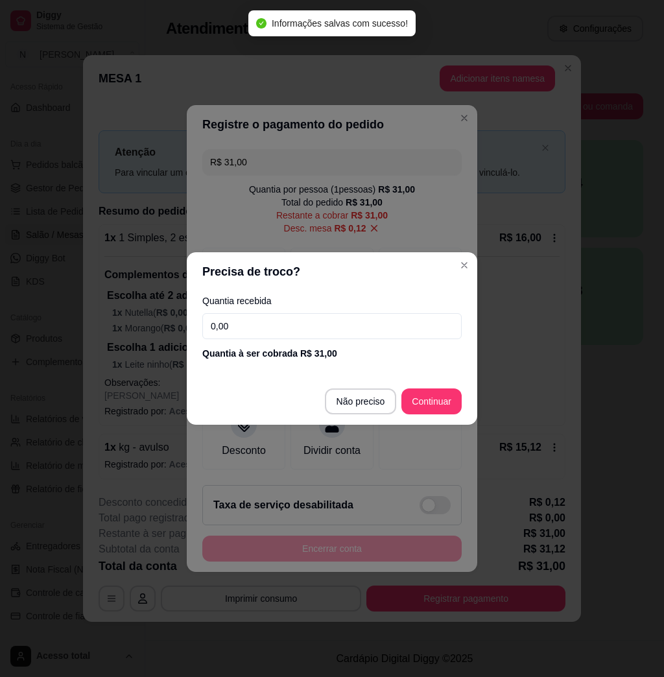
click at [286, 325] on input "0,00" at bounding box center [331, 326] width 259 height 26
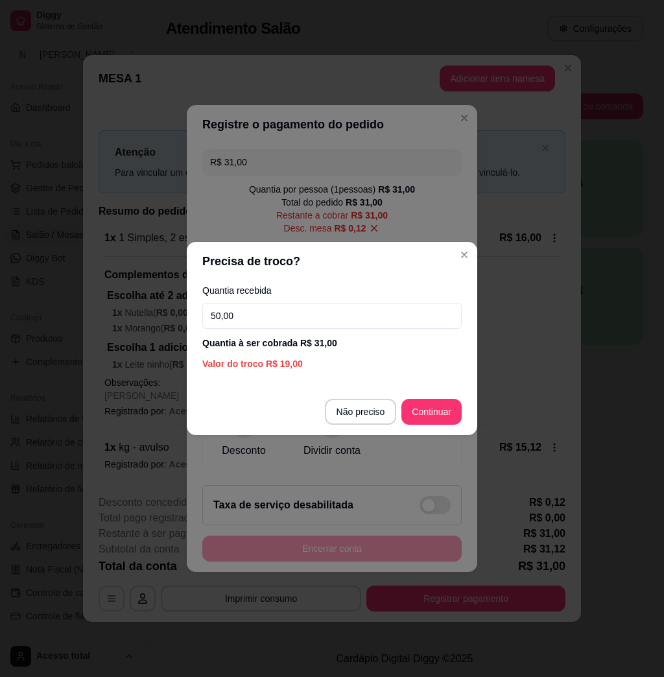
type input "50,00"
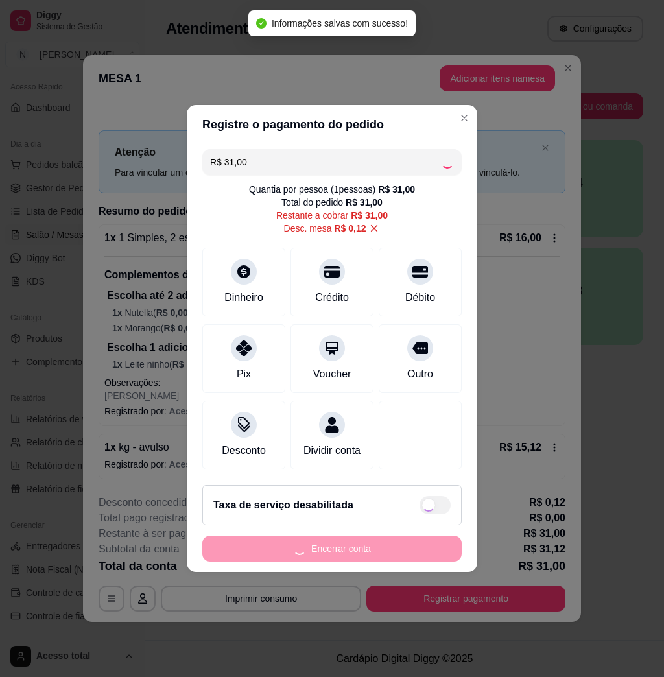
type input "R$ 0,00"
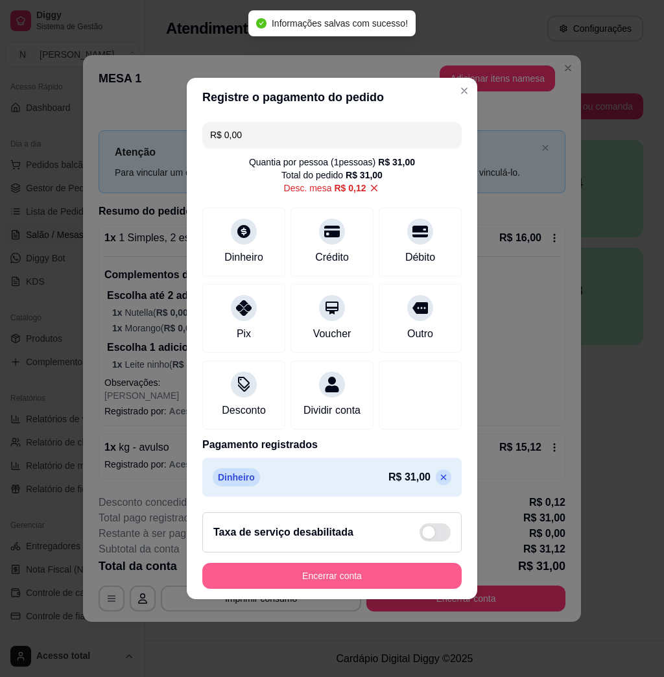
click at [363, 578] on button "Encerrar conta" at bounding box center [331, 576] width 259 height 26
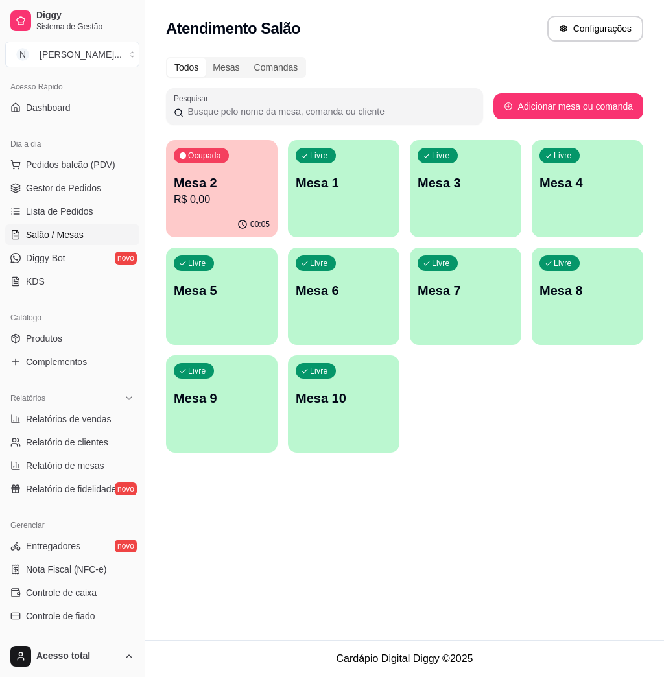
drag, startPoint x: 222, startPoint y: 136, endPoint x: 218, endPoint y: 156, distance: 20.0
click at [220, 139] on div "Todos Mesas Comandas Pesquisar Adicionar mesa ou comanda Ocupada Mesa 2 R$ 0,00…" at bounding box center [404, 258] width 519 height 419
click at [218, 173] on div "Ocupada Mesa 2 R$ 0,00" at bounding box center [222, 176] width 112 height 72
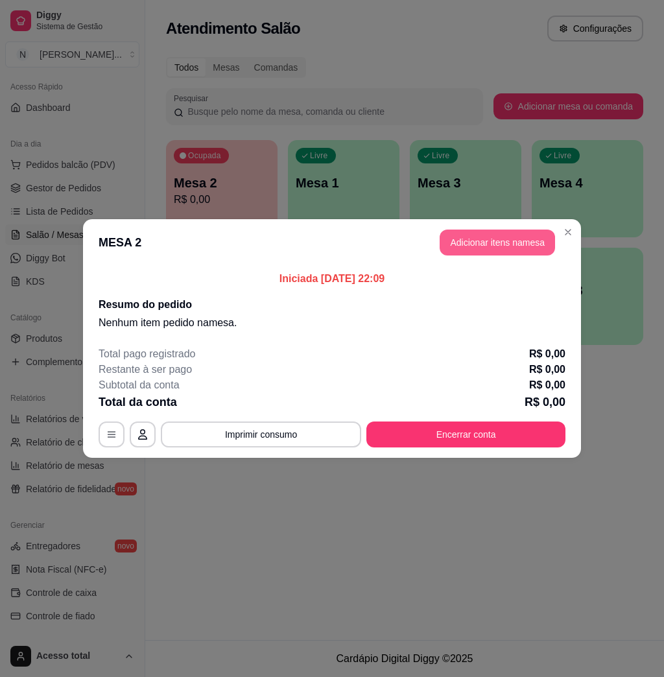
click at [536, 234] on button "Adicionar itens na mesa" at bounding box center [497, 243] width 115 height 26
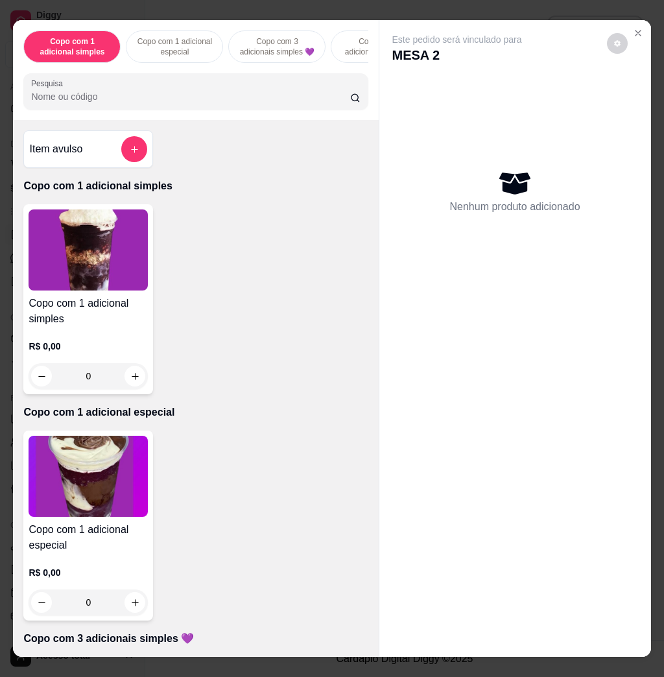
click at [184, 103] on input "Pesquisa" at bounding box center [190, 96] width 319 height 13
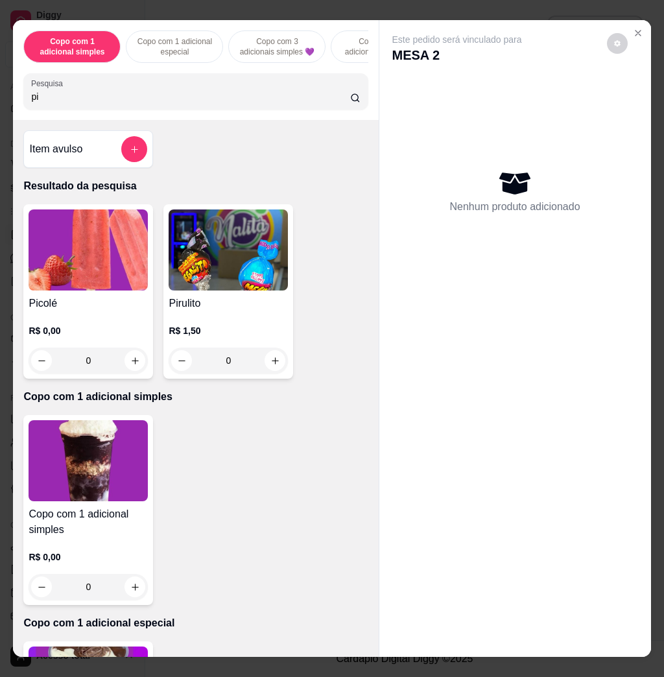
type input "pi"
click at [111, 291] on img at bounding box center [88, 249] width 119 height 81
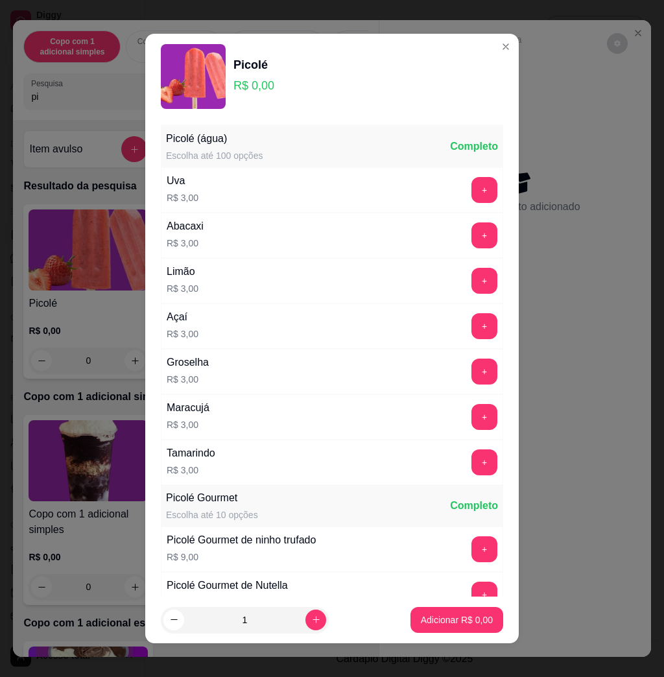
click at [471, 276] on button "+" at bounding box center [484, 281] width 26 height 26
click at [471, 626] on p "Adicionar R$ 3,00" at bounding box center [457, 619] width 72 height 13
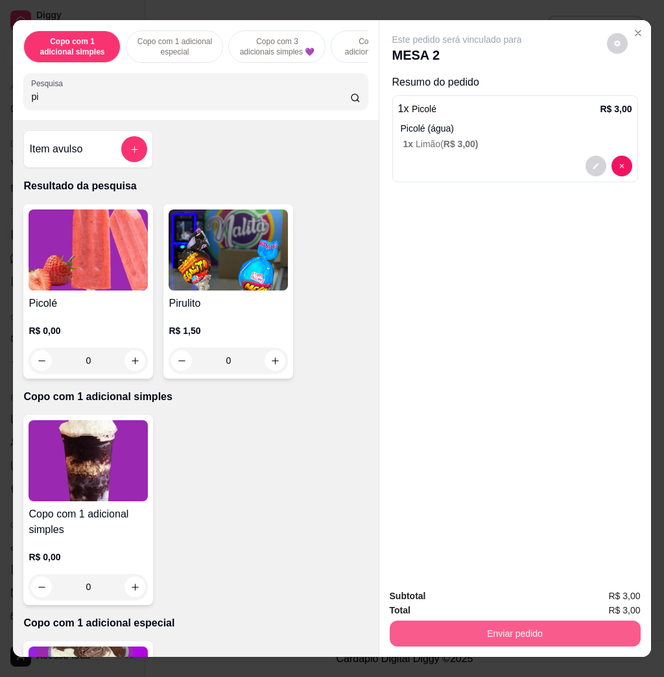
click at [503, 627] on button "Enviar pedido" at bounding box center [515, 634] width 251 height 26
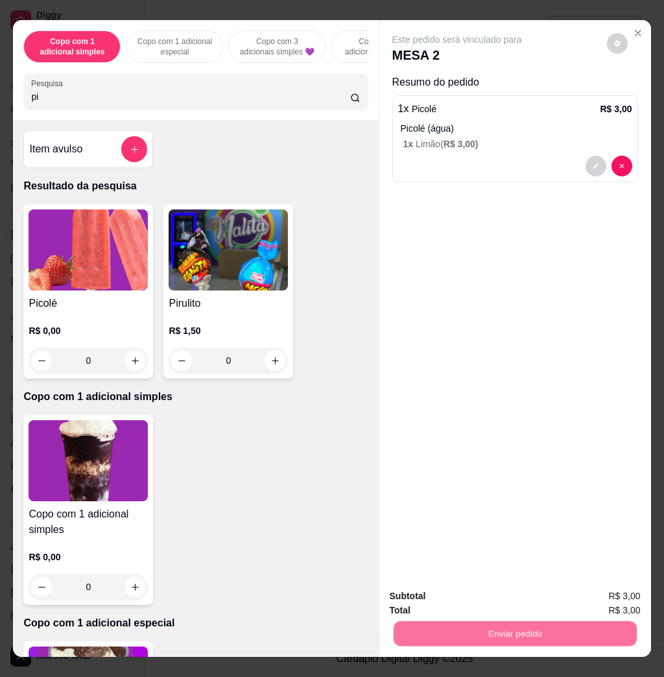
click at [486, 599] on button "Não registrar e enviar pedido" at bounding box center [470, 595] width 131 height 24
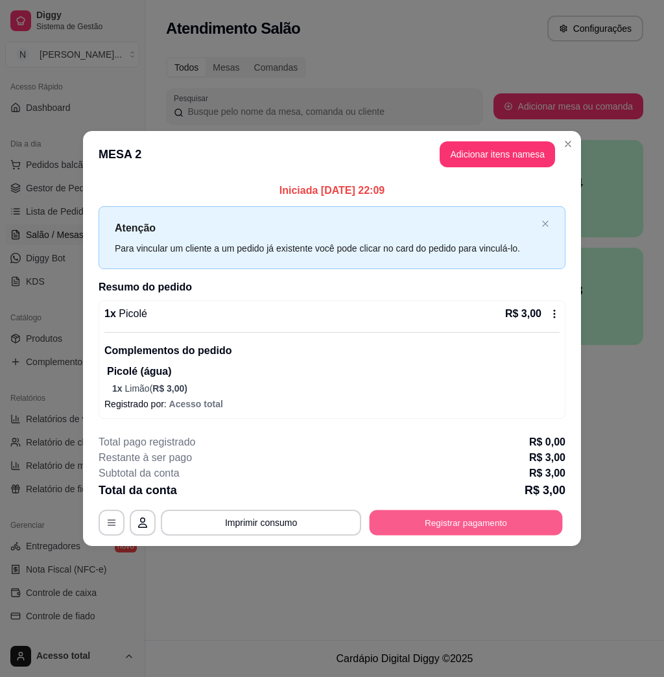
click at [476, 516] on button "Registrar pagamento" at bounding box center [466, 522] width 193 height 25
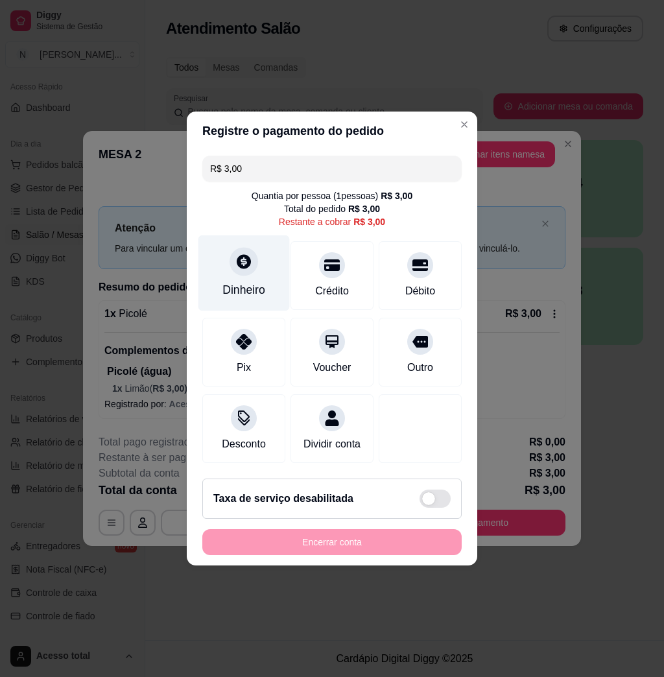
click at [243, 291] on div "Dinheiro" at bounding box center [243, 273] width 91 height 76
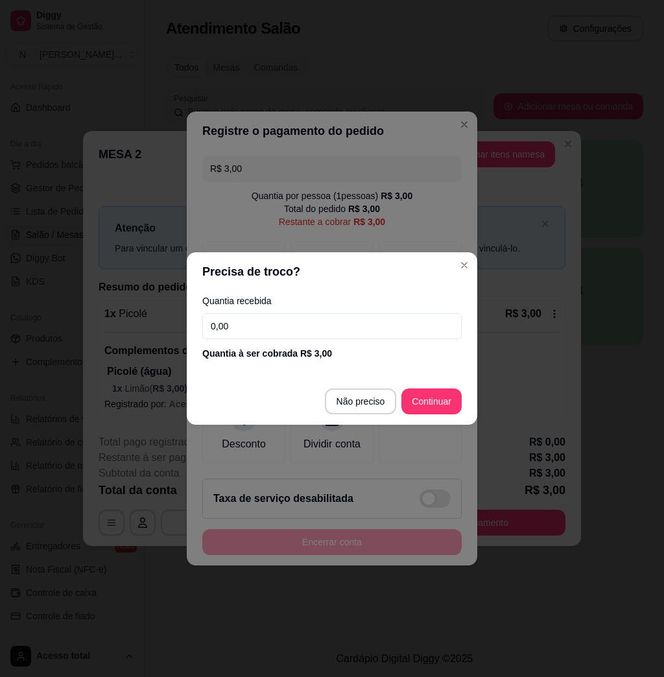
click at [362, 383] on footer "Não preciso Continuar" at bounding box center [332, 401] width 291 height 47
click at [362, 389] on button "Não preciso" at bounding box center [360, 401] width 69 height 25
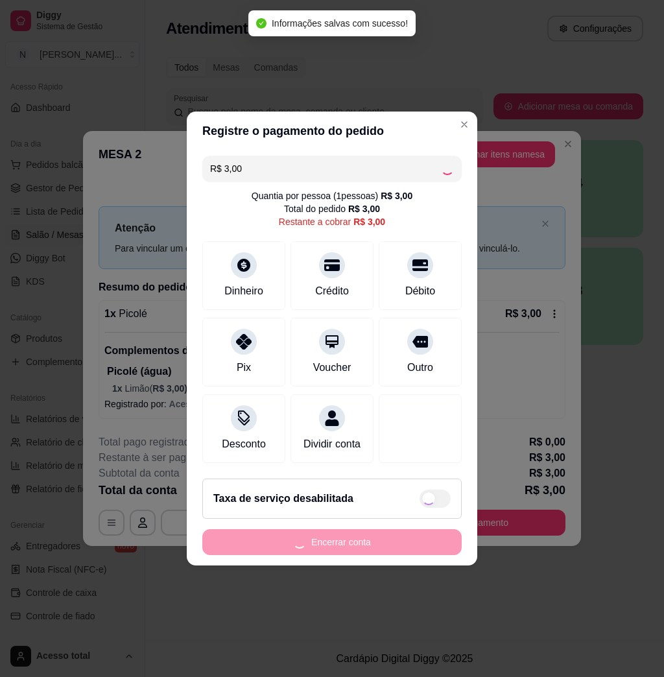
type input "R$ 0,00"
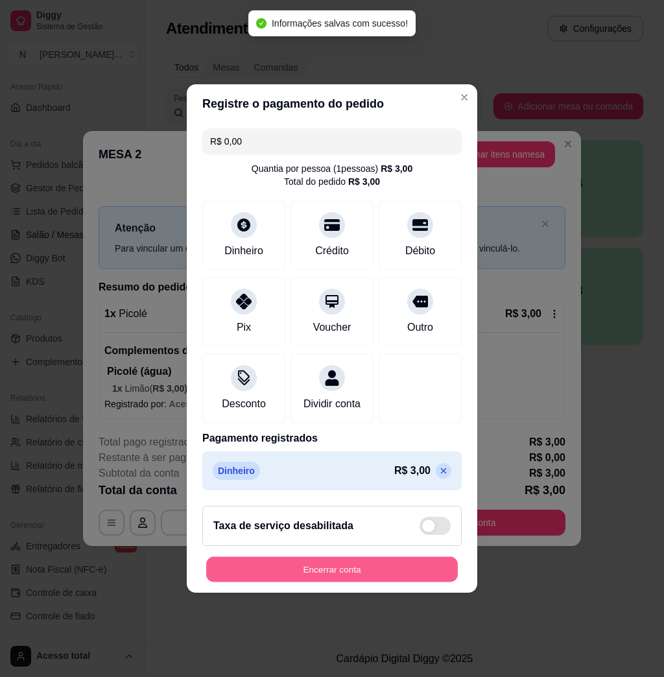
click at [286, 578] on button "Encerrar conta" at bounding box center [332, 569] width 252 height 25
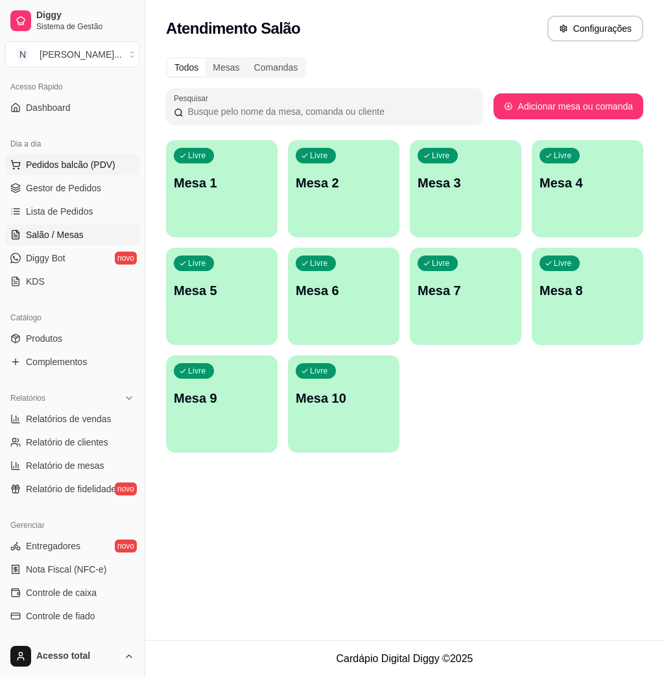
click at [108, 171] on button "Pedidos balcão (PDV)" at bounding box center [72, 164] width 134 height 21
click at [178, 103] on input "Pesquisa" at bounding box center [191, 96] width 320 height 13
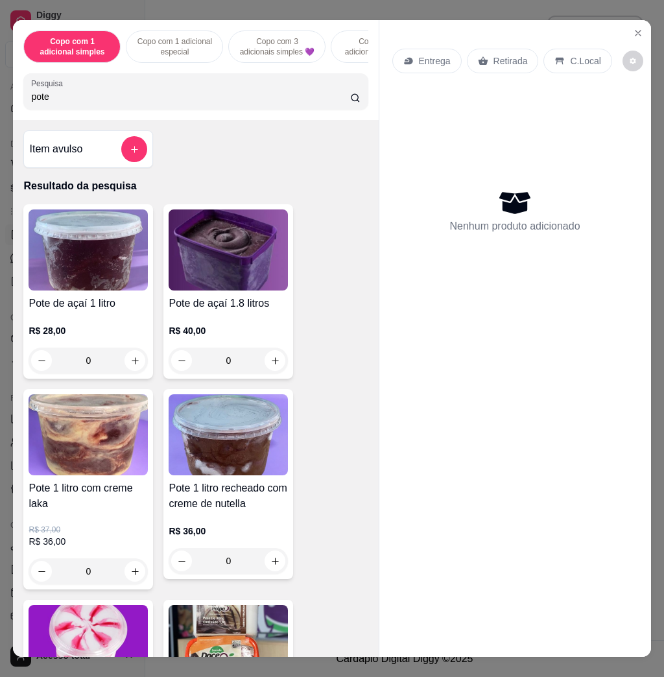
type input "pote"
click at [202, 618] on img at bounding box center [228, 645] width 119 height 81
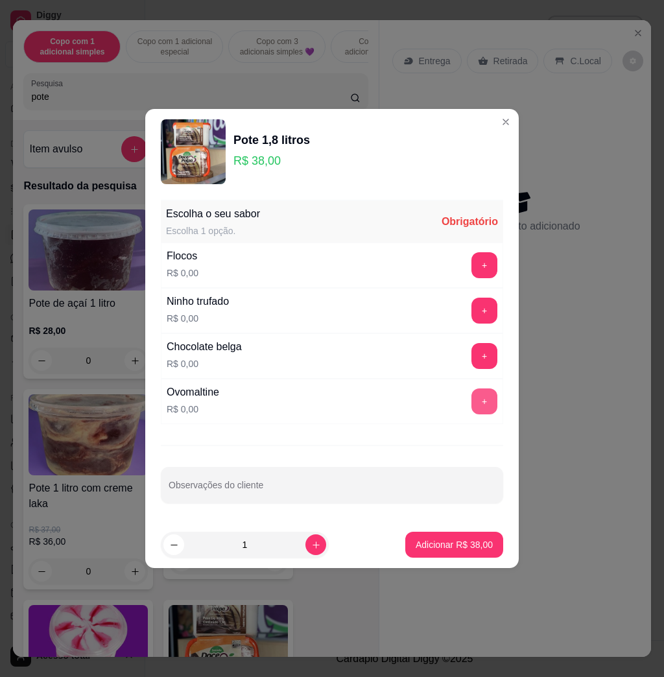
click at [475, 400] on button "+" at bounding box center [484, 401] width 26 height 26
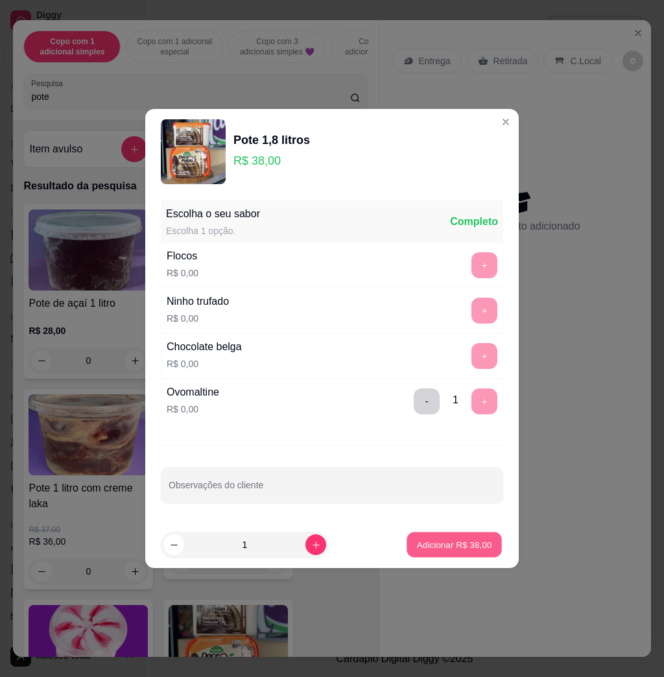
click at [464, 545] on p "Adicionar R$ 38,00" at bounding box center [454, 544] width 75 height 12
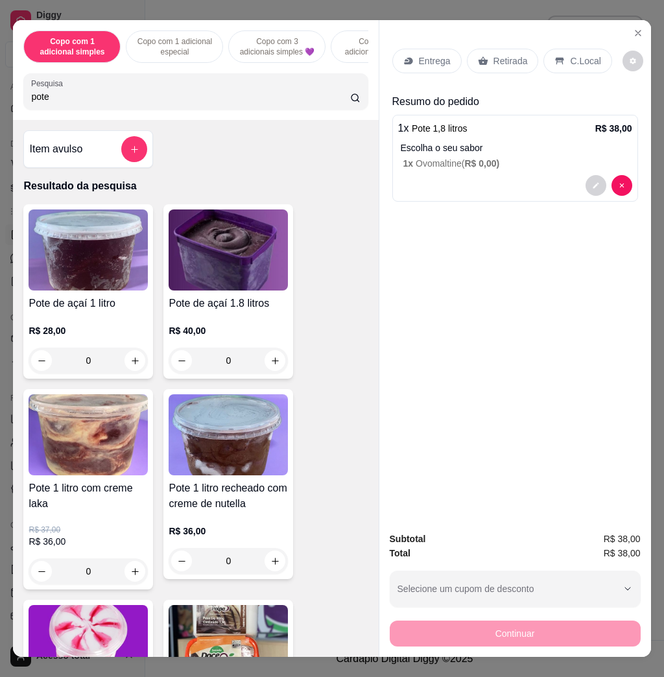
click at [433, 56] on p "Entrega" at bounding box center [435, 60] width 32 height 13
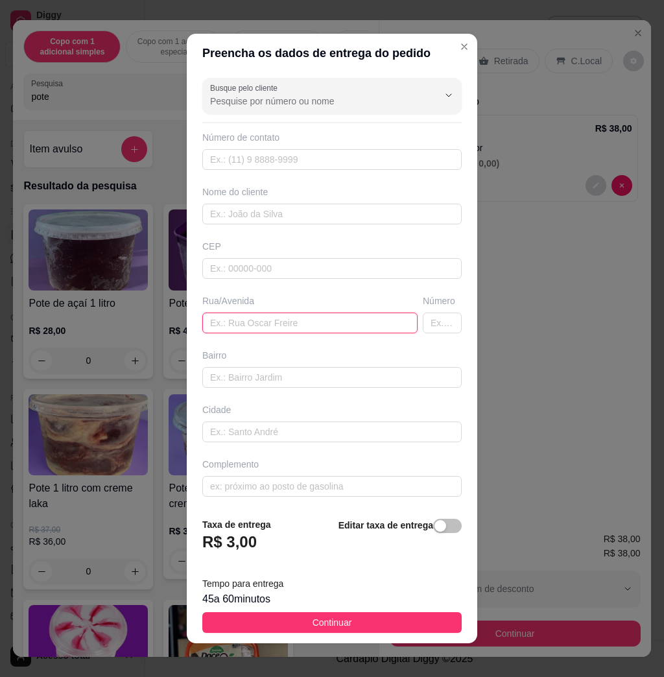
click at [254, 319] on input "text" at bounding box center [309, 323] width 215 height 21
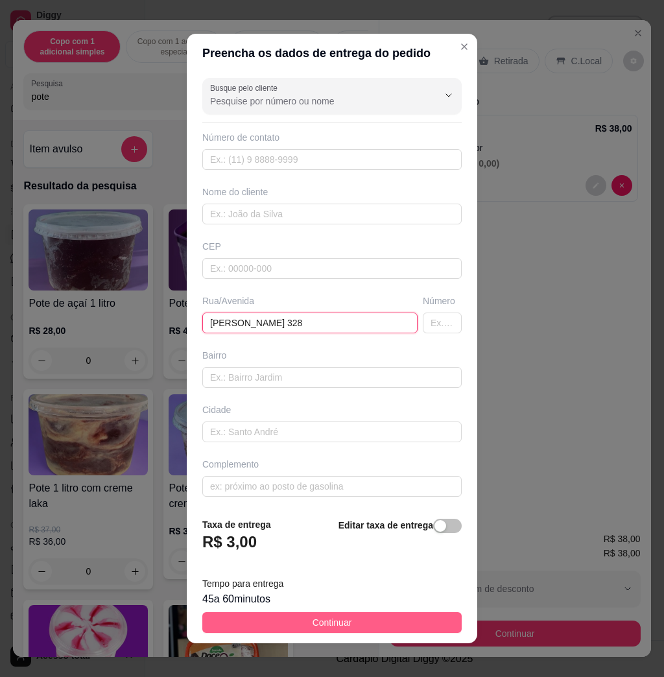
type input "[PERSON_NAME] 328"
click at [402, 617] on button "Continuar" at bounding box center [331, 622] width 259 height 21
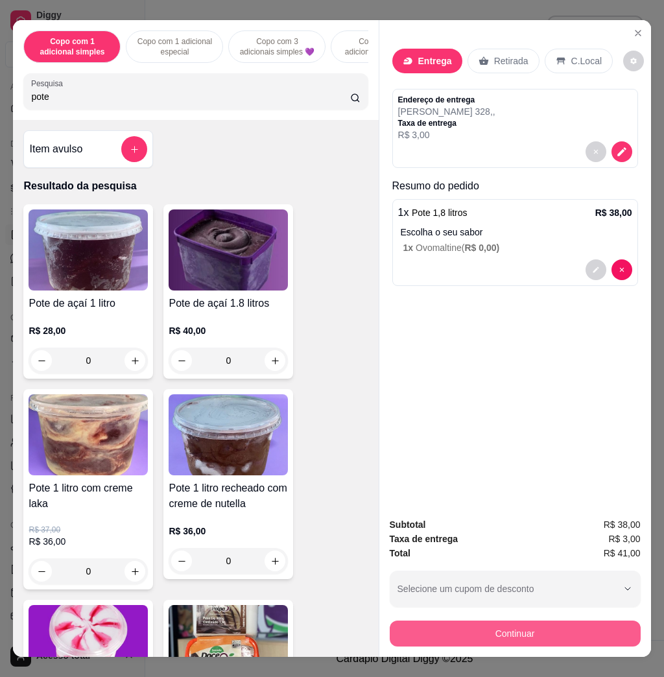
click at [444, 623] on button "Continuar" at bounding box center [515, 634] width 251 height 26
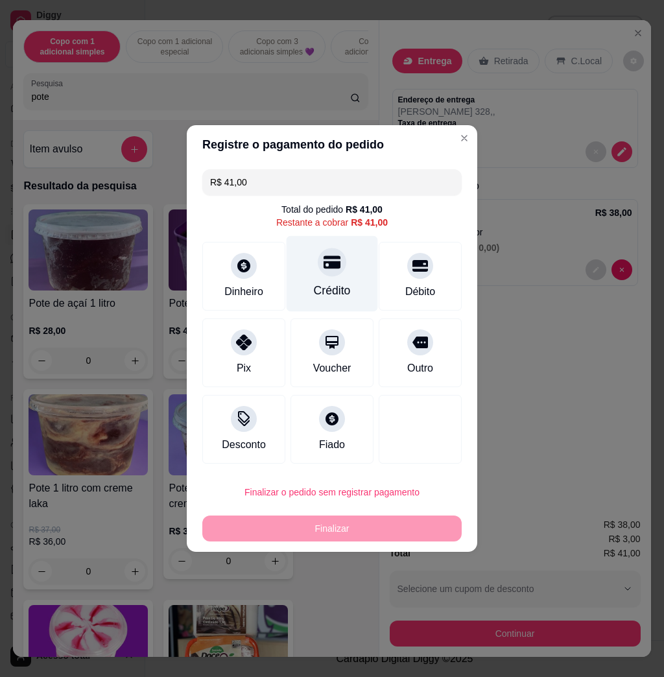
click at [351, 292] on div "Crédito" at bounding box center [332, 274] width 91 height 76
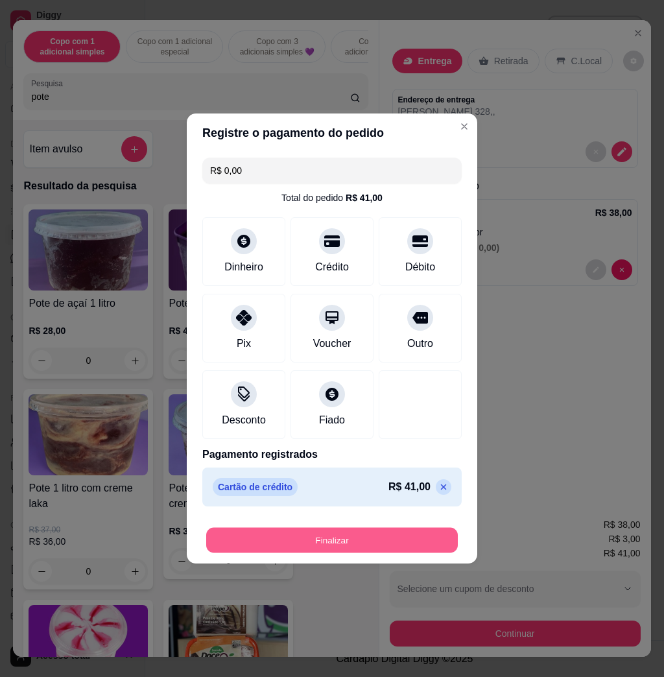
click at [312, 545] on button "Finalizar" at bounding box center [332, 540] width 252 height 25
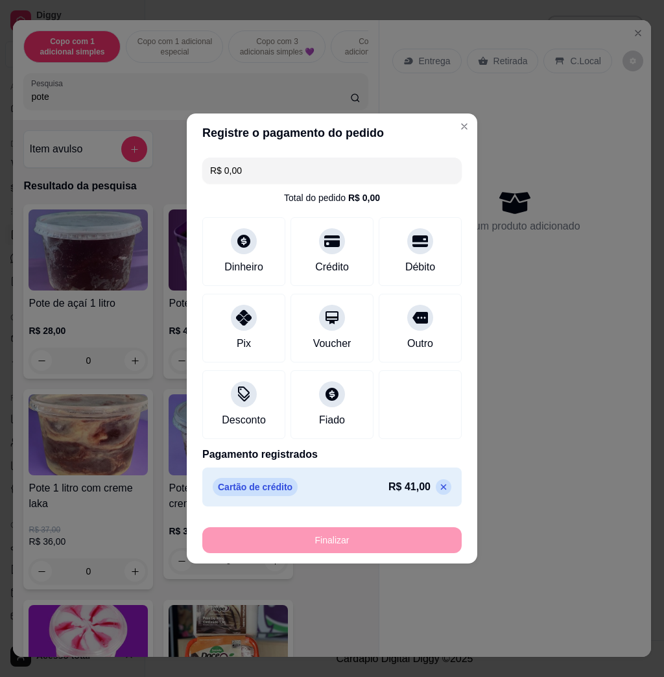
type input "-R$ 41,00"
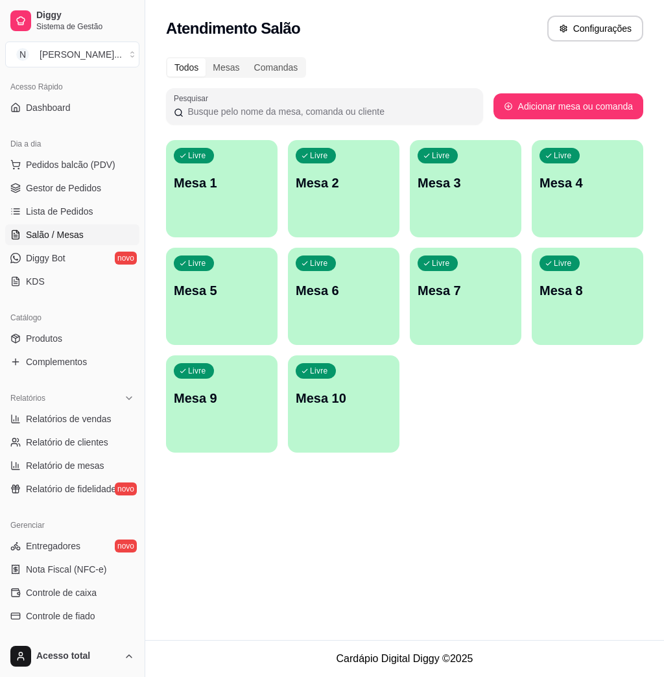
click at [215, 195] on div "Livre Mesa 1" at bounding box center [222, 181] width 112 height 82
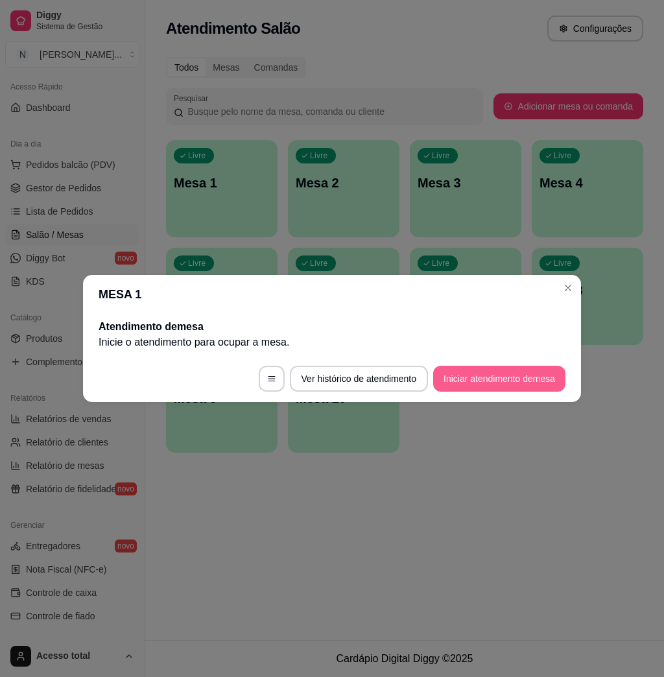
click at [501, 374] on button "Iniciar atendimento de mesa" at bounding box center [499, 379] width 132 height 26
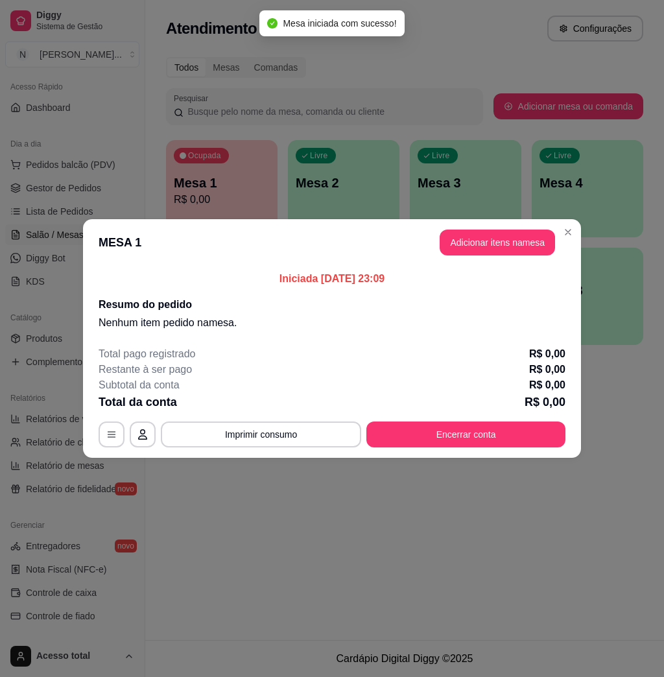
click at [486, 245] on button "Adicionar itens na mesa" at bounding box center [497, 243] width 115 height 26
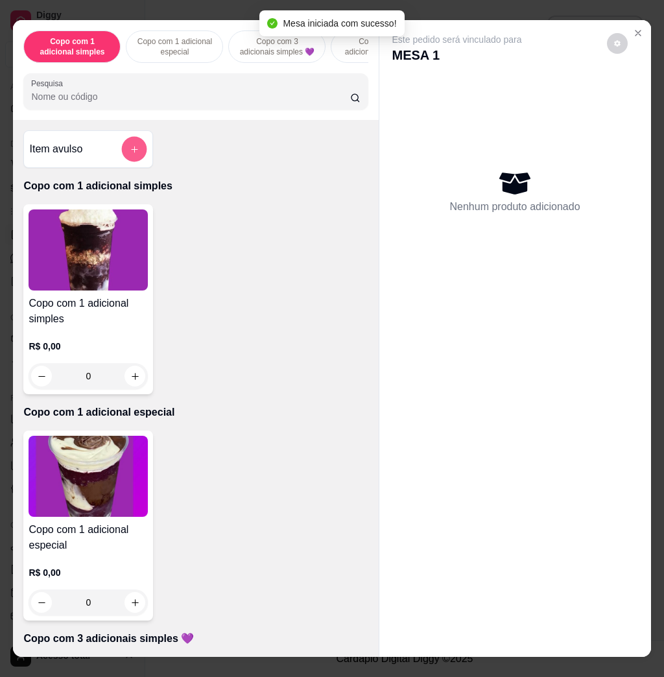
click at [133, 160] on button "add-separate-item" at bounding box center [134, 149] width 25 height 25
click at [262, 335] on input "0,00" at bounding box center [332, 339] width 244 height 13
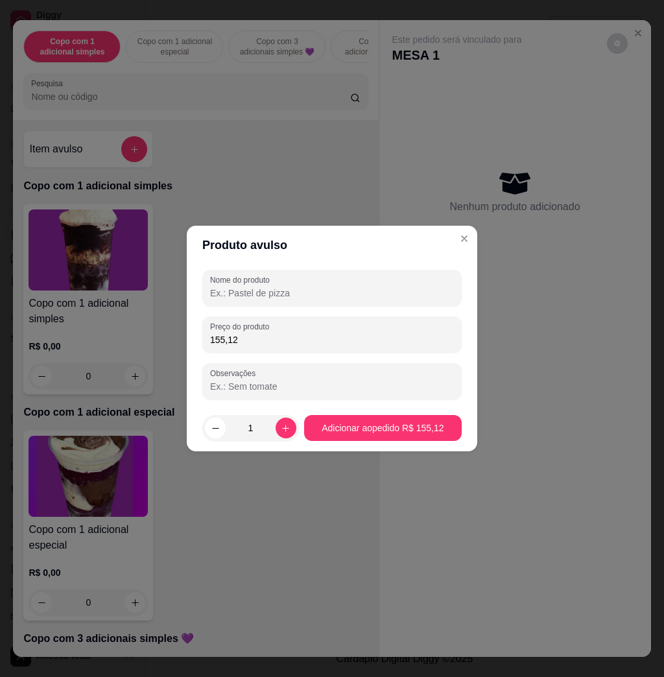
type input "155,12"
click at [341, 290] on input "Nome do produto" at bounding box center [332, 293] width 244 height 13
type input "casal"
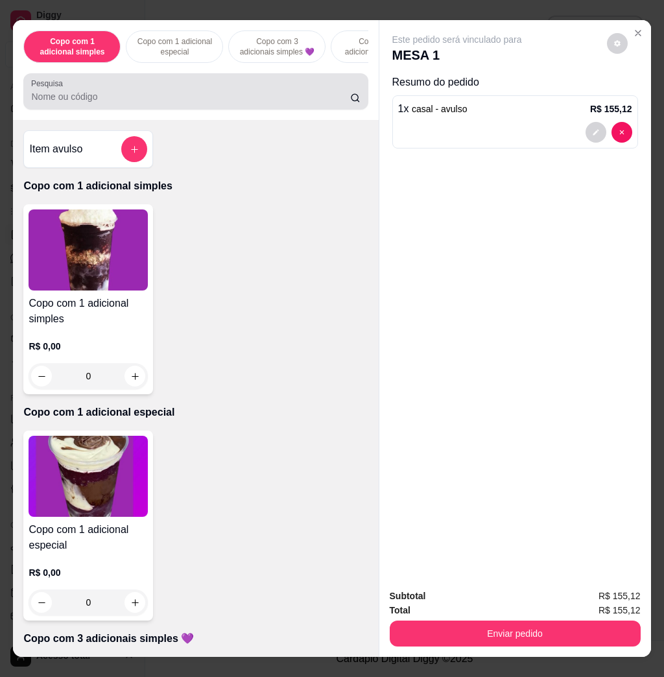
drag, startPoint x: 210, startPoint y: 104, endPoint x: 203, endPoint y: 81, distance: 23.8
click at [206, 89] on div at bounding box center [195, 91] width 329 height 26
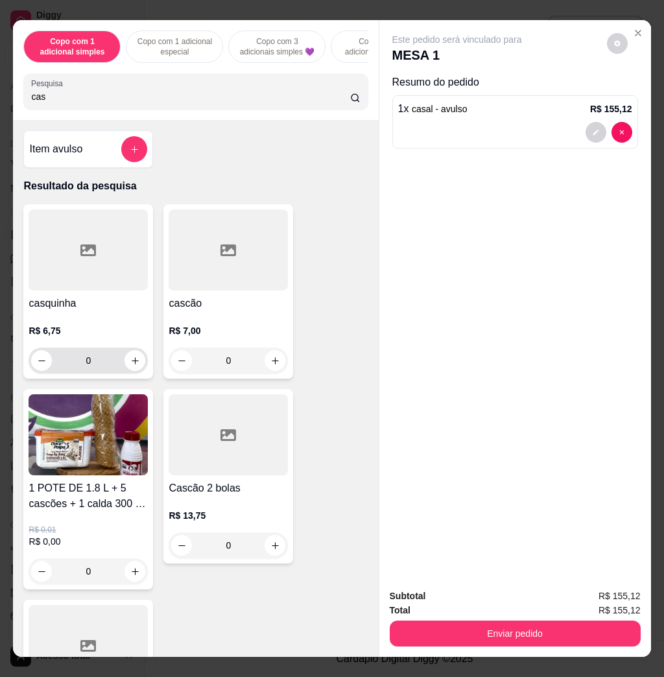
type input "cas"
click at [128, 361] on button "increase-product-quantity" at bounding box center [135, 361] width 20 height 20
type input "1"
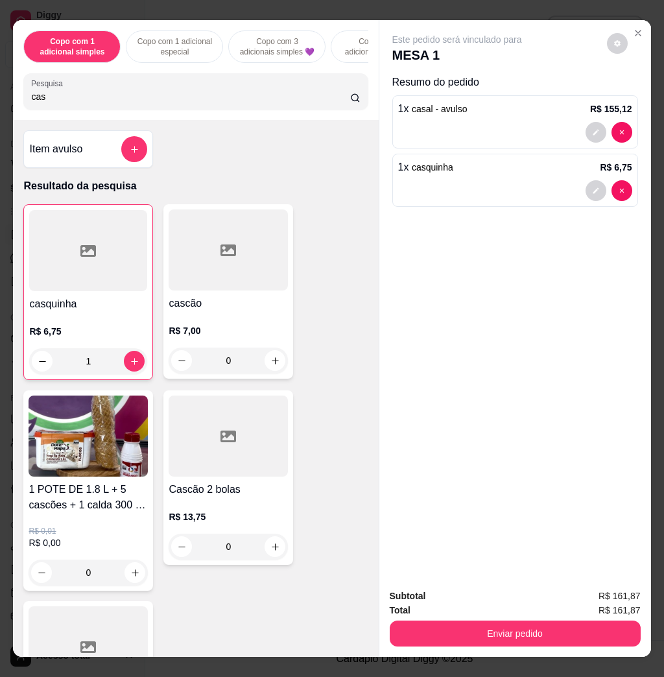
click at [538, 650] on div "Copo com 1 adicional simples Copo com 1 adicional especial Copo com 3 adicionai…" at bounding box center [332, 338] width 664 height 677
click at [595, 129] on button "decrease-product-quantity" at bounding box center [596, 132] width 21 height 21
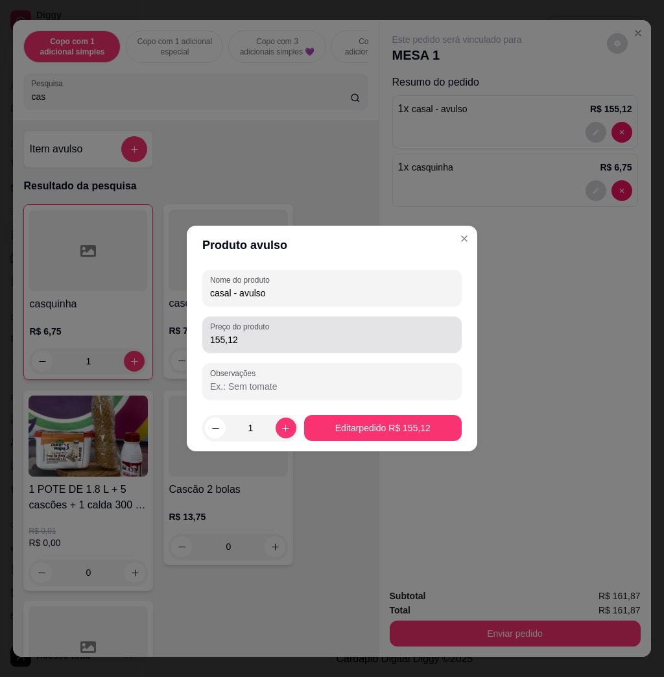
click at [267, 347] on div "155,12" at bounding box center [332, 335] width 244 height 26
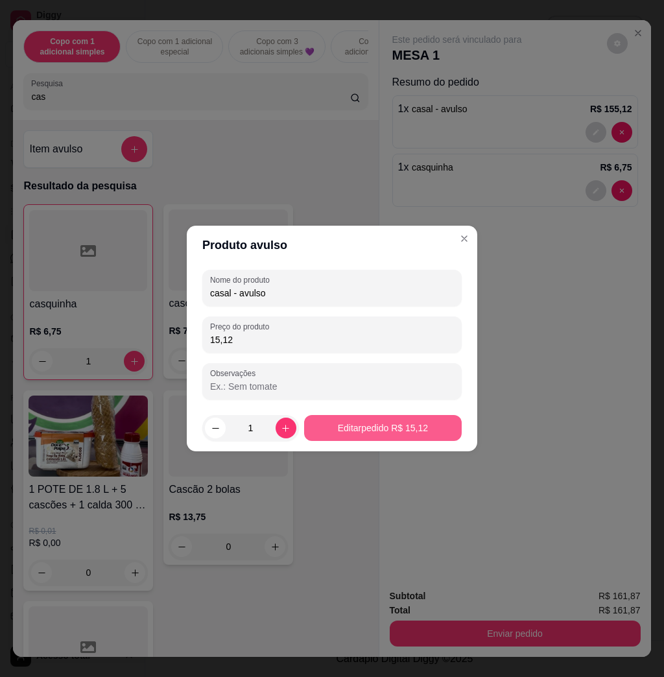
type input "15,12"
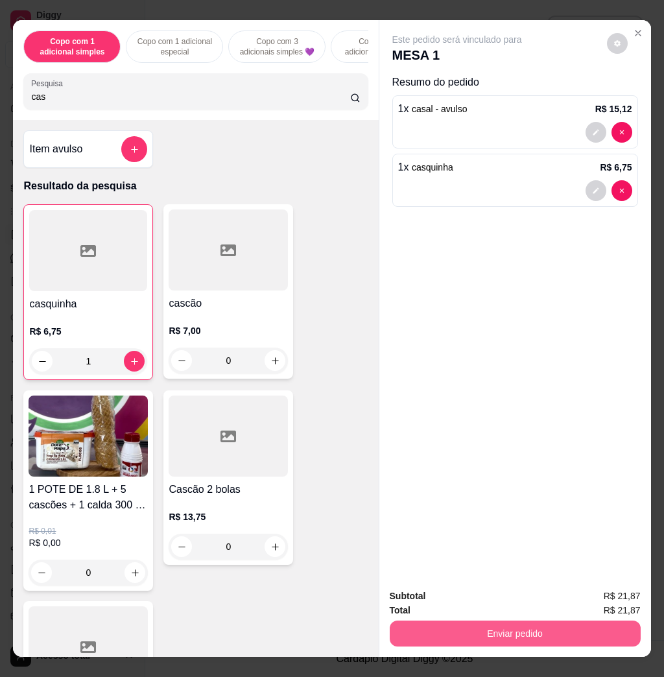
click at [490, 630] on button "Enviar pedido" at bounding box center [515, 634] width 251 height 26
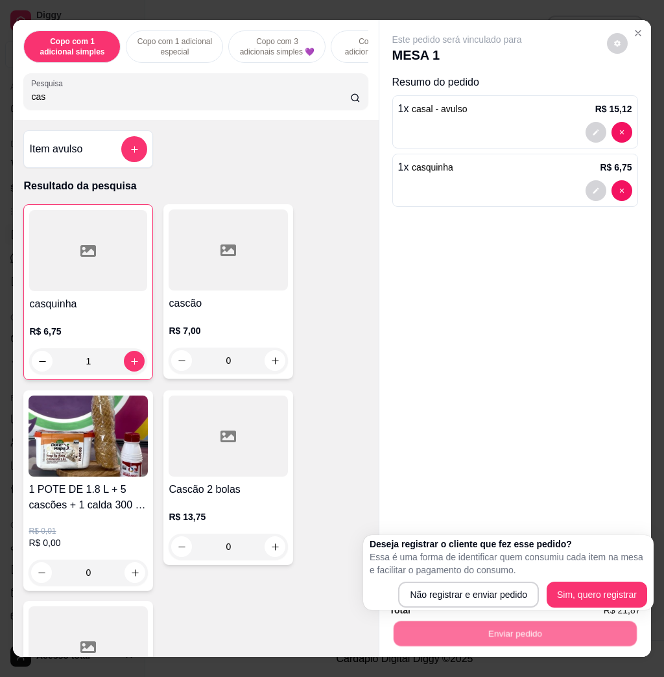
click at [429, 580] on div "Deseja registrar o cliente que fez esse pedido? Essa é uma forma de identificar…" at bounding box center [509, 573] width 278 height 70
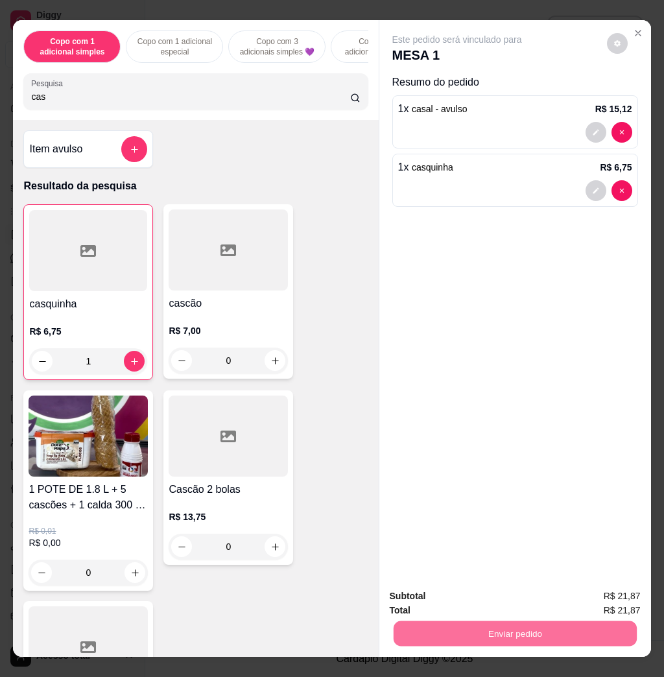
click at [432, 592] on button "Não registrar e enviar pedido" at bounding box center [470, 595] width 135 height 25
